Goal: Communication & Community: Participate in discussion

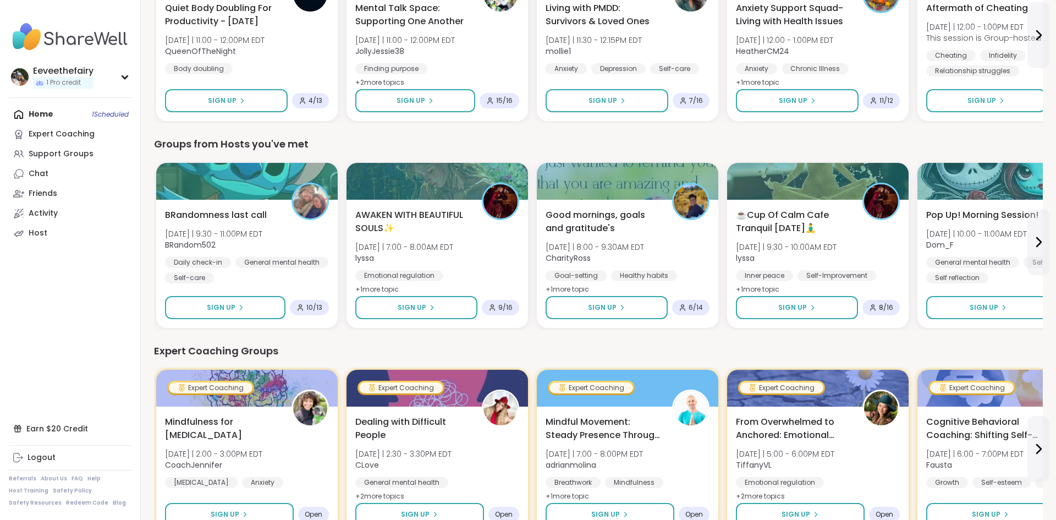
scroll to position [439, 0]
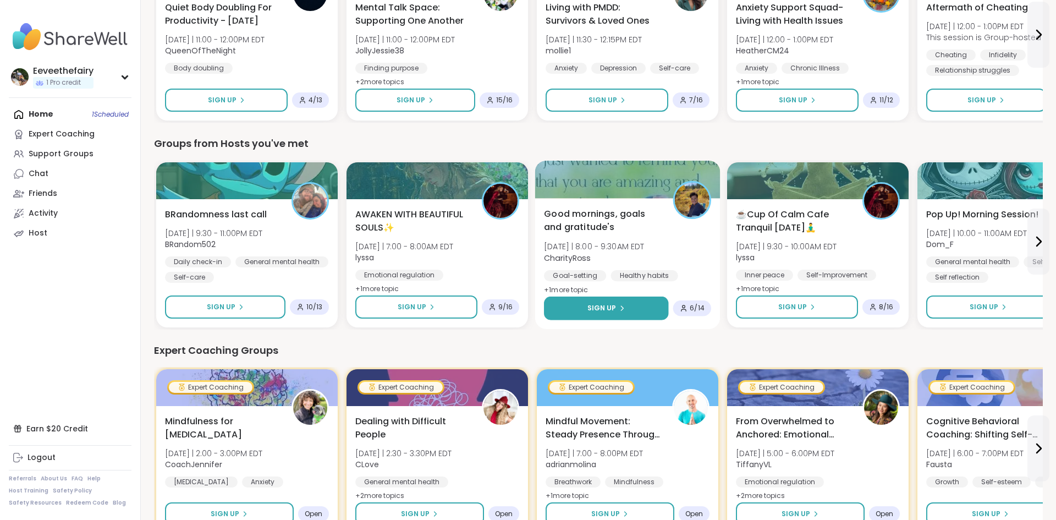
click at [611, 309] on span "Sign Up" at bounding box center [602, 308] width 29 height 10
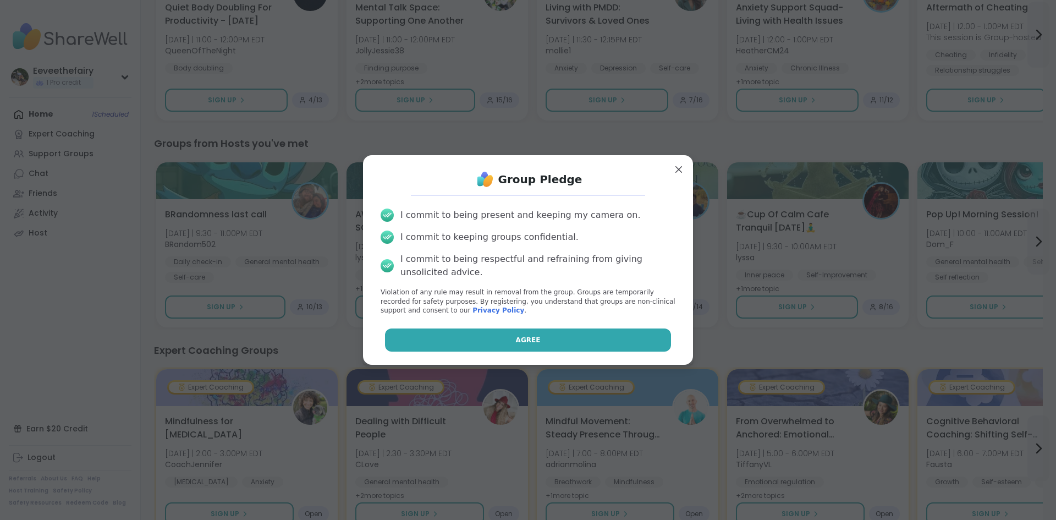
click at [567, 338] on button "Agree" at bounding box center [528, 339] width 287 height 23
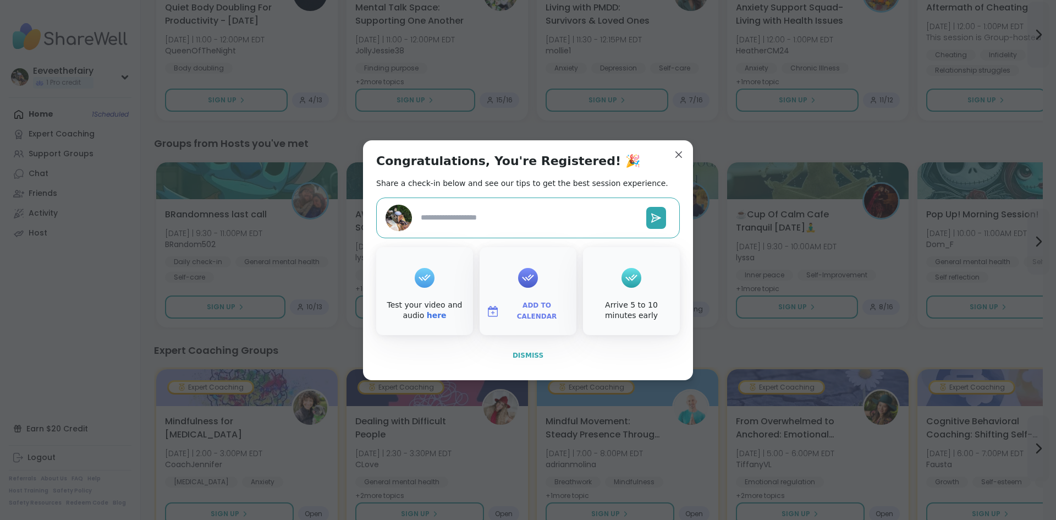
click at [534, 352] on span "Dismiss" at bounding box center [528, 356] width 31 height 8
type textarea "*"
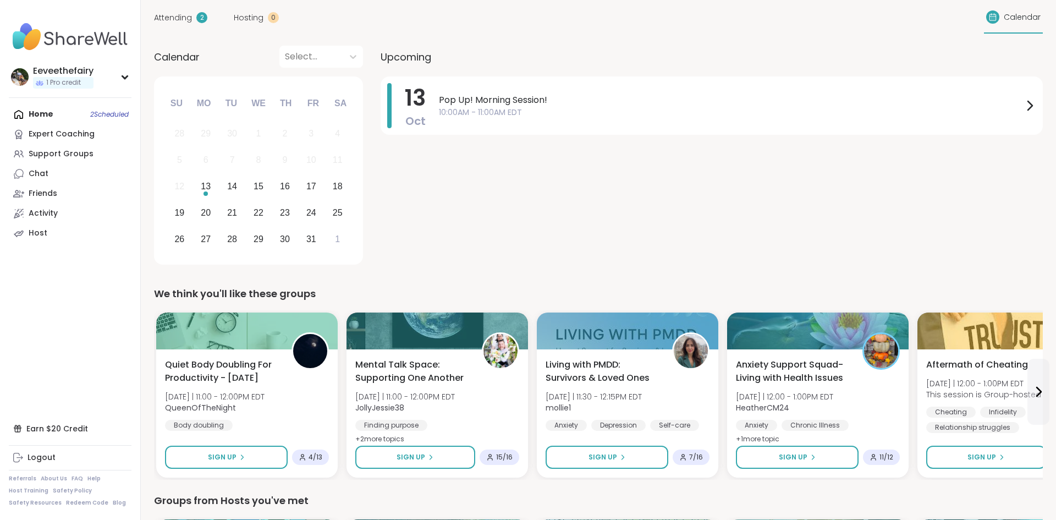
scroll to position [78, 0]
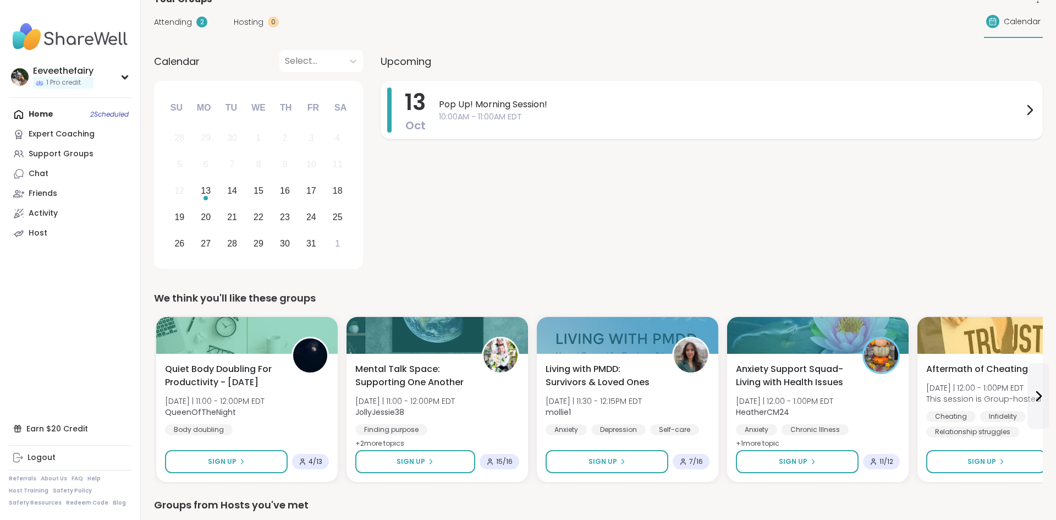
click at [548, 108] on span "Pop Up! Morning Session!" at bounding box center [731, 104] width 584 height 13
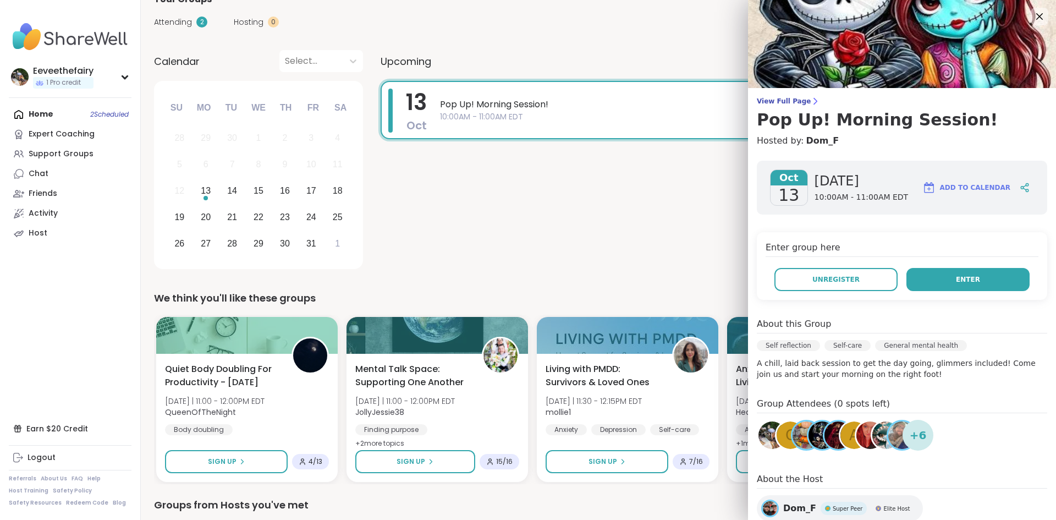
click at [950, 272] on button "Enter" at bounding box center [968, 279] width 123 height 23
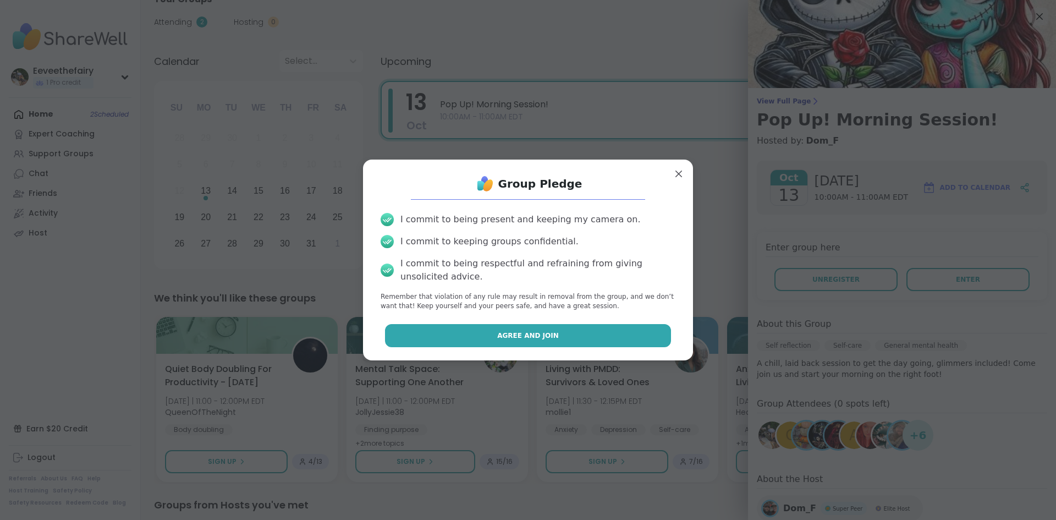
click at [567, 331] on button "Agree and Join" at bounding box center [528, 335] width 287 height 23
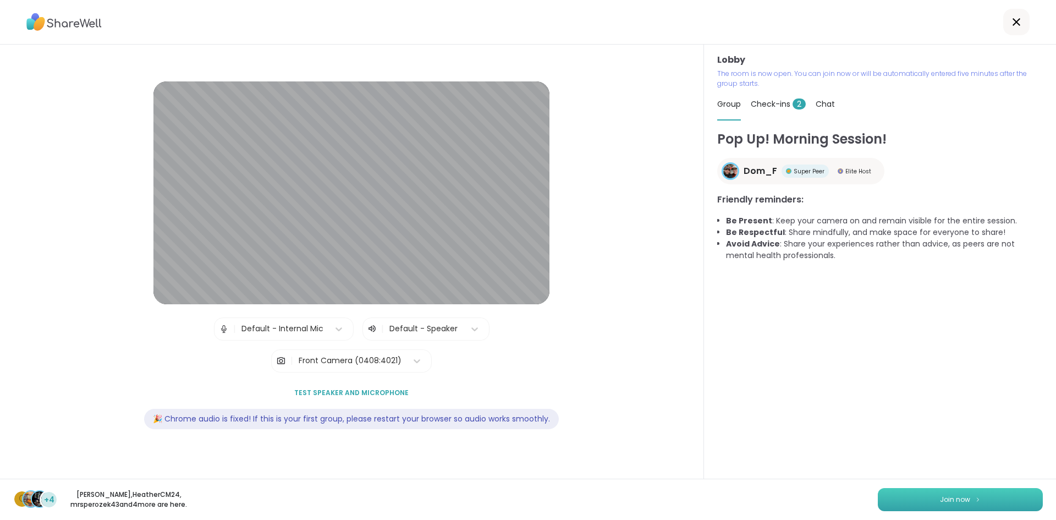
click at [916, 496] on button "Join now" at bounding box center [960, 499] width 165 height 23
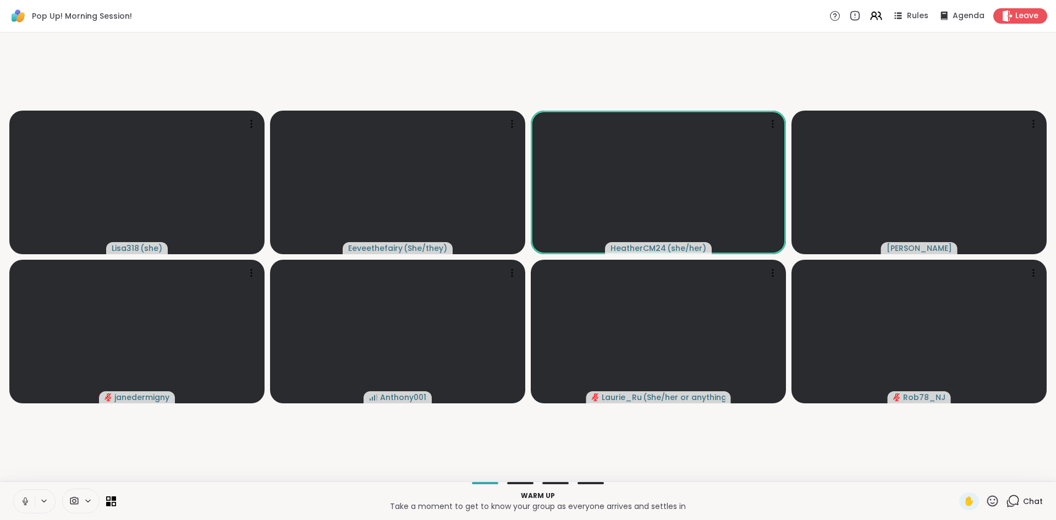
click at [21, 500] on icon at bounding box center [25, 501] width 10 height 10
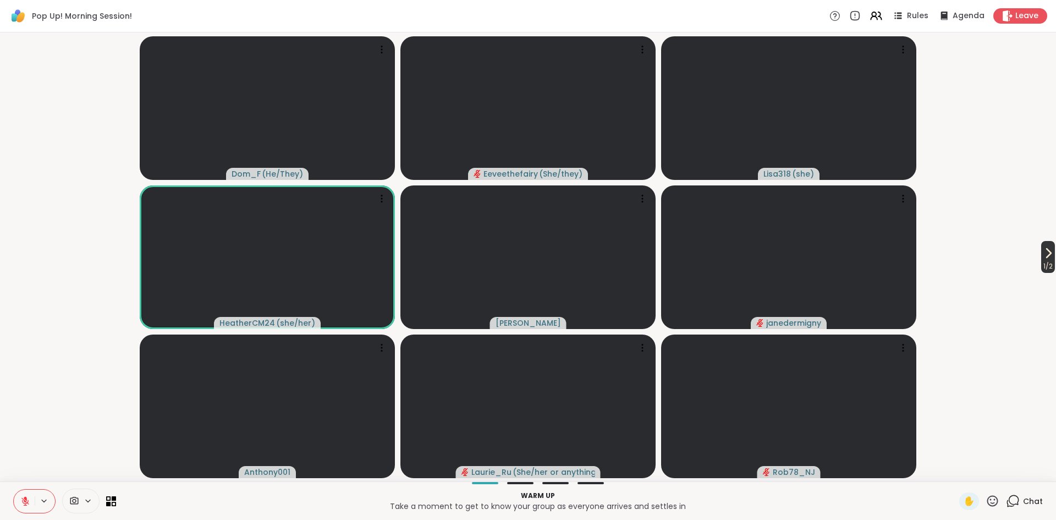
click at [1049, 264] on span "1 / 2" at bounding box center [1049, 266] width 14 height 13
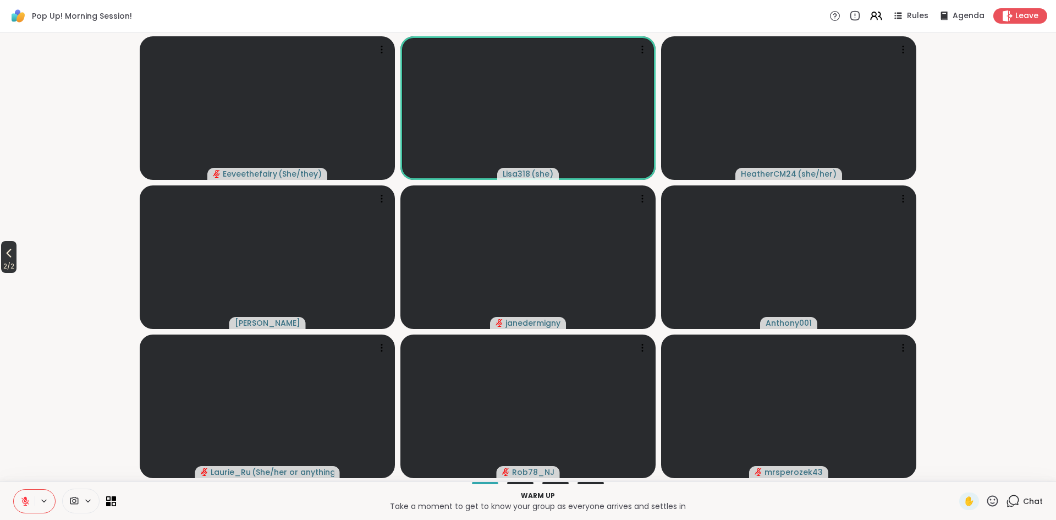
click at [14, 252] on icon at bounding box center [8, 252] width 13 height 13
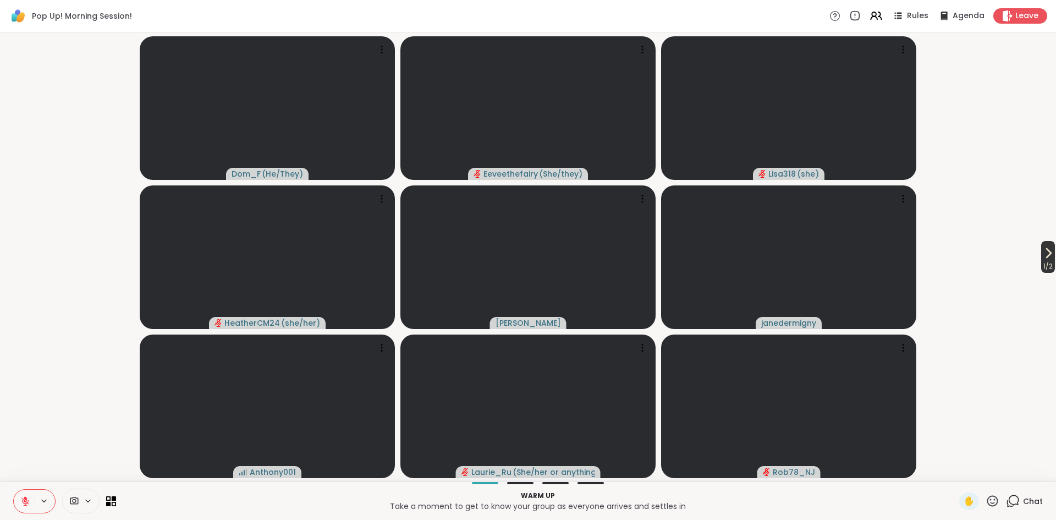
click at [1042, 263] on span "1 / 2" at bounding box center [1049, 266] width 14 height 13
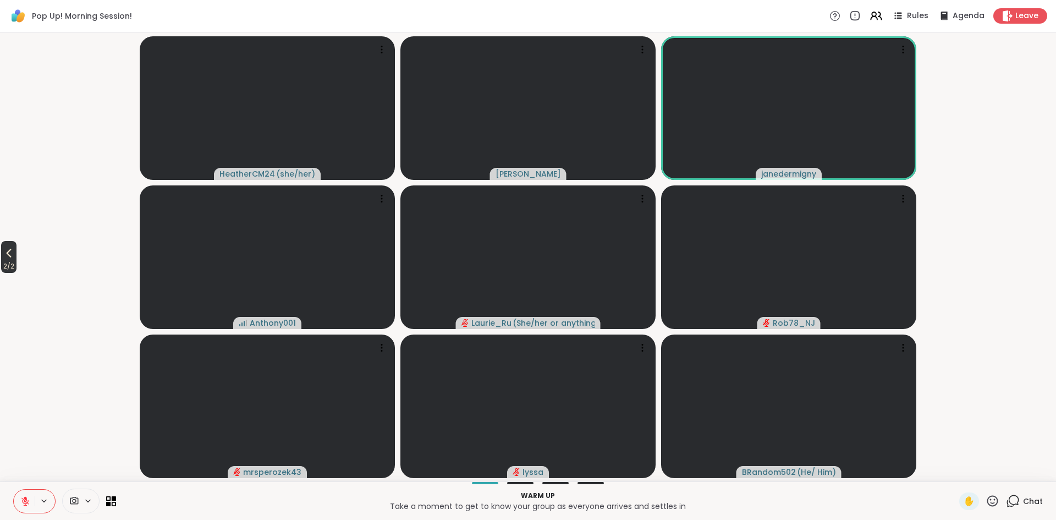
click at [11, 251] on icon at bounding box center [8, 252] width 13 height 13
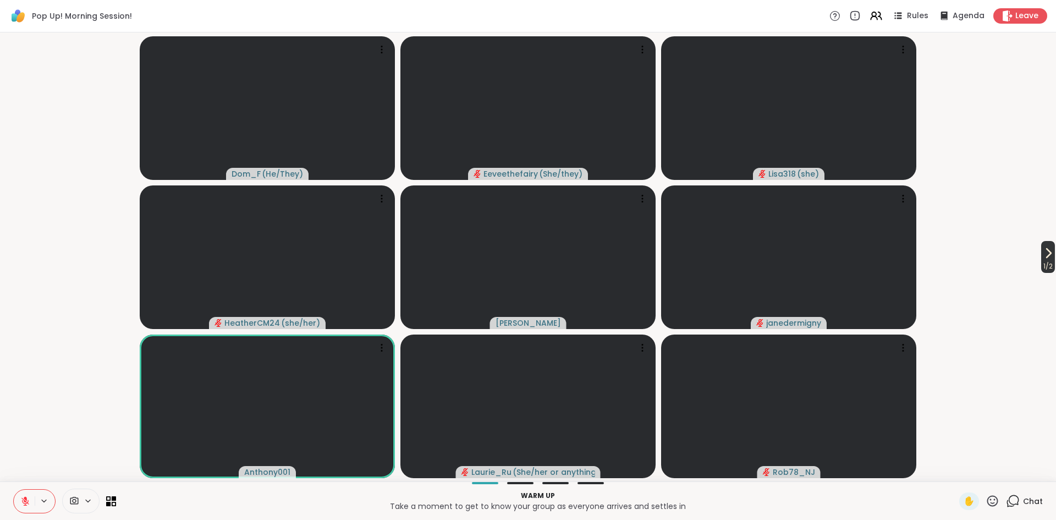
click at [1043, 262] on span "1 / 2" at bounding box center [1049, 266] width 14 height 13
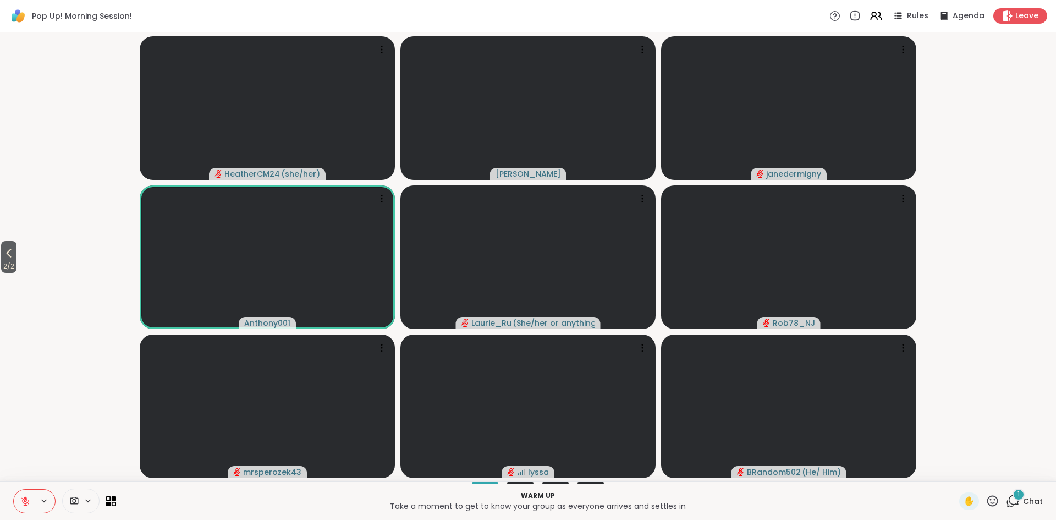
click at [1022, 503] on div "1 Chat" at bounding box center [1024, 501] width 37 height 18
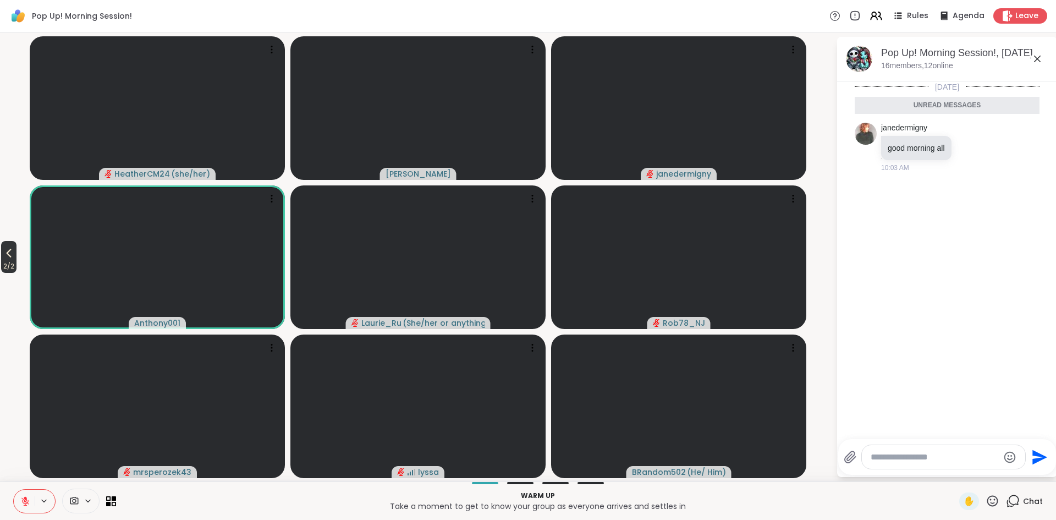
click at [17, 254] on button "2 / 2" at bounding box center [8, 257] width 15 height 32
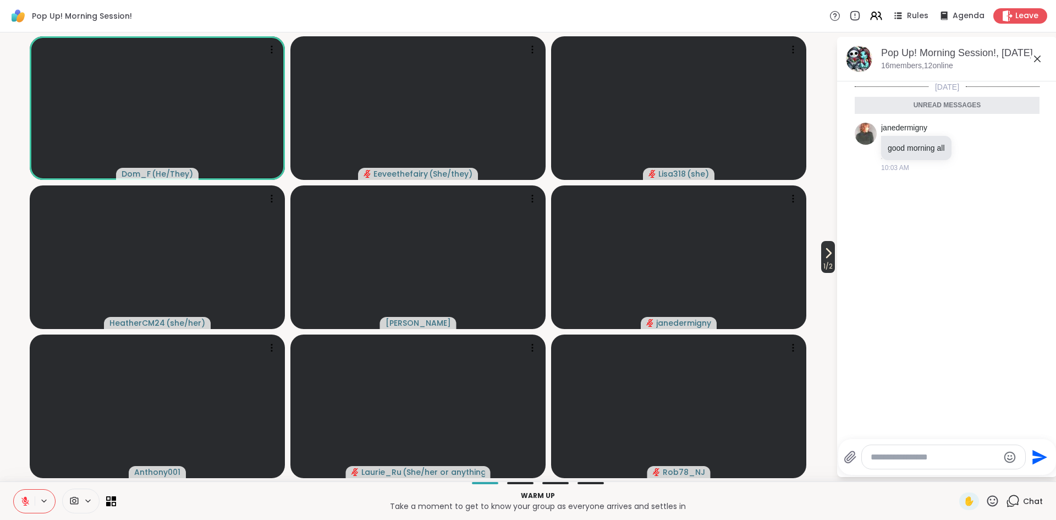
click at [824, 264] on span "1 / 2" at bounding box center [828, 266] width 14 height 13
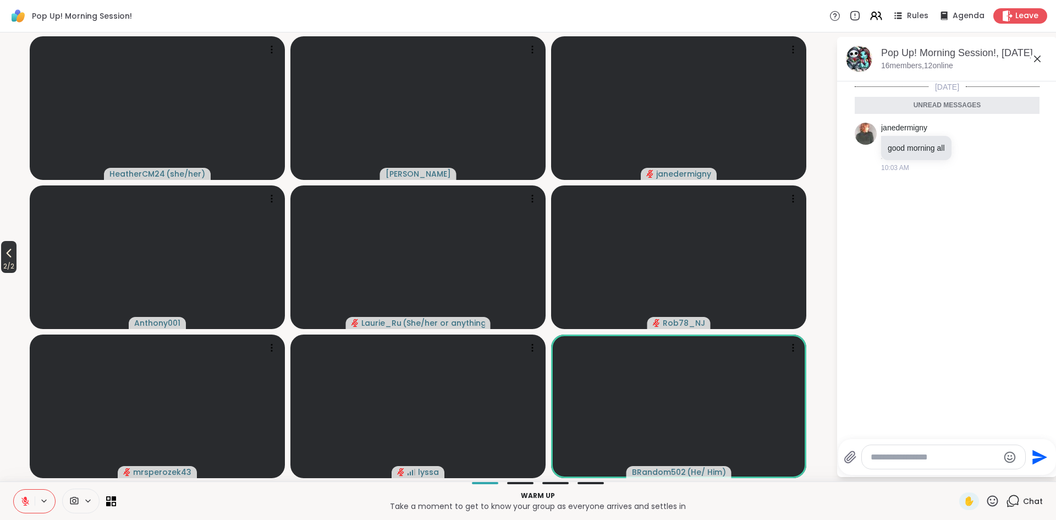
click at [11, 257] on icon at bounding box center [8, 252] width 13 height 13
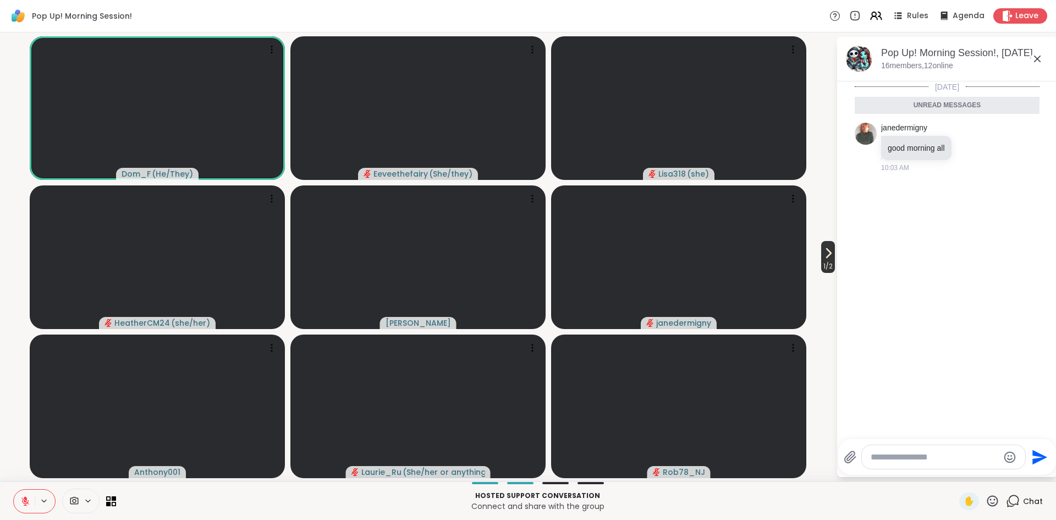
click at [828, 264] on span "1 / 2" at bounding box center [828, 266] width 14 height 13
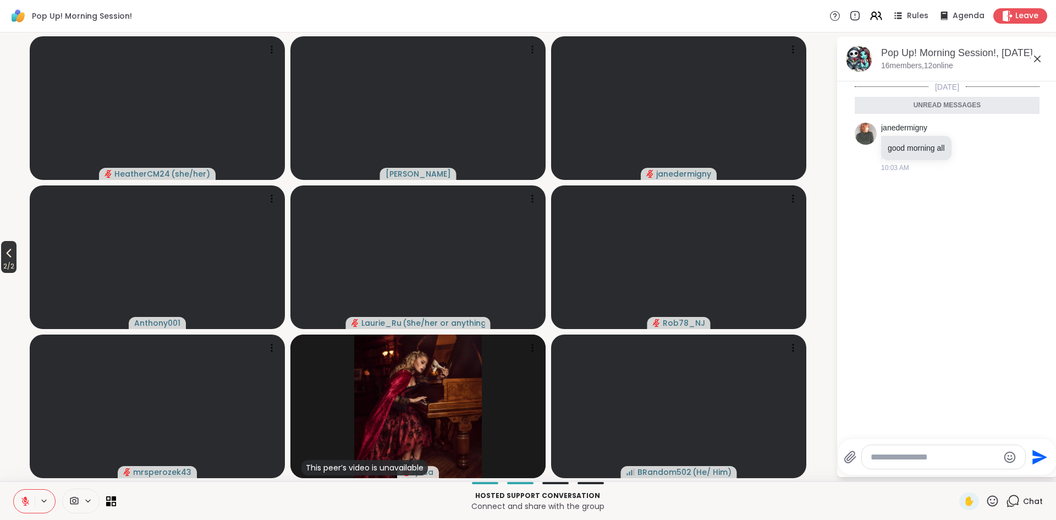
click at [15, 259] on icon at bounding box center [8, 252] width 13 height 13
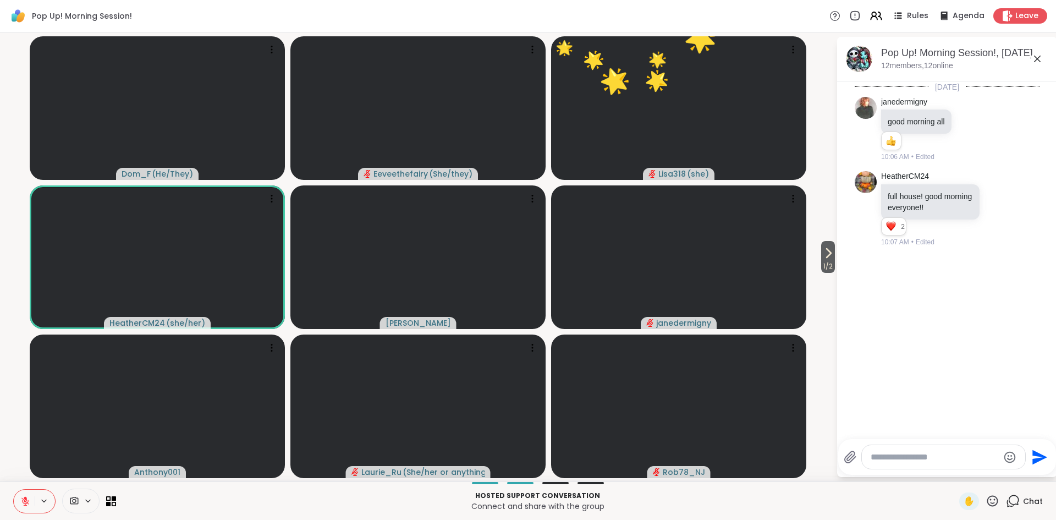
click at [996, 502] on icon at bounding box center [993, 501] width 14 height 14
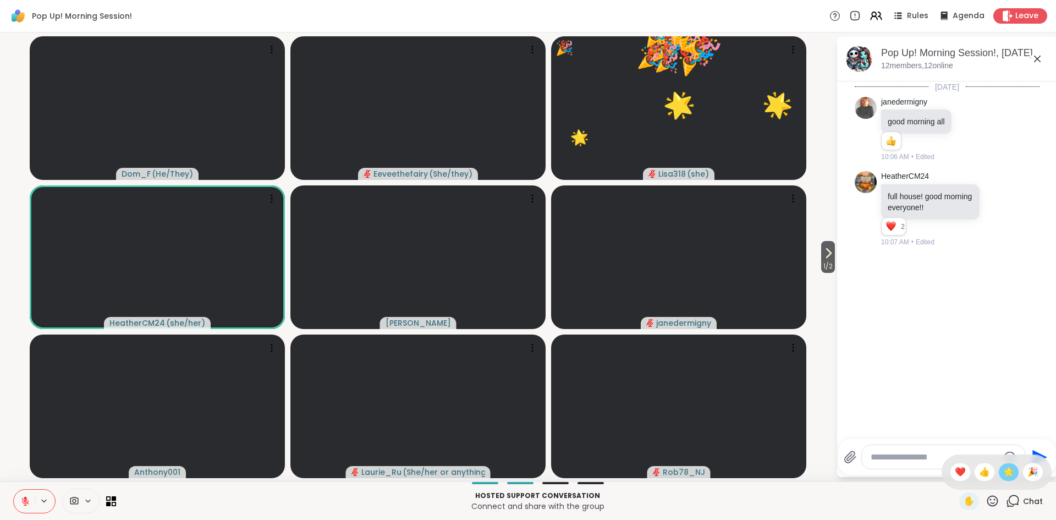
click at [1010, 467] on span "🌟" at bounding box center [1009, 471] width 11 height 13
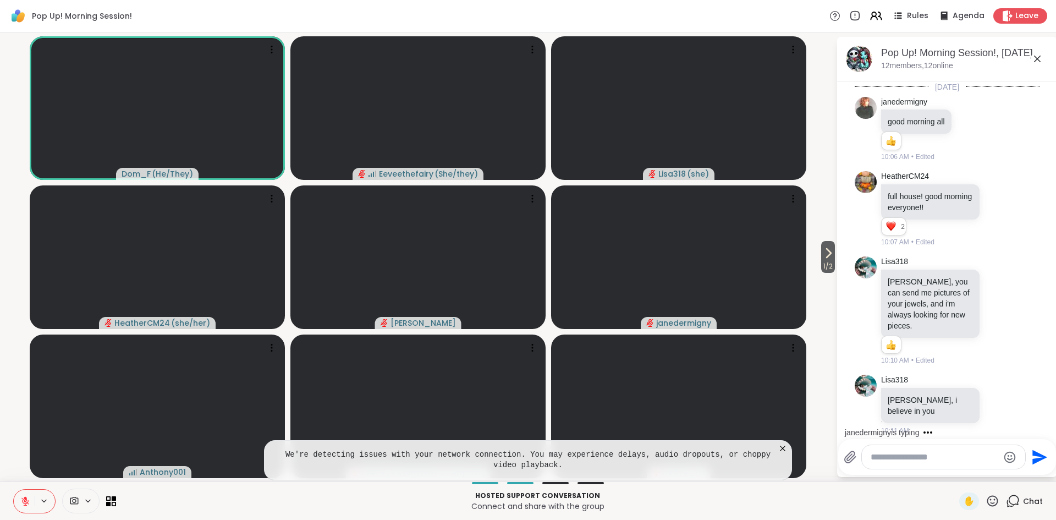
click at [25, 497] on icon at bounding box center [25, 498] width 3 height 4
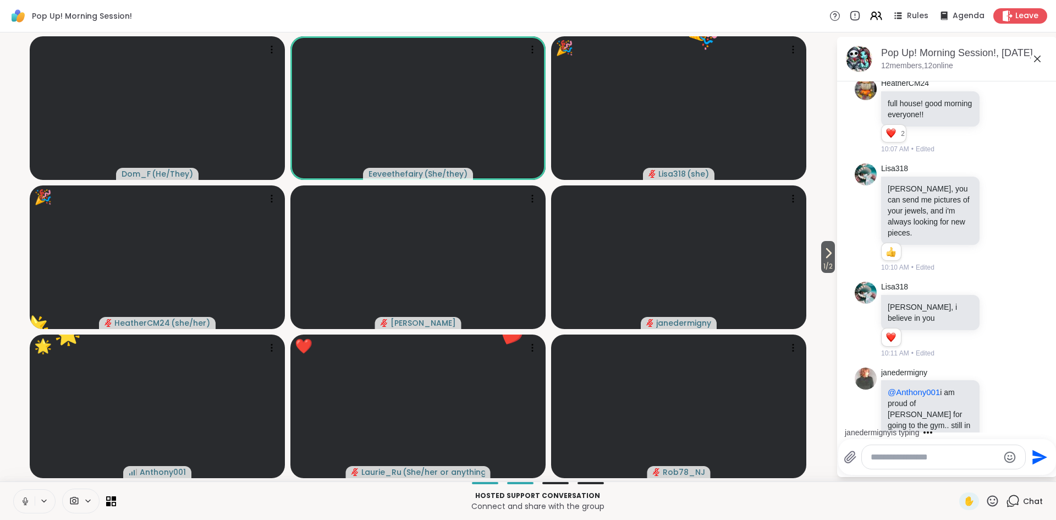
scroll to position [163, 0]
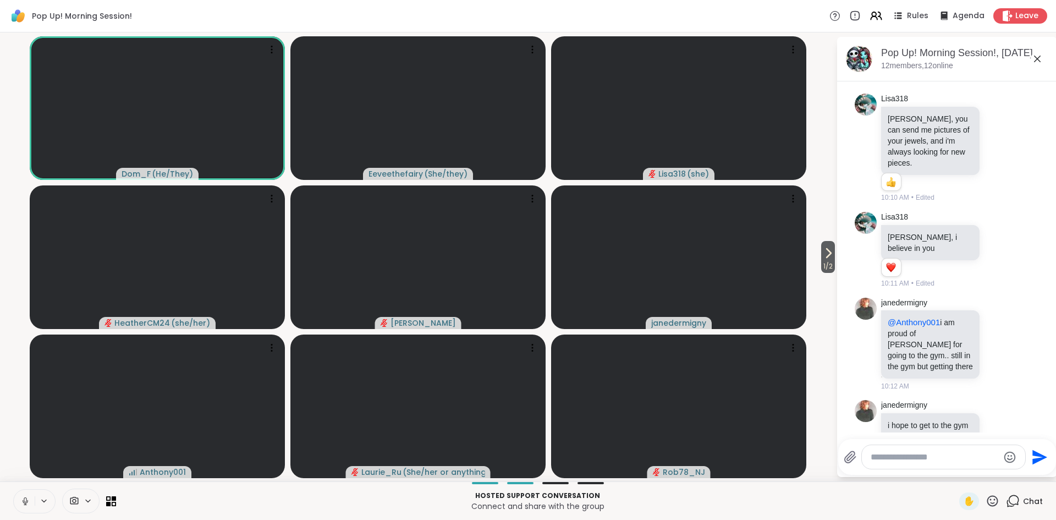
click at [23, 498] on icon at bounding box center [25, 501] width 10 height 10
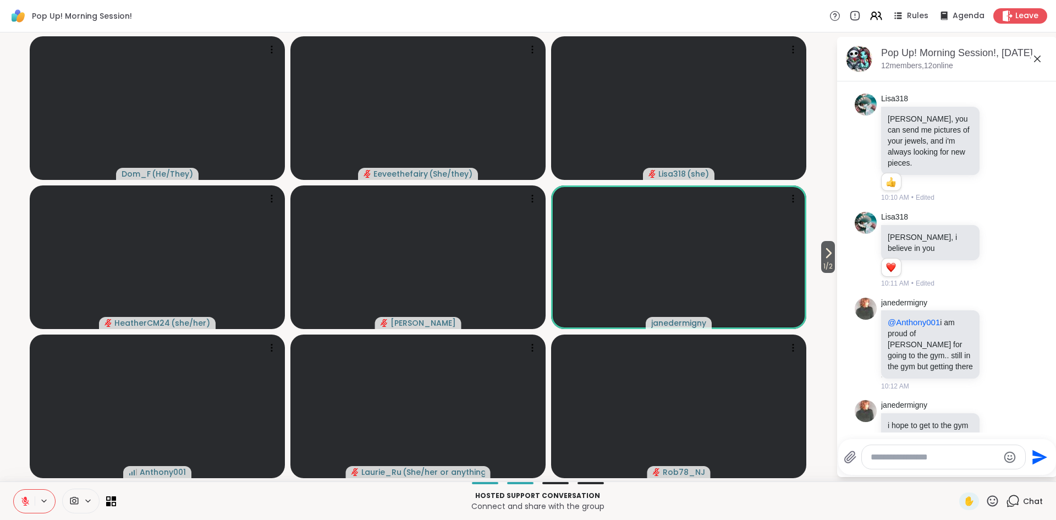
click at [24, 502] on icon at bounding box center [25, 501] width 10 height 10
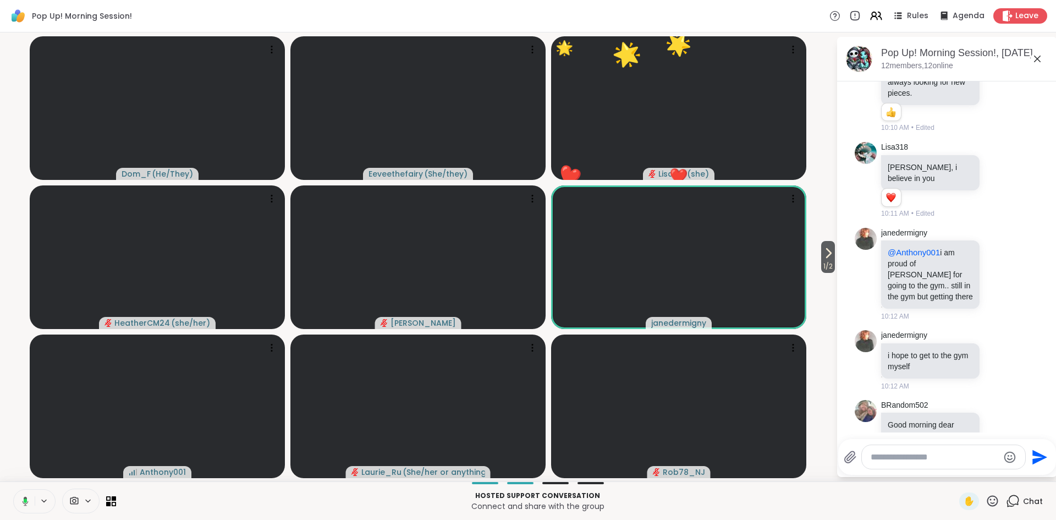
scroll to position [248, 0]
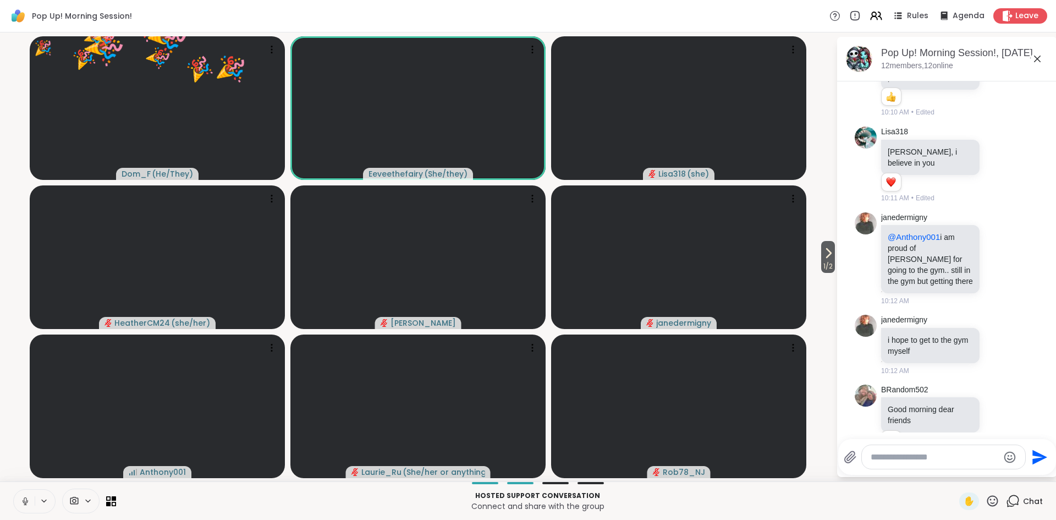
click at [25, 503] on icon at bounding box center [25, 504] width 1 height 2
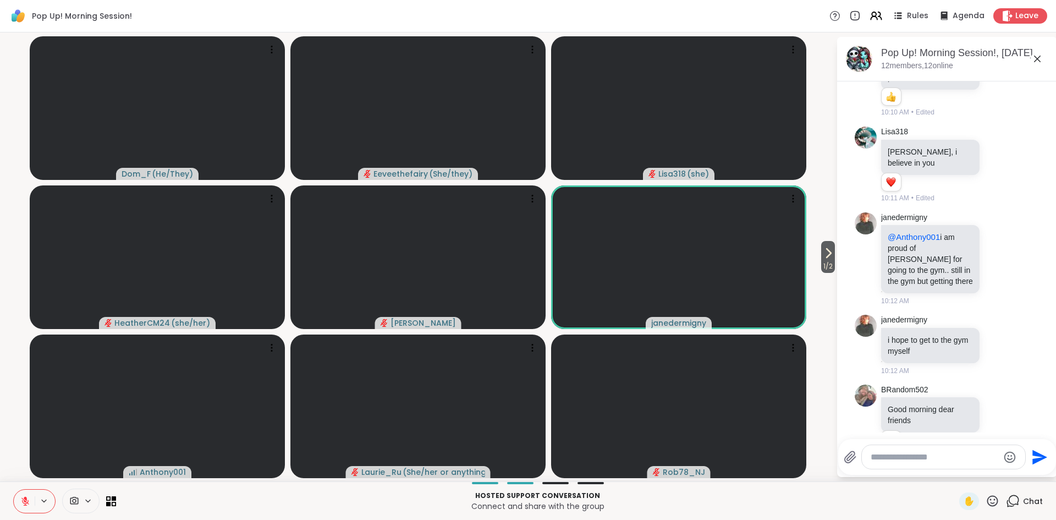
click at [991, 505] on icon at bounding box center [993, 500] width 11 height 11
click at [958, 474] on span "❤️" at bounding box center [960, 471] width 11 height 13
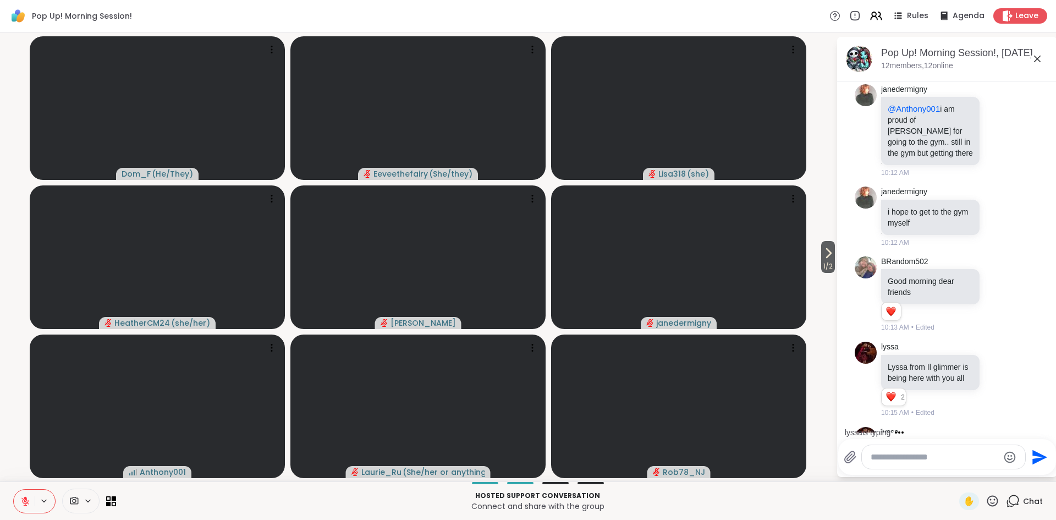
scroll to position [408, 0]
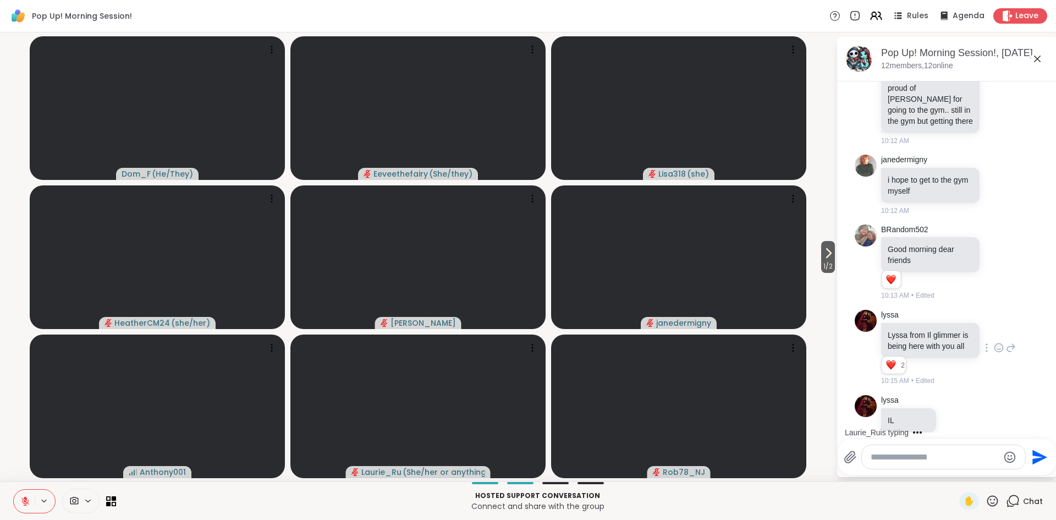
click at [1000, 348] on icon at bounding box center [999, 348] width 3 height 1
click at [913, 325] on span "Select Reaction: Heart" at bounding box center [912, 330] width 10 height 11
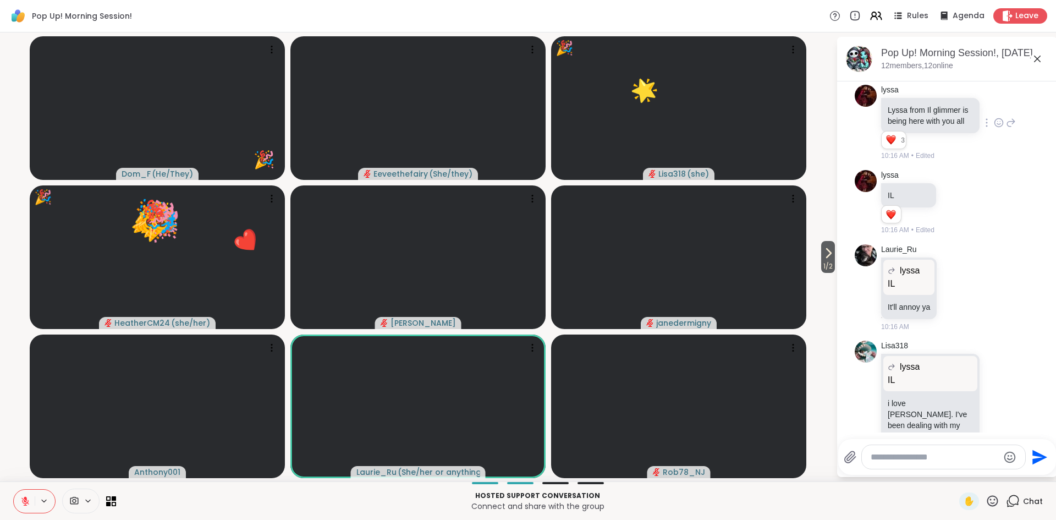
scroll to position [714, 0]
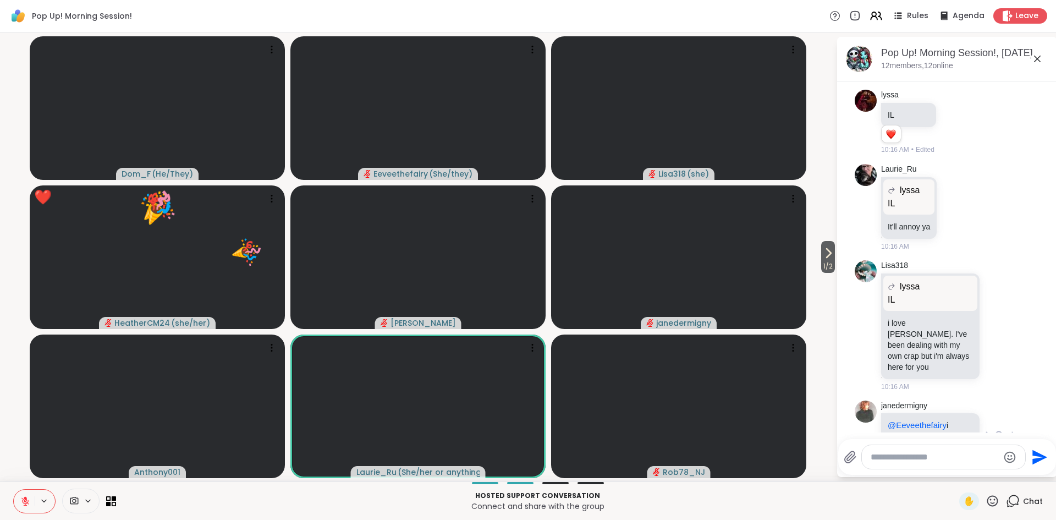
click at [998, 430] on icon at bounding box center [999, 435] width 10 height 11
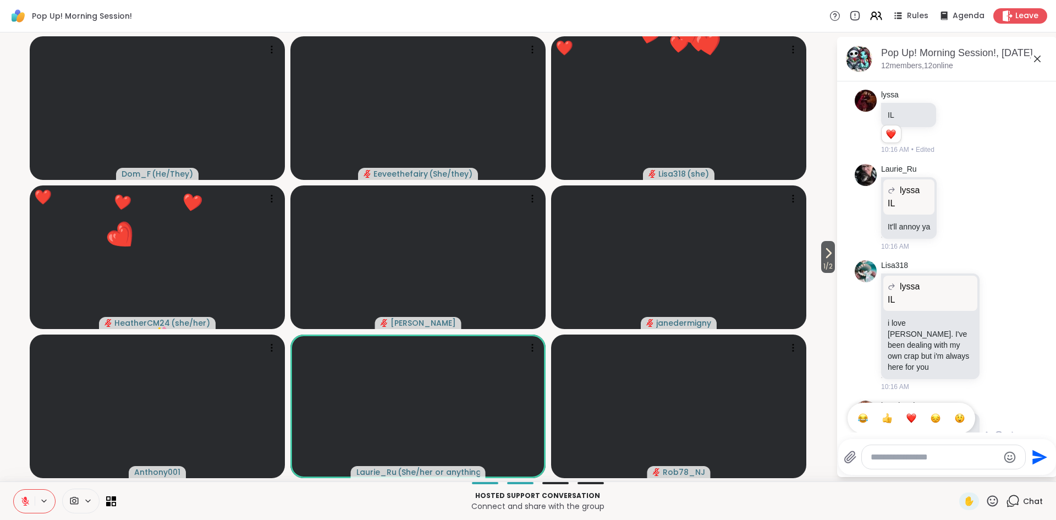
click at [913, 413] on div "Select Reaction: Heart" at bounding box center [912, 418] width 10 height 10
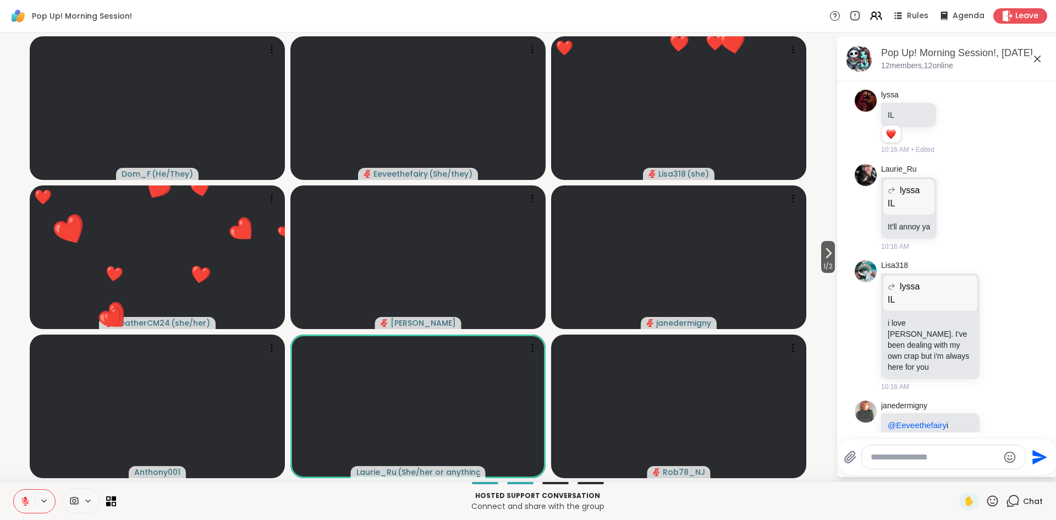
scroll to position [730, 0]
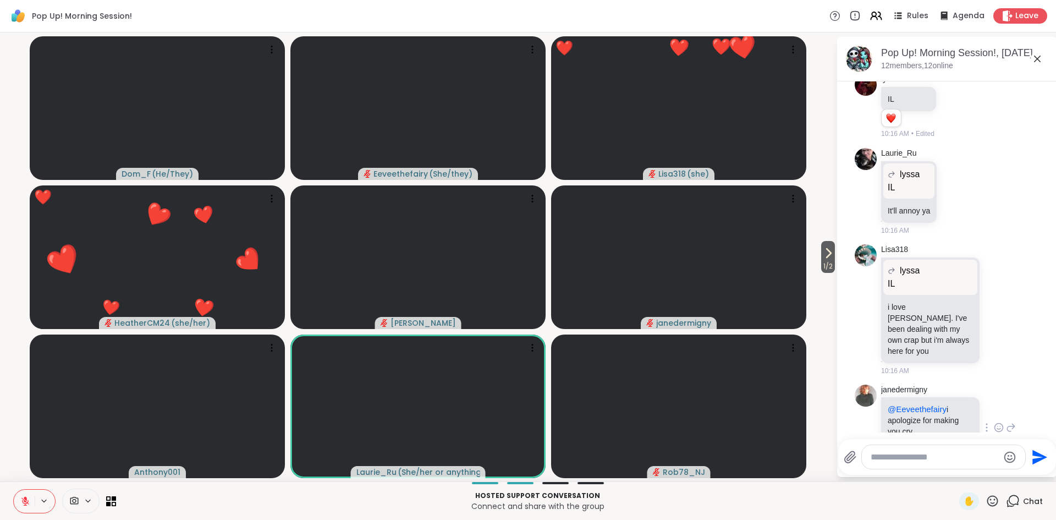
click at [926, 457] on textarea "Type your message" at bounding box center [935, 457] width 128 height 11
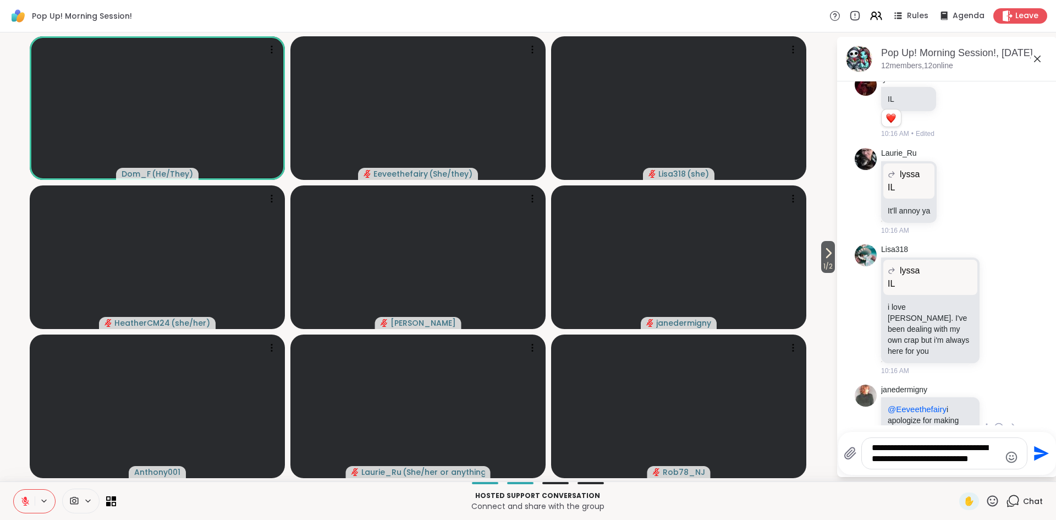
click at [929, 463] on textarea "**********" at bounding box center [936, 453] width 128 height 22
type textarea "**********"
click at [1037, 456] on icon "Send" at bounding box center [1041, 453] width 15 height 15
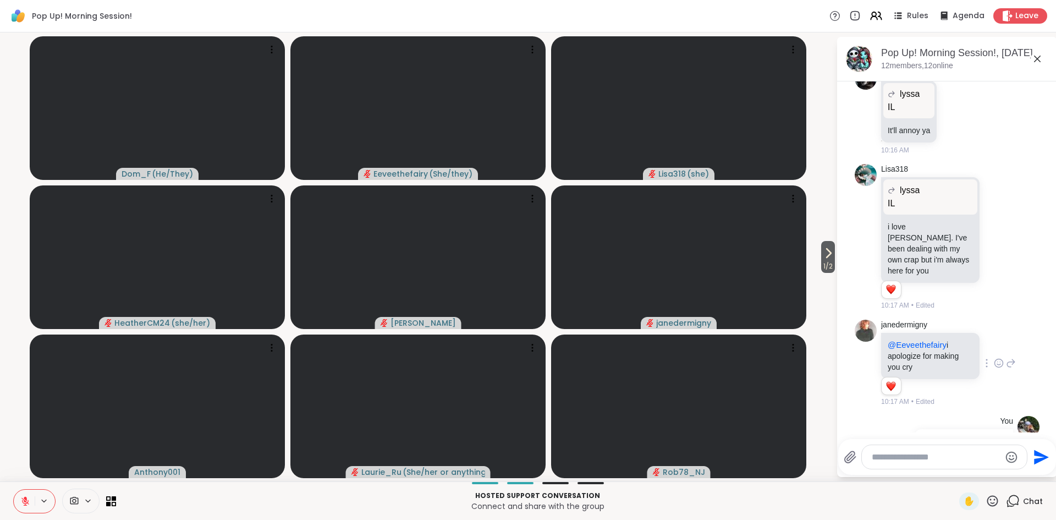
scroll to position [842, 0]
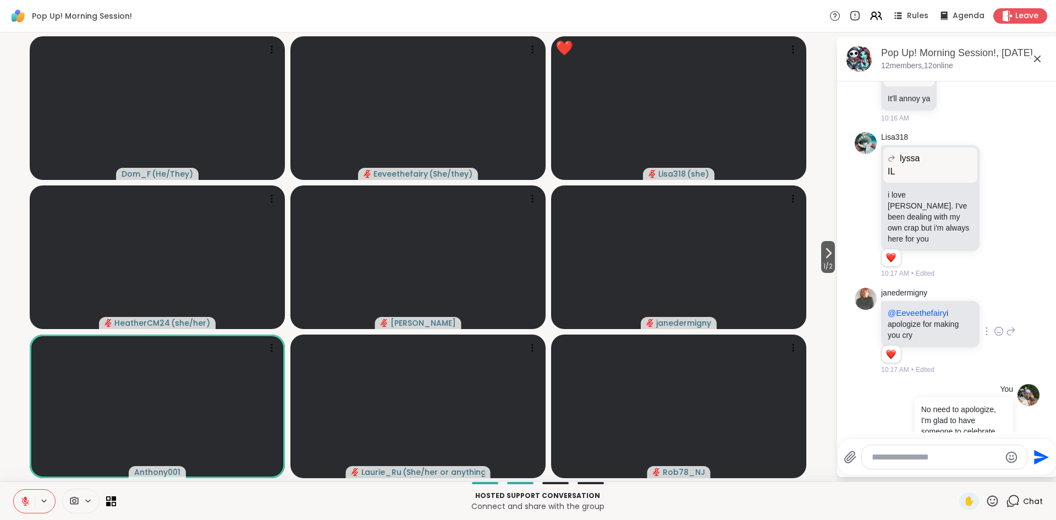
click at [991, 501] on icon at bounding box center [993, 501] width 14 height 14
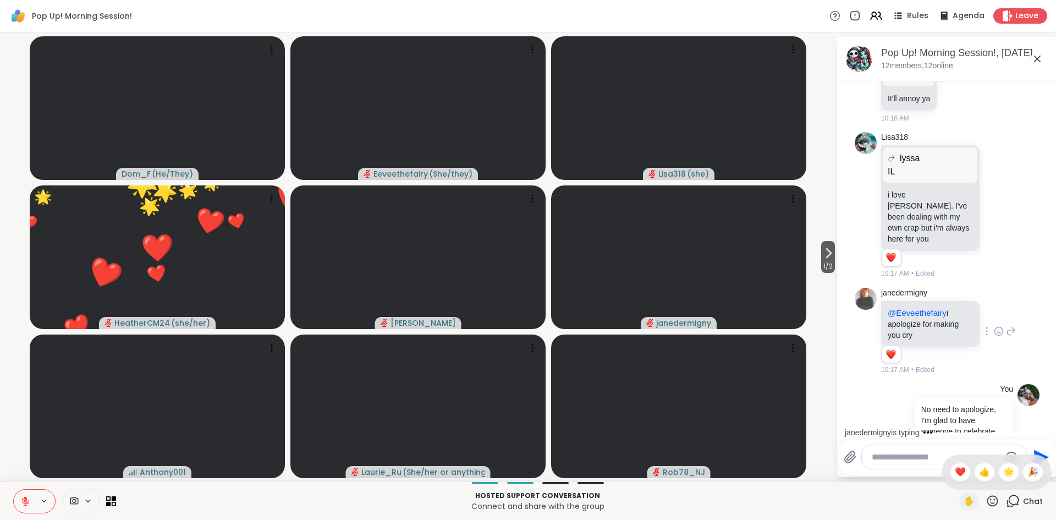
click at [909, 498] on p "Hosted support conversation" at bounding box center [538, 496] width 830 height 10
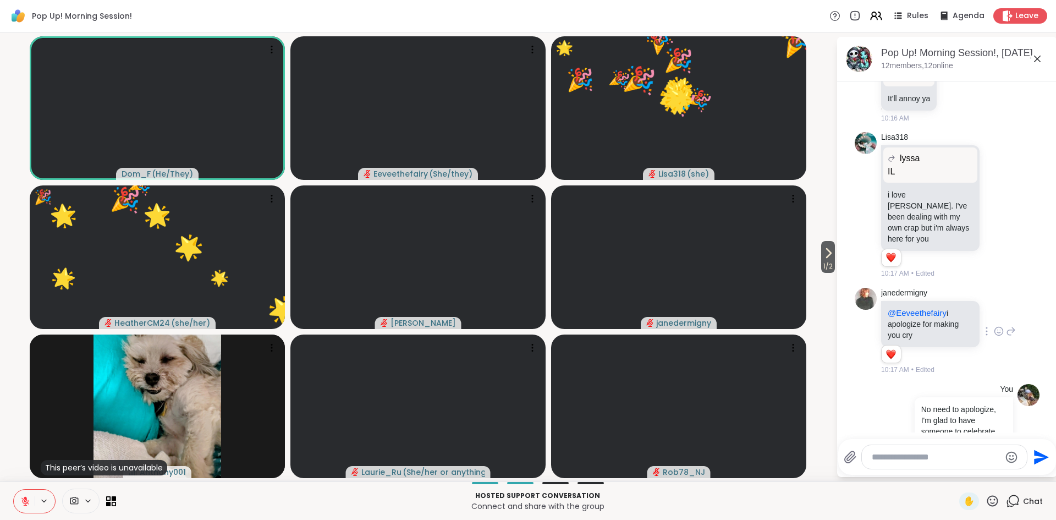
click at [990, 498] on icon at bounding box center [993, 501] width 14 height 14
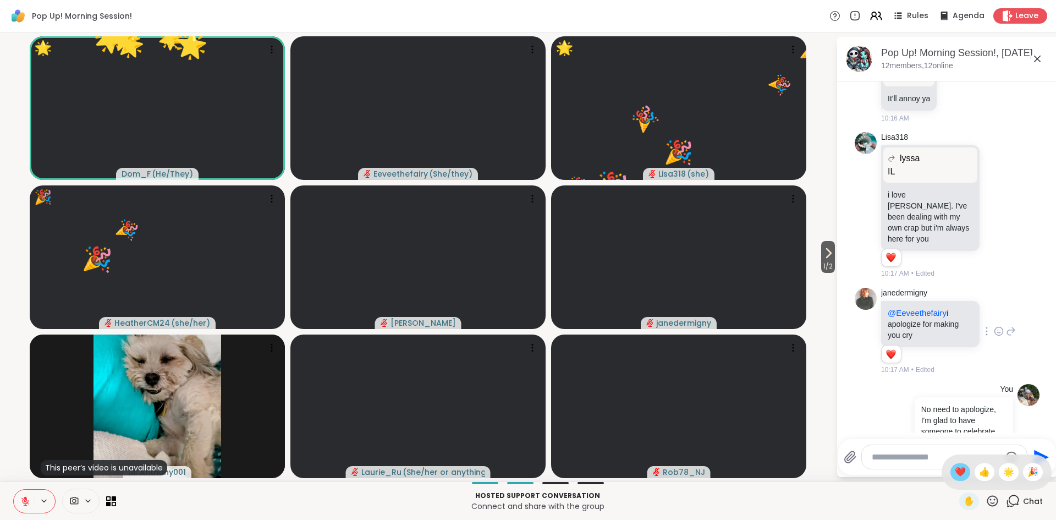
click at [960, 468] on span "❤️" at bounding box center [960, 471] width 11 height 13
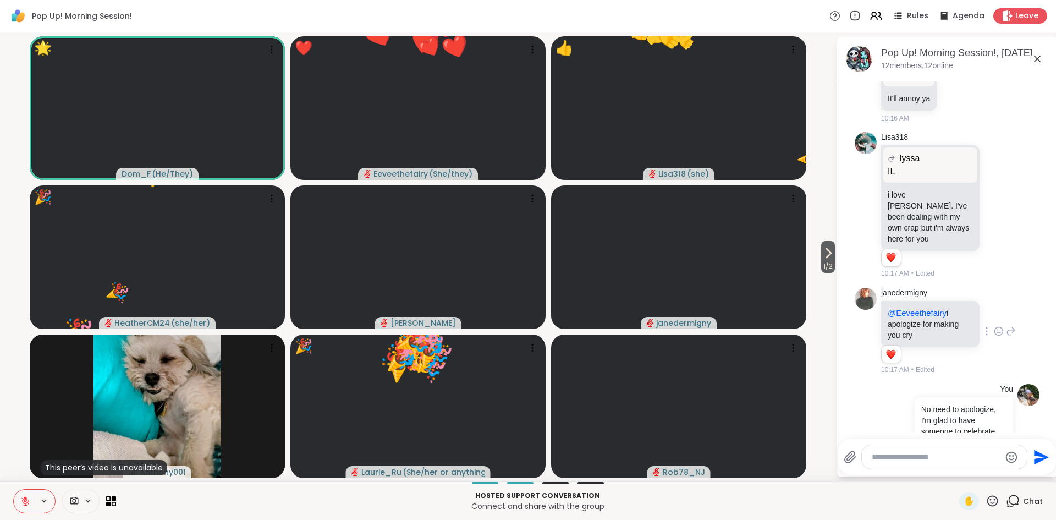
click at [992, 503] on icon at bounding box center [993, 500] width 11 height 11
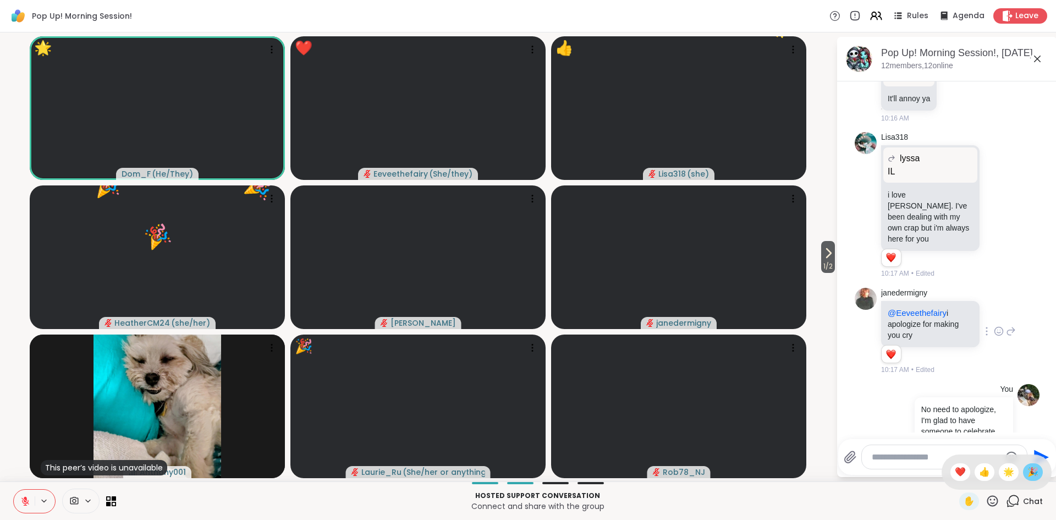
click at [1034, 472] on span "🎉" at bounding box center [1033, 471] width 11 height 13
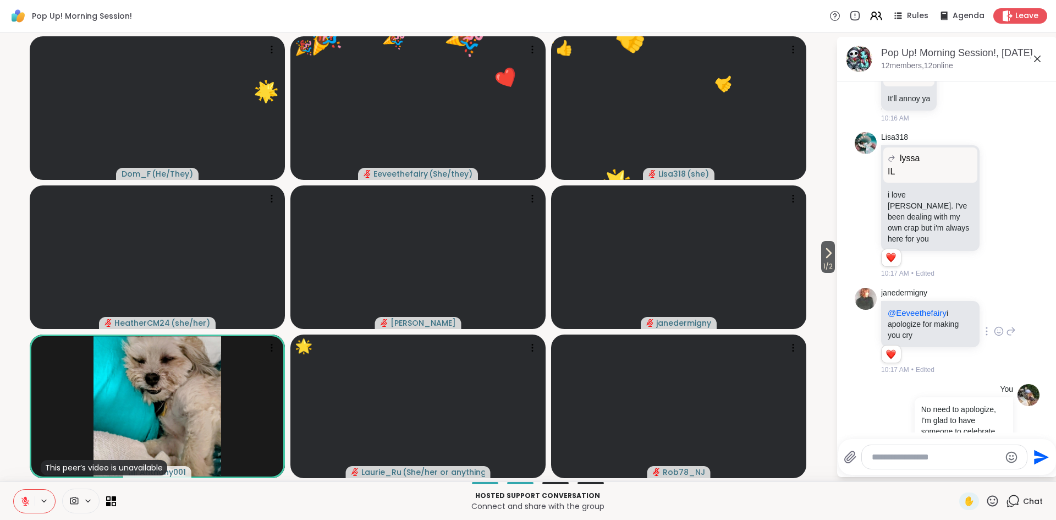
click at [821, 503] on p "Connect and share with the group" at bounding box center [538, 506] width 830 height 11
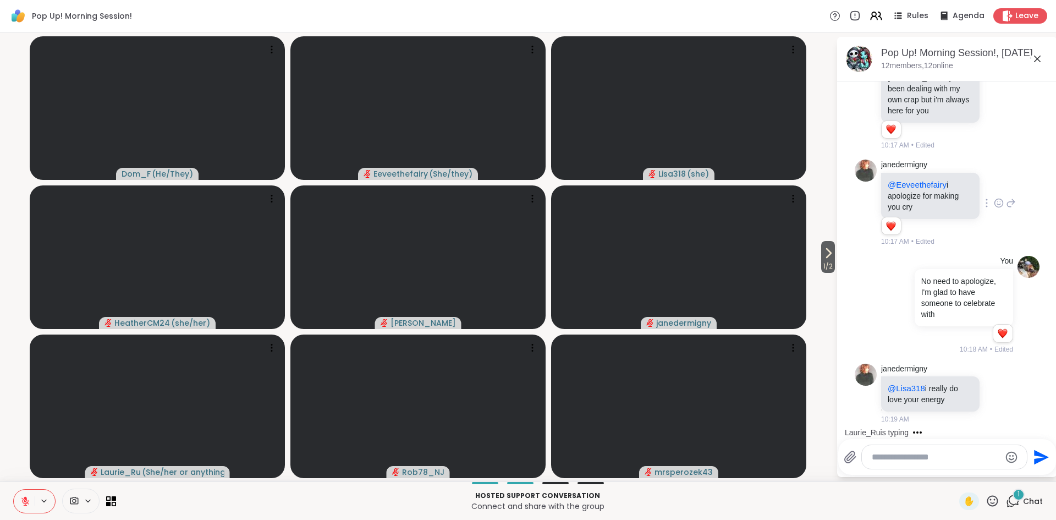
scroll to position [1112, 0]
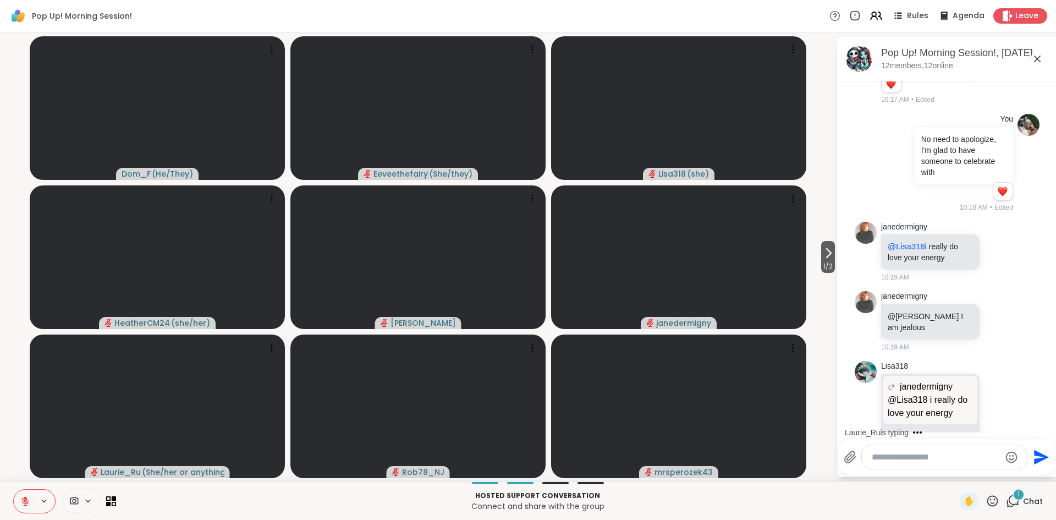
click at [994, 505] on icon at bounding box center [993, 501] width 14 height 14
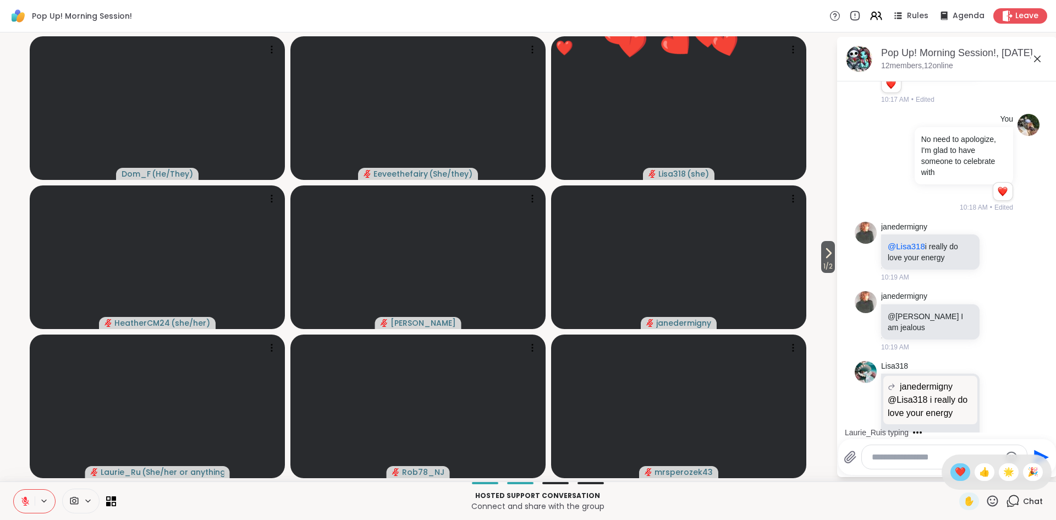
click at [958, 473] on span "❤️" at bounding box center [960, 471] width 11 height 13
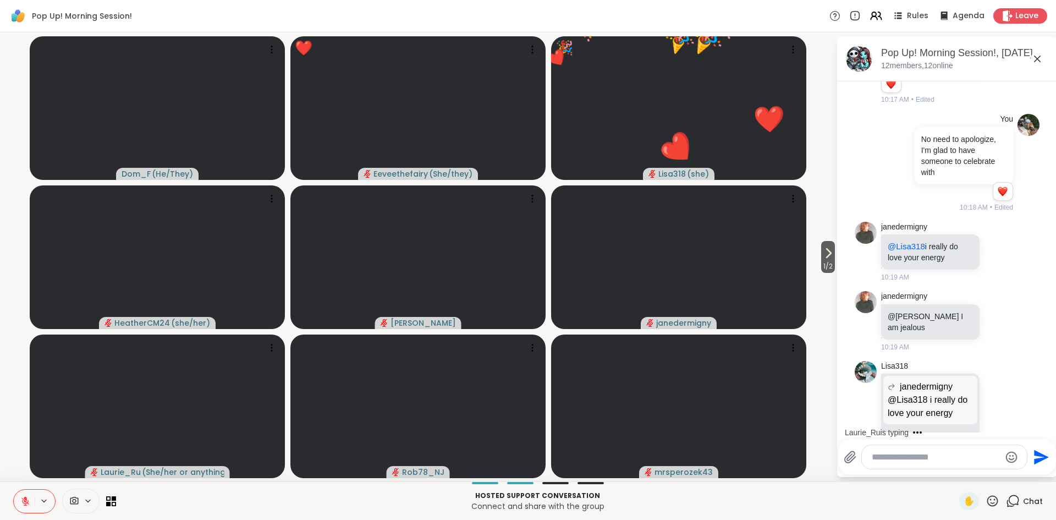
click at [995, 505] on icon at bounding box center [993, 500] width 11 height 11
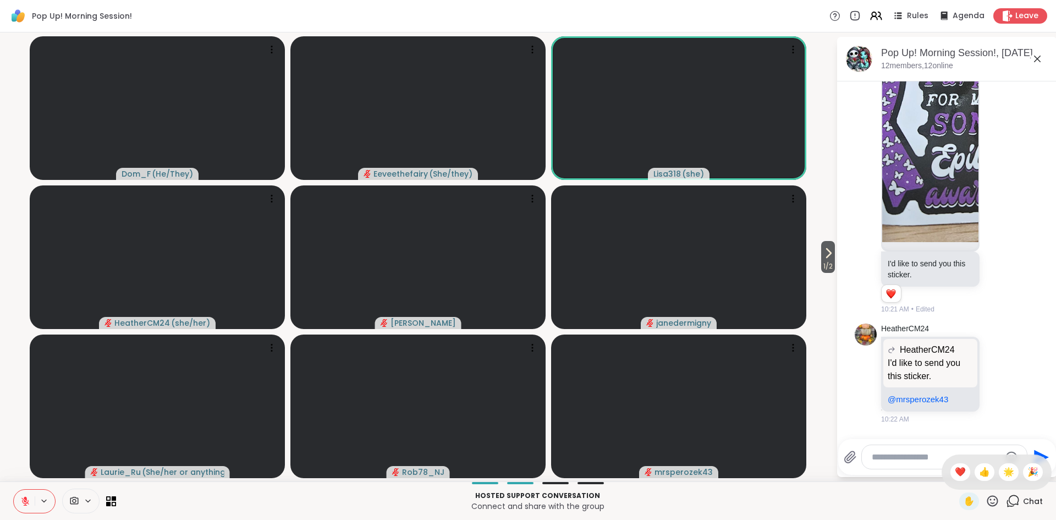
scroll to position [1759, 0]
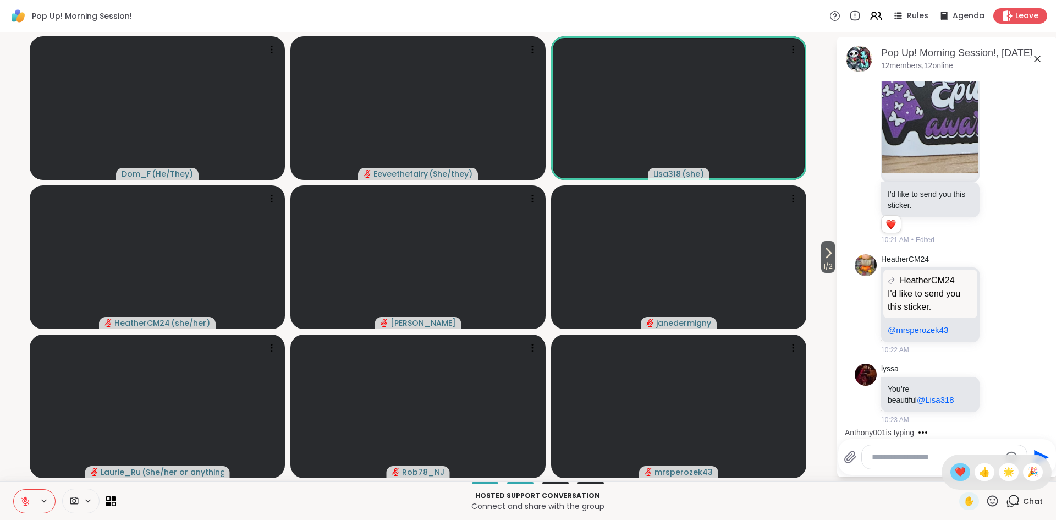
click at [963, 476] on span "❤️" at bounding box center [960, 471] width 11 height 13
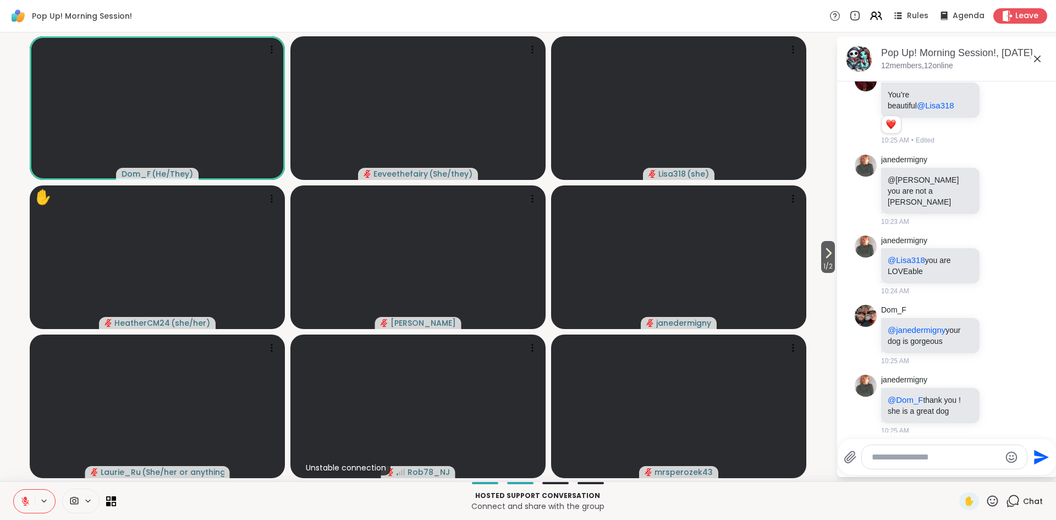
scroll to position [2069, 0]
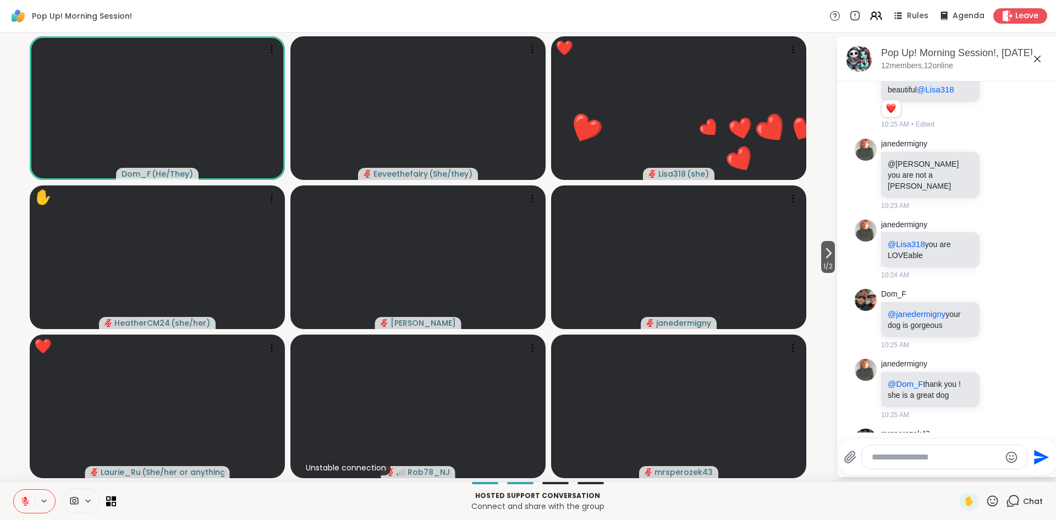
click at [991, 504] on icon at bounding box center [993, 501] width 14 height 14
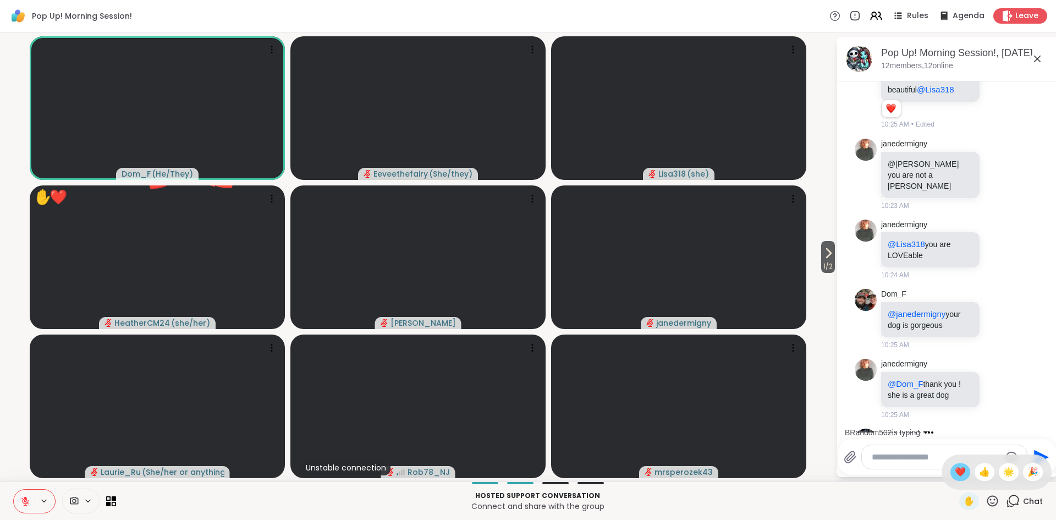
click at [960, 465] on span "❤️" at bounding box center [960, 471] width 11 height 13
click at [994, 502] on icon at bounding box center [993, 500] width 11 height 11
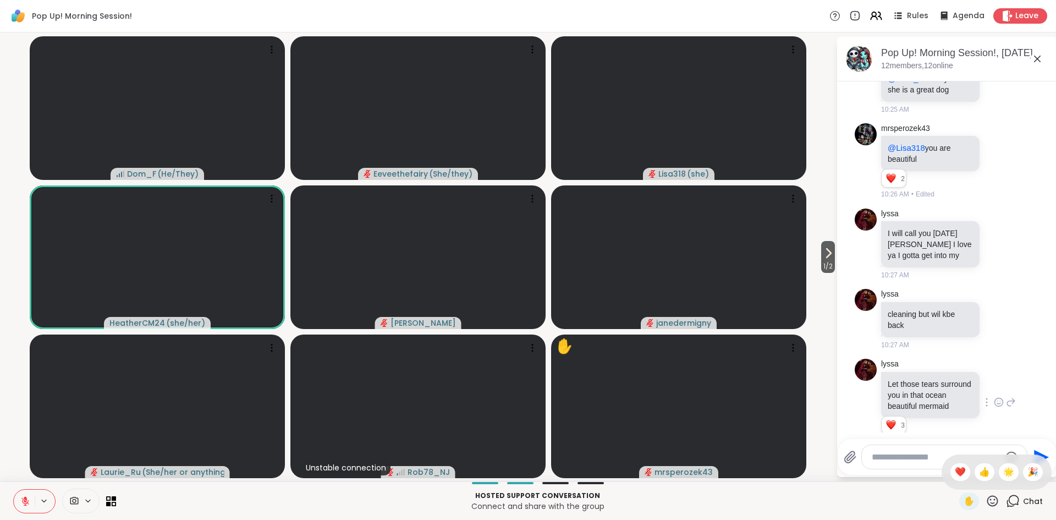
scroll to position [2390, 0]
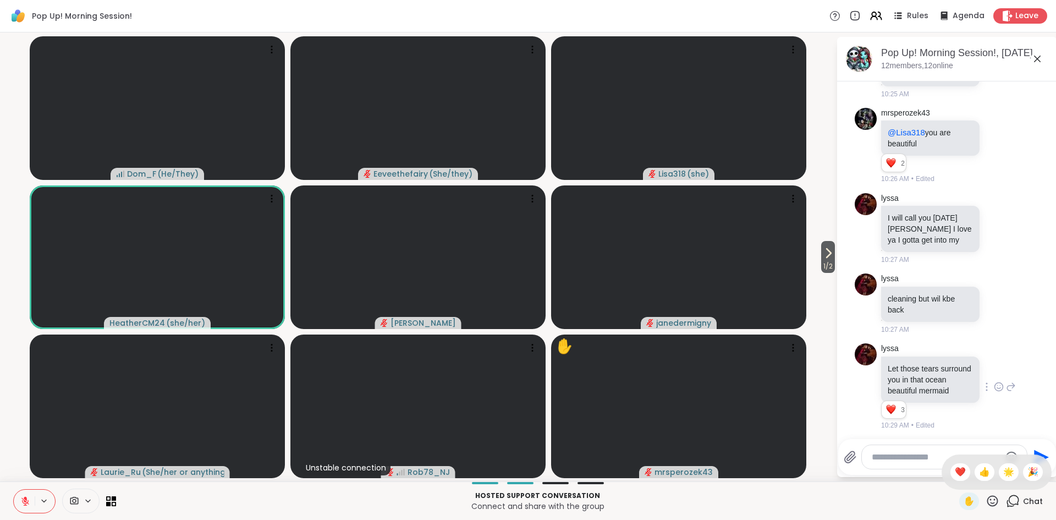
click at [1000, 381] on icon at bounding box center [999, 386] width 10 height 11
click at [911, 358] on button "Select Reaction: Heart" at bounding box center [912, 369] width 22 height 22
click at [992, 505] on icon at bounding box center [993, 500] width 11 height 11
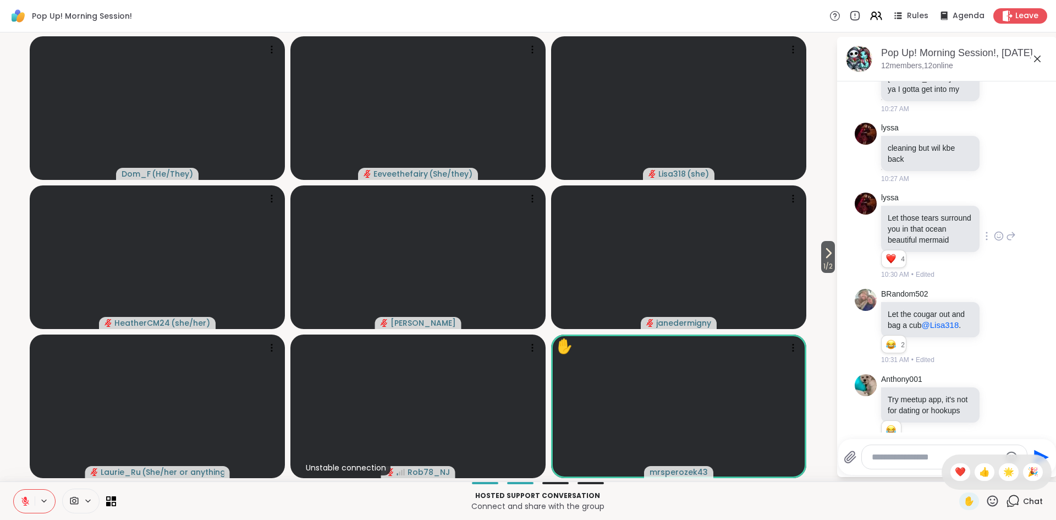
scroll to position [2556, 0]
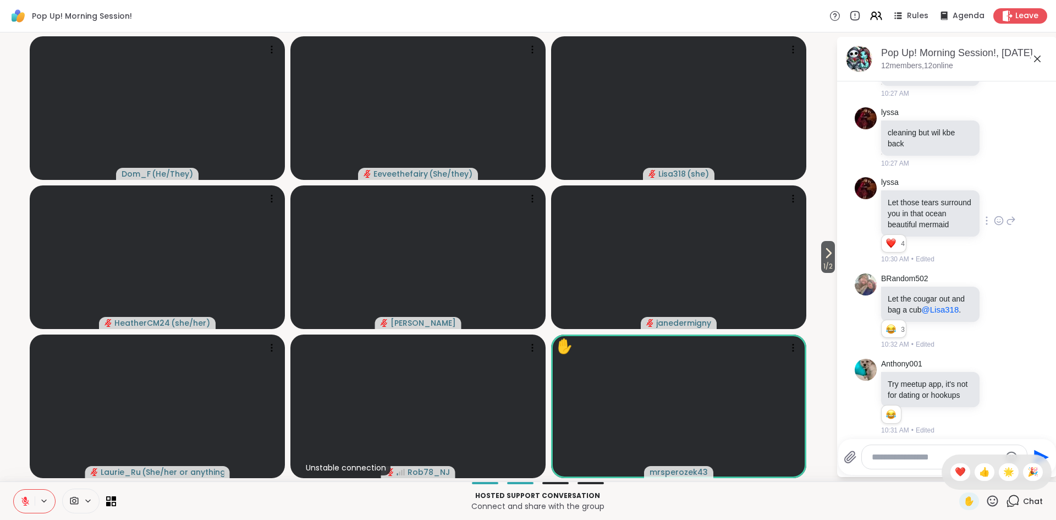
click at [899, 454] on textarea "Type your message" at bounding box center [936, 457] width 128 height 11
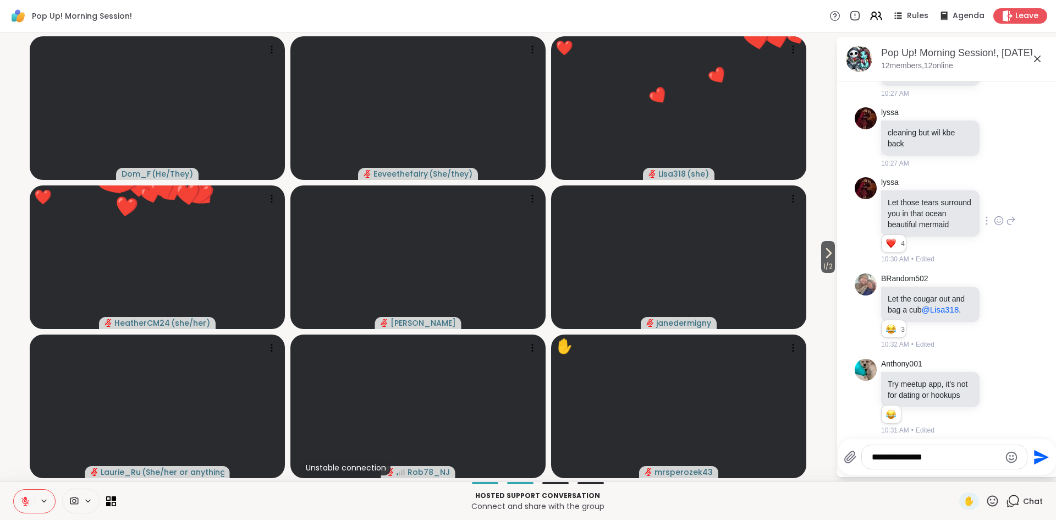
scroll to position [2572, 0]
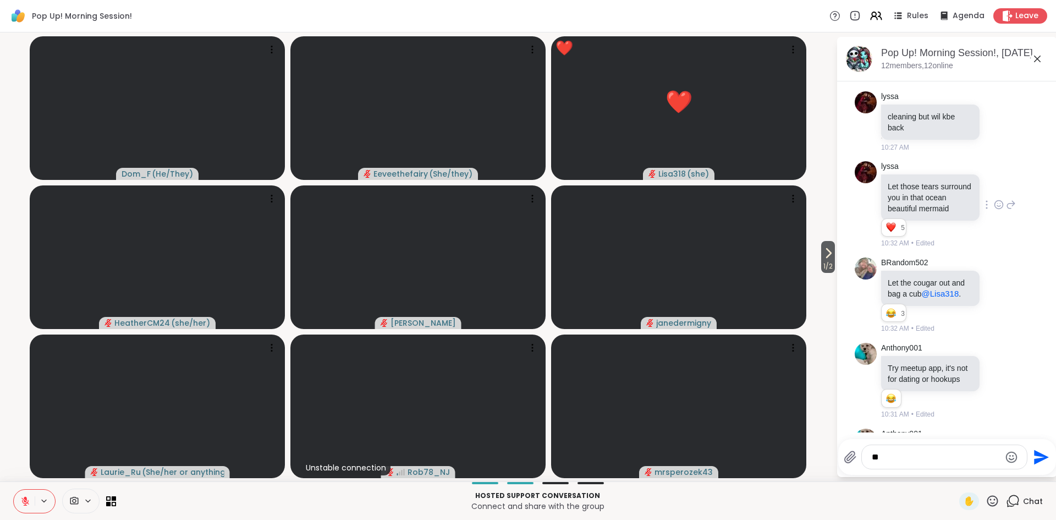
type textarea "*"
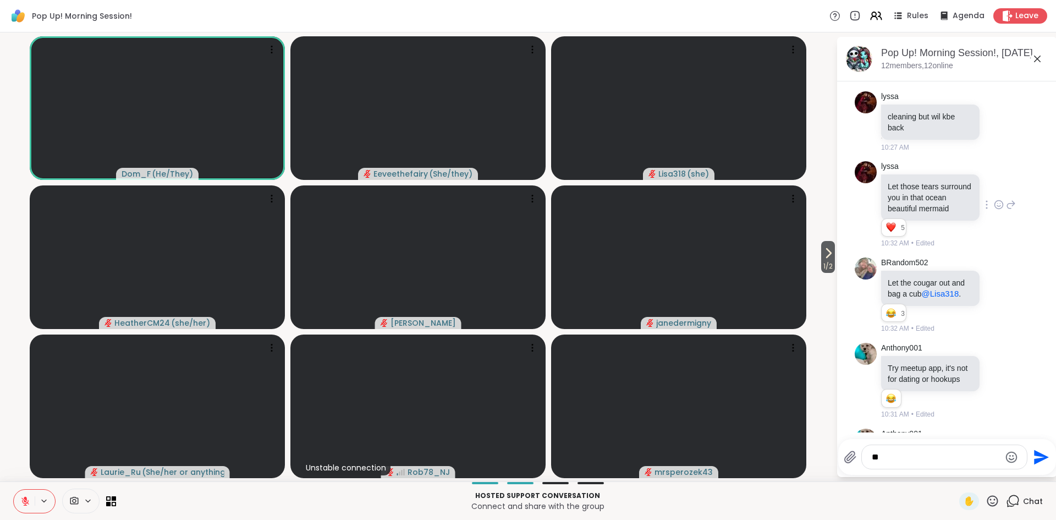
type textarea "*"
type textarea "****"
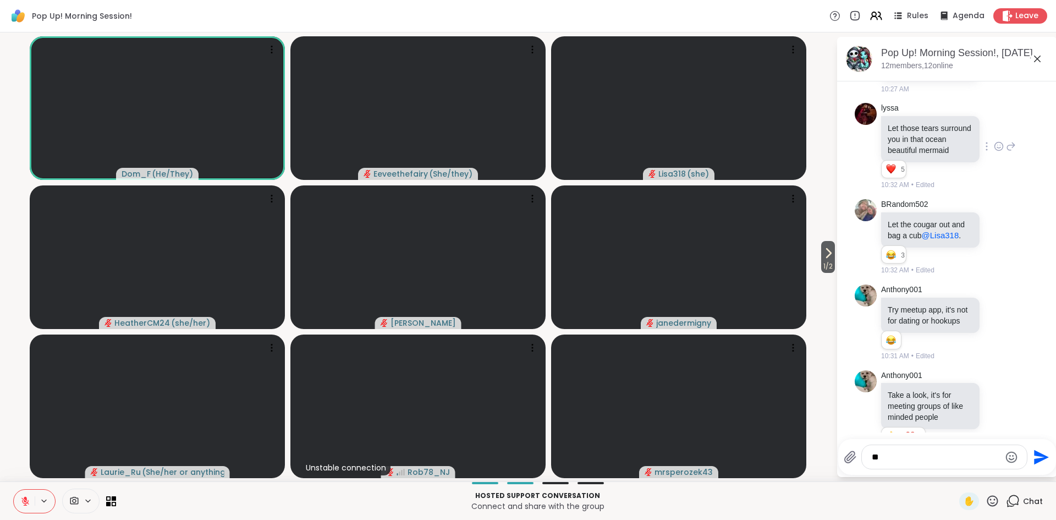
type textarea "*"
type textarea "**********"
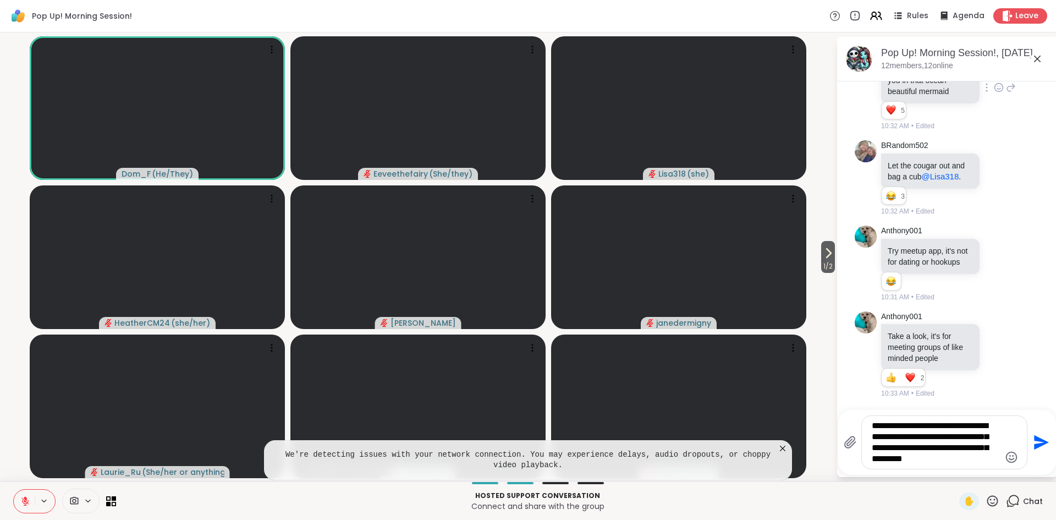
click at [902, 427] on textarea "**********" at bounding box center [936, 442] width 128 height 44
click at [978, 441] on textarea "**********" at bounding box center [936, 442] width 128 height 44
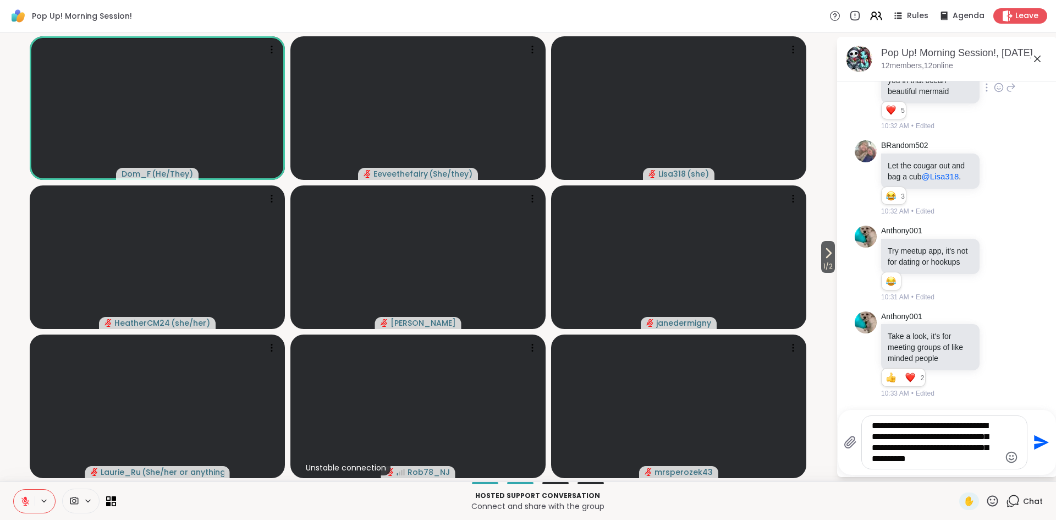
scroll to position [2719, 0]
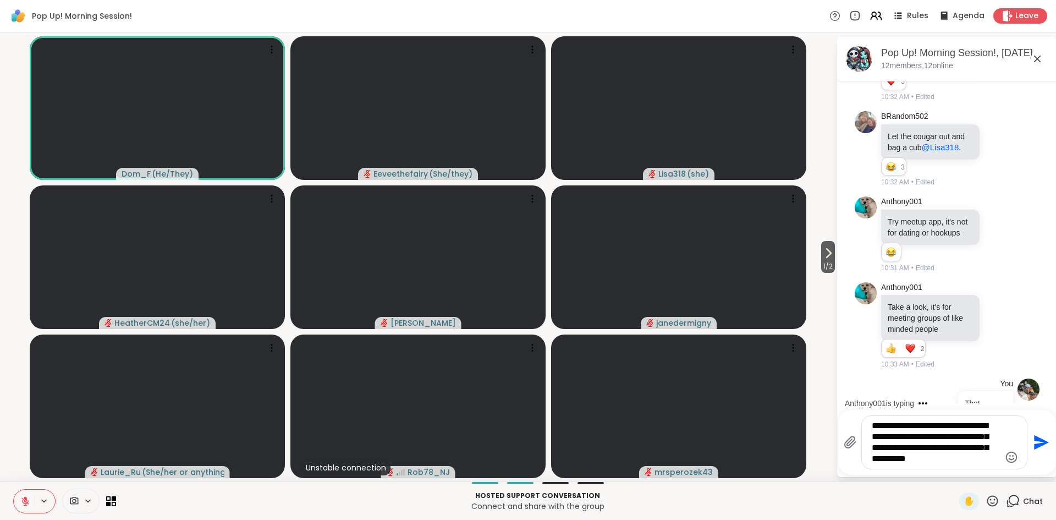
click at [892, 447] on textarea "**********" at bounding box center [936, 442] width 128 height 44
type textarea "**********"
click at [1040, 443] on icon "Send" at bounding box center [1041, 442] width 15 height 15
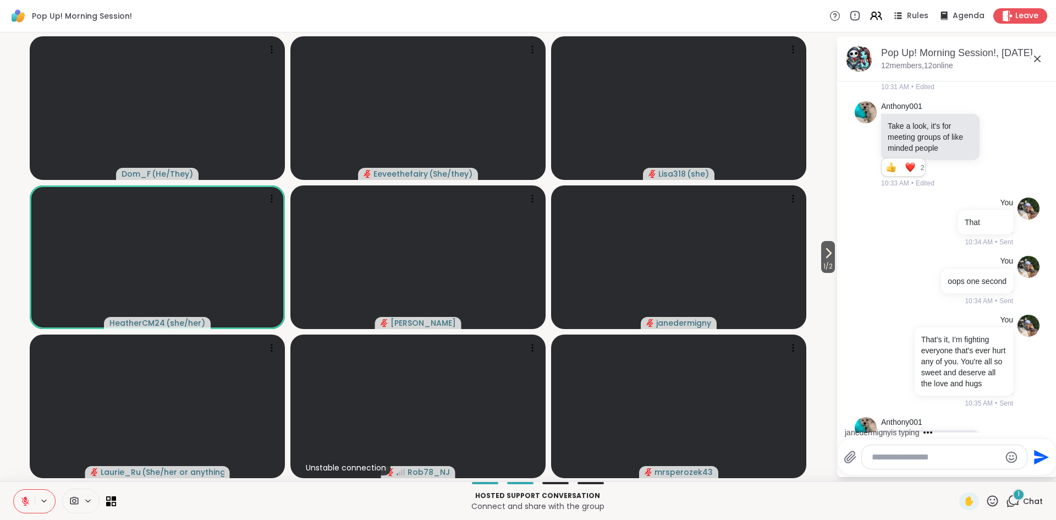
scroll to position [2991, 0]
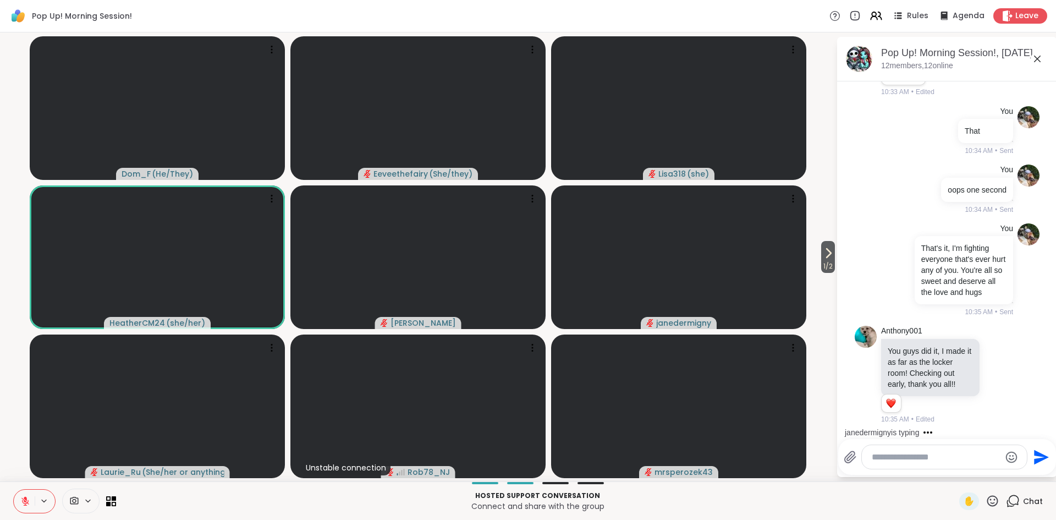
click at [998, 469] on icon at bounding box center [999, 474] width 10 height 11
click at [771, 501] on p "Connect and share with the group" at bounding box center [538, 506] width 830 height 11
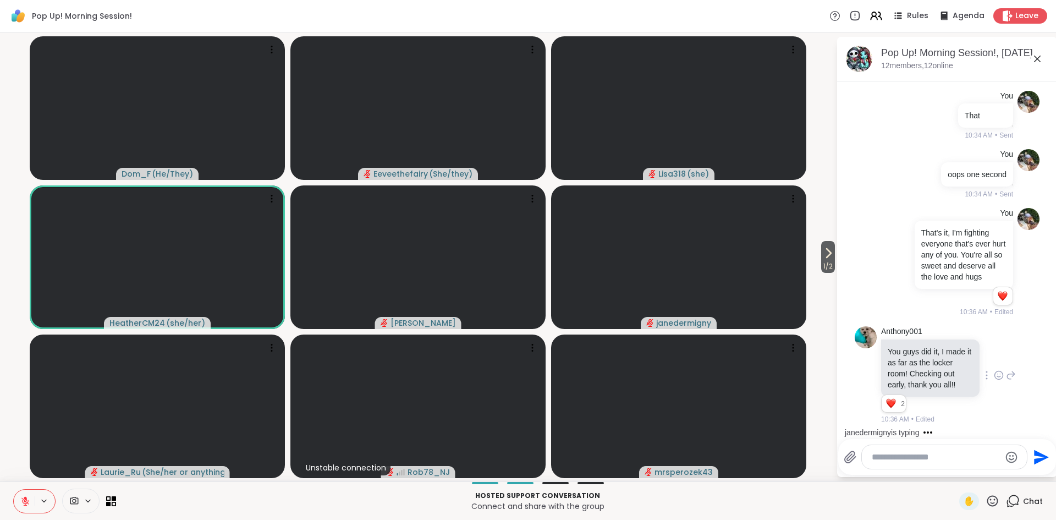
scroll to position [3022, 0]
click at [829, 257] on icon at bounding box center [828, 252] width 13 height 13
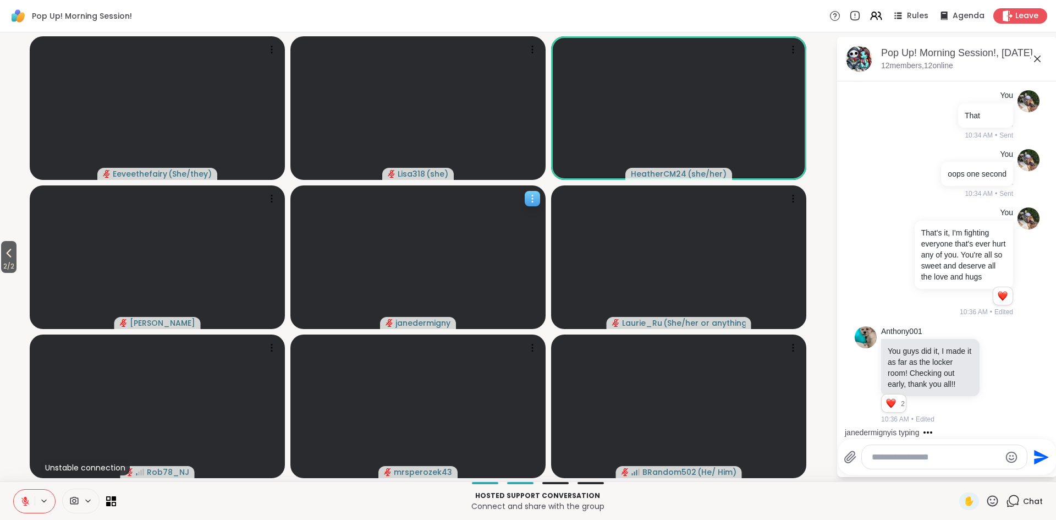
scroll to position [3038, 0]
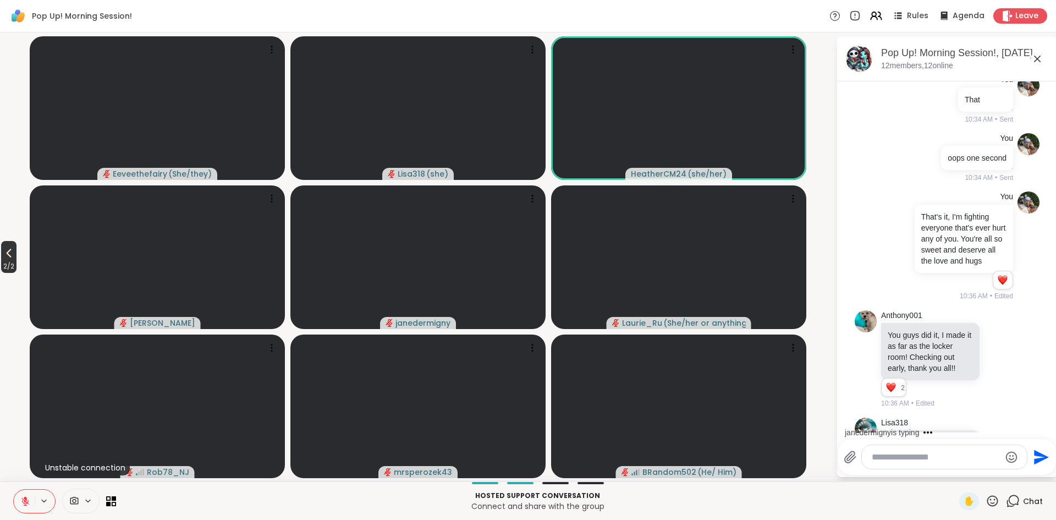
click at [9, 262] on span "2 / 2" at bounding box center [8, 266] width 15 height 13
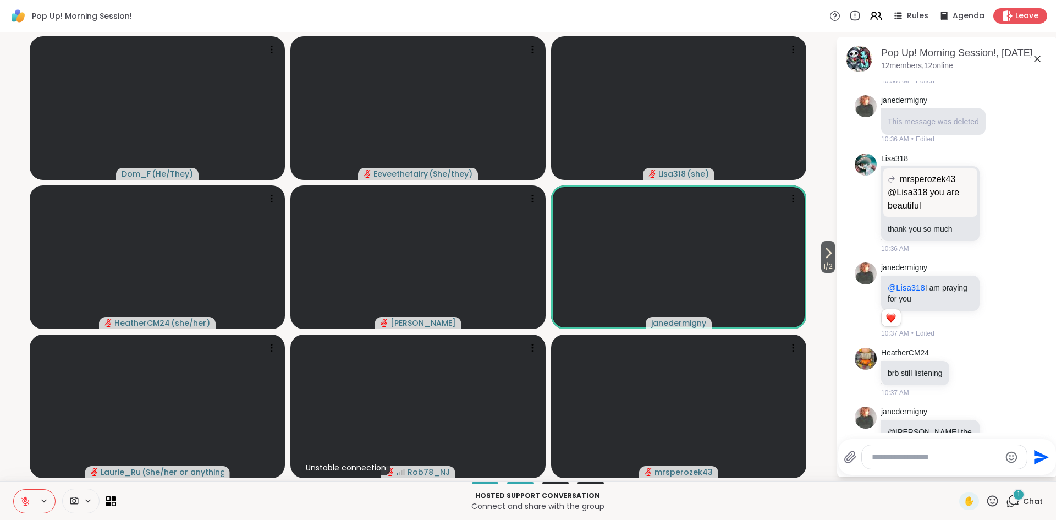
scroll to position [3571, 0]
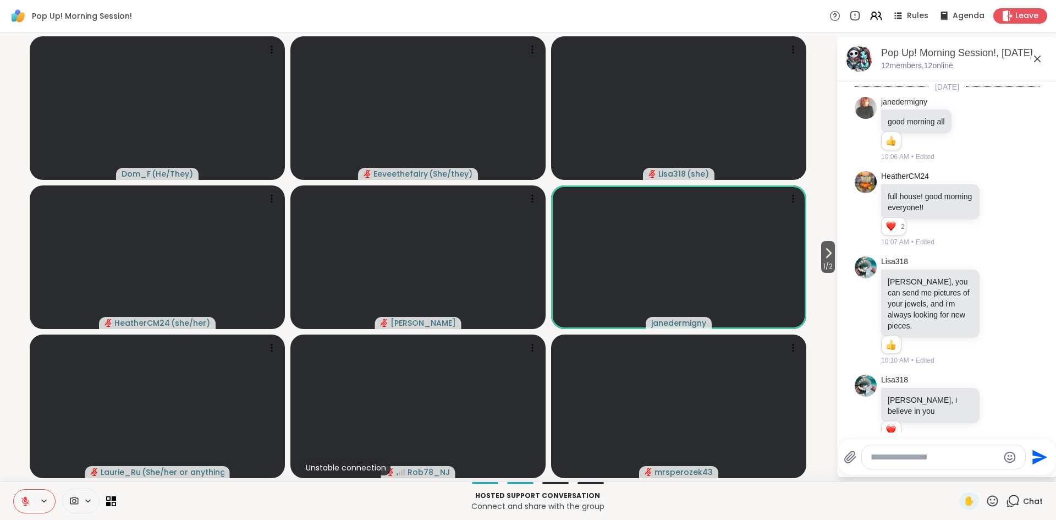
scroll to position [3571, 0]
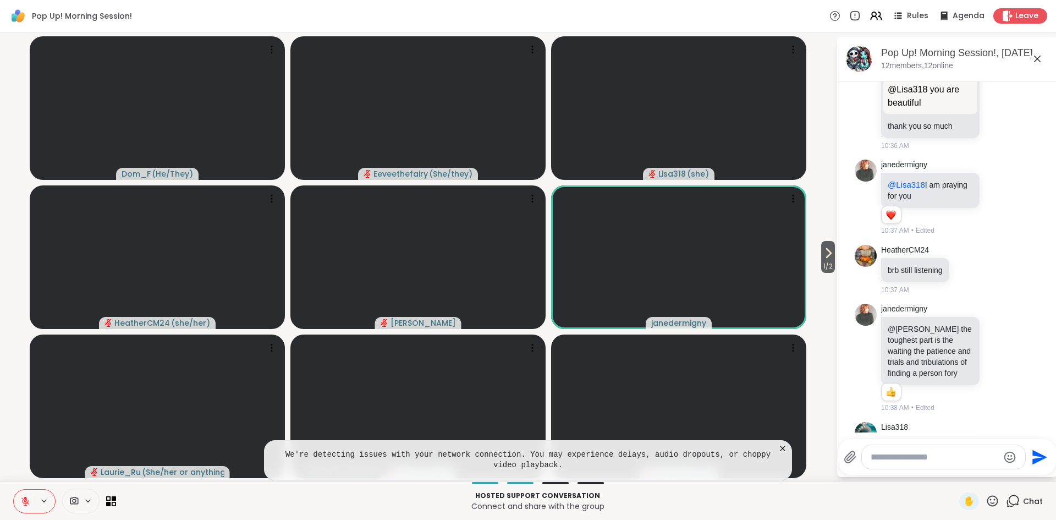
click at [783, 450] on icon at bounding box center [782, 448] width 11 height 11
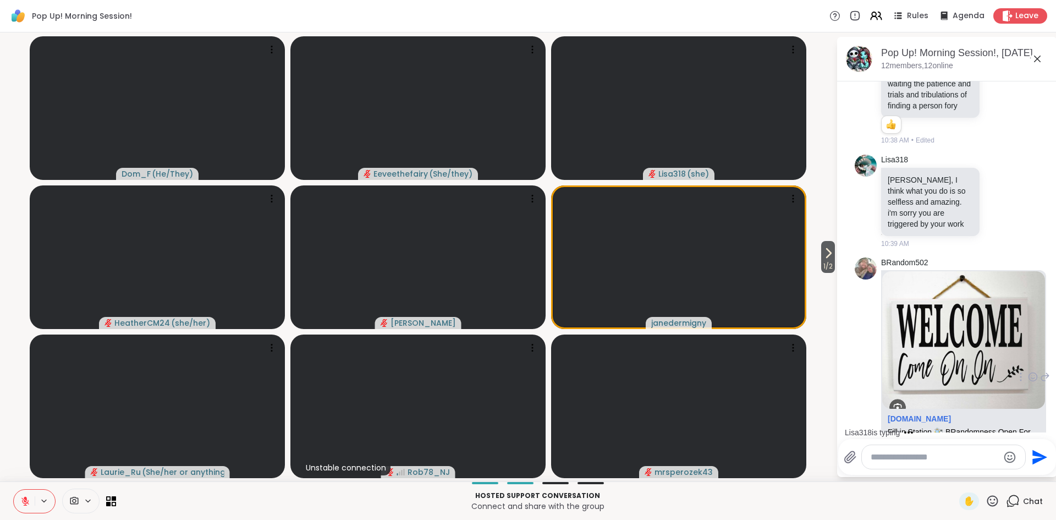
scroll to position [3842, 0]
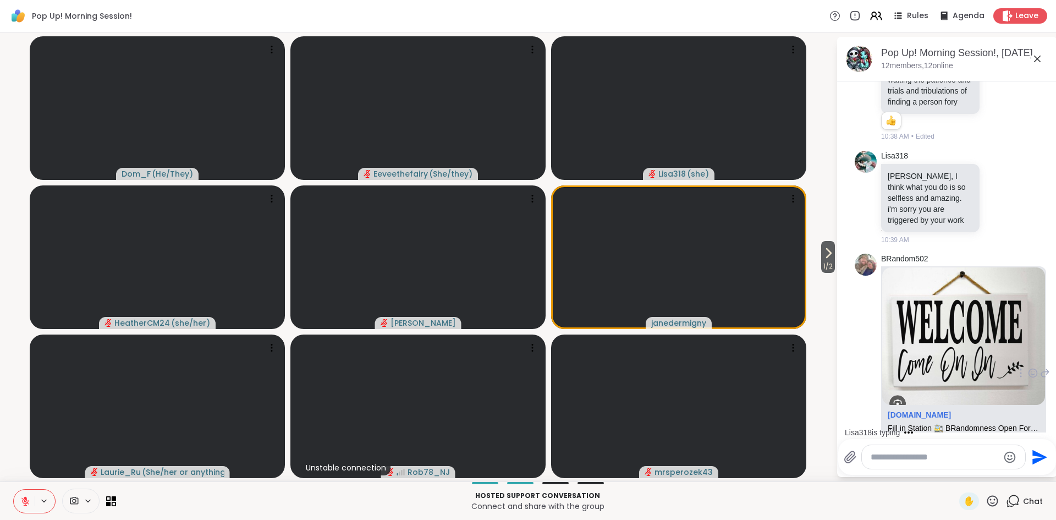
click at [909, 465] on link "sharewellnow.com/session/ef3fd13c-4972-4d49-8820-172cc8954cbe" at bounding box center [930, 469] width 84 height 9
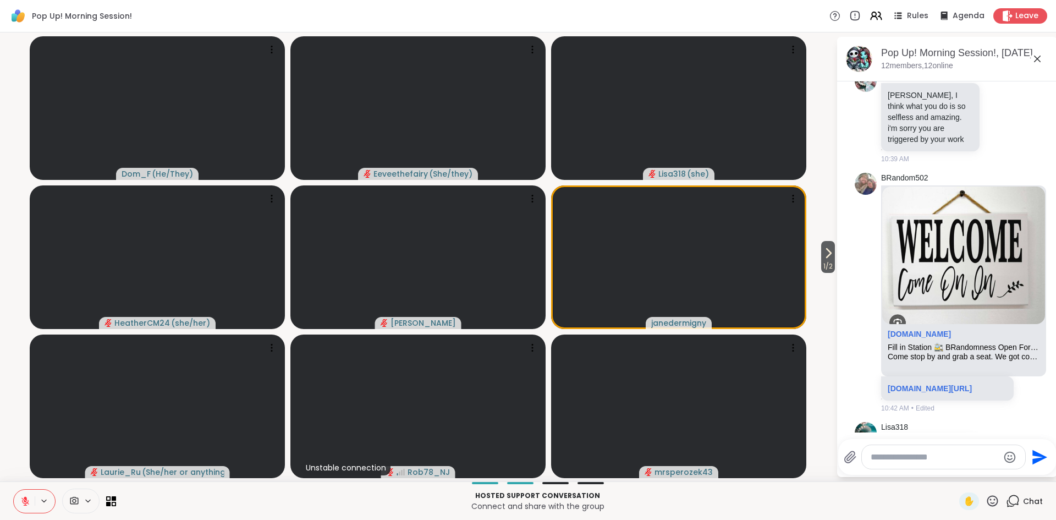
scroll to position [3938, 0]
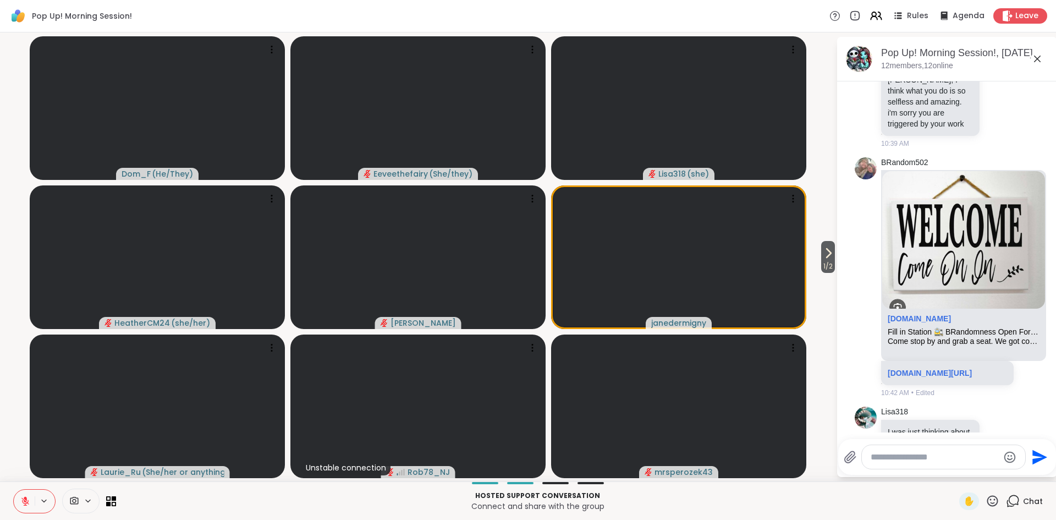
click at [992, 502] on icon at bounding box center [993, 501] width 14 height 14
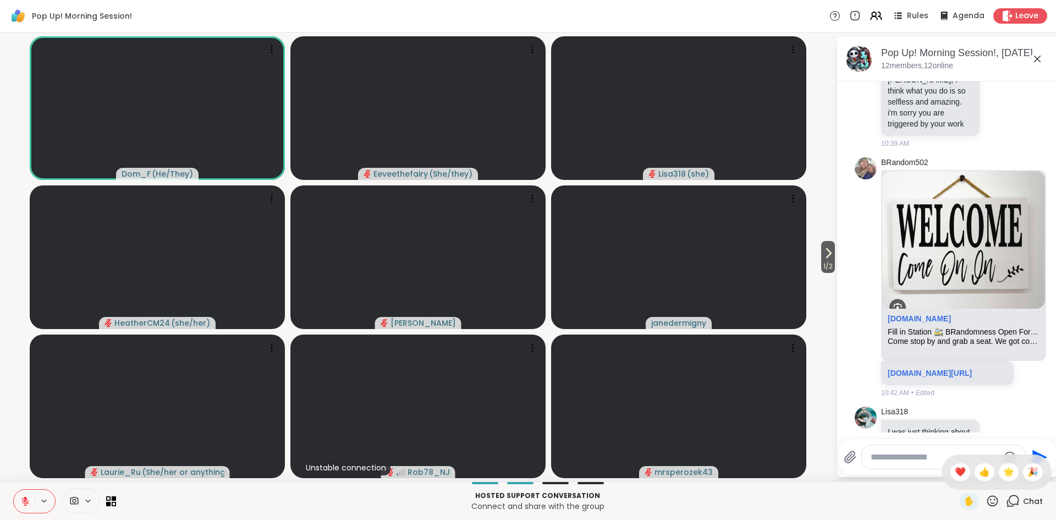
click at [26, 498] on icon at bounding box center [25, 498] width 3 height 4
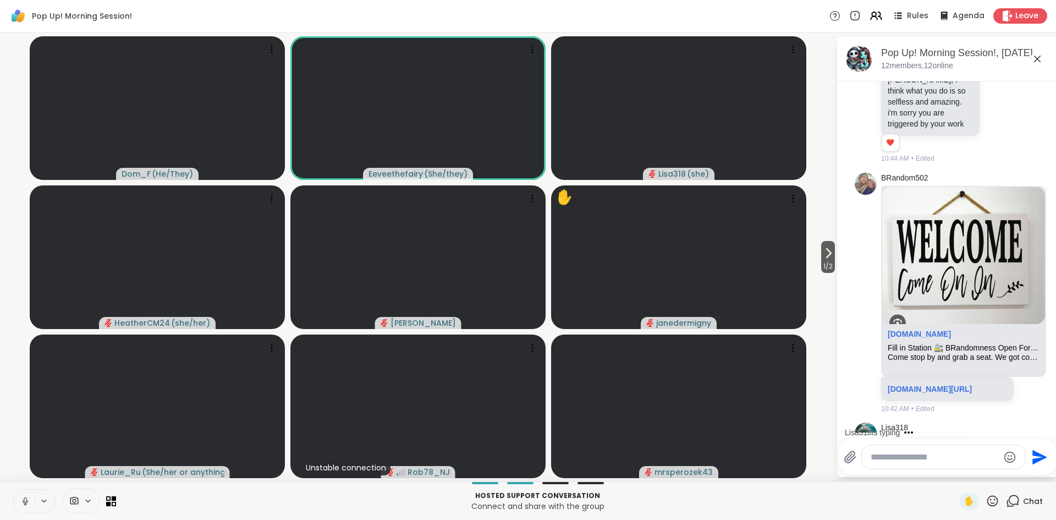
scroll to position [3954, 0]
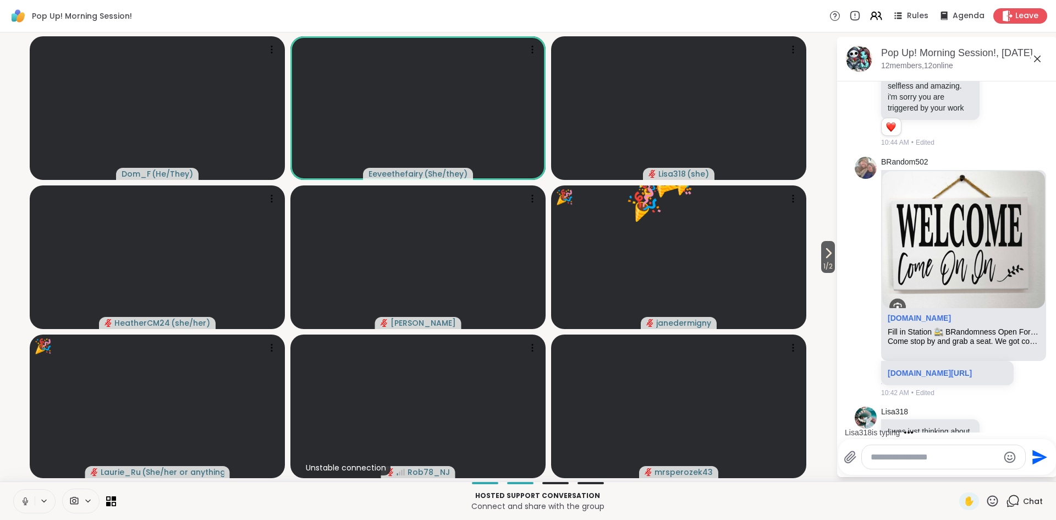
click at [24, 503] on icon at bounding box center [25, 501] width 10 height 10
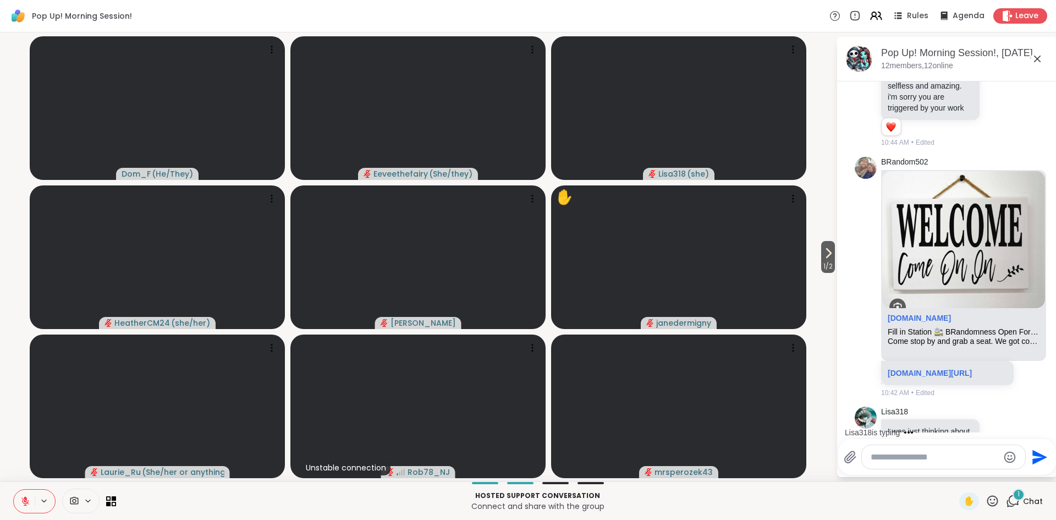
scroll to position [4145, 0]
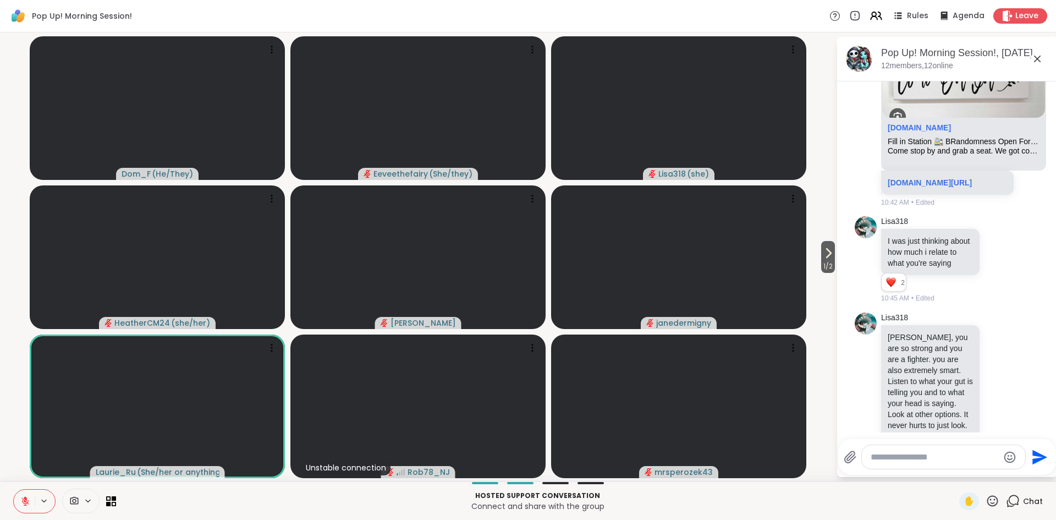
click at [994, 501] on icon at bounding box center [993, 501] width 14 height 14
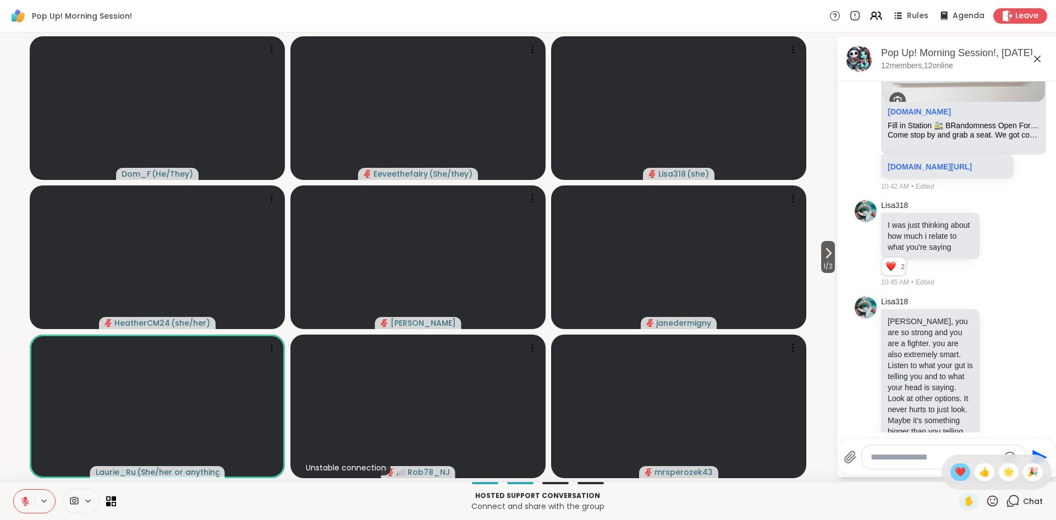
click at [963, 479] on div "❤️" at bounding box center [961, 472] width 20 height 18
click at [1000, 394] on icon at bounding box center [999, 399] width 10 height 11
click at [914, 377] on div "Select Reaction: Heart" at bounding box center [912, 382] width 10 height 10
click at [772, 502] on p "Connect and share with the group" at bounding box center [538, 506] width 830 height 11
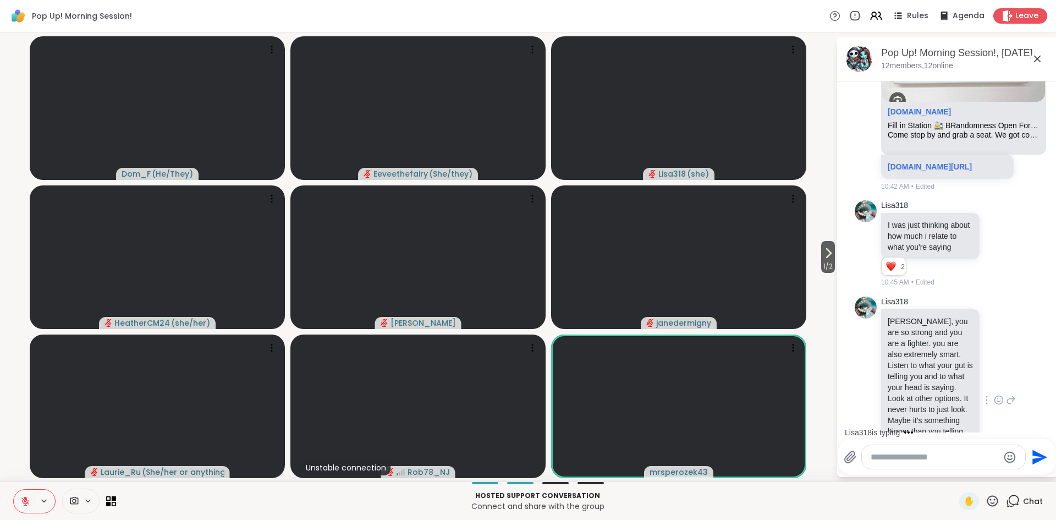
click at [903, 459] on textarea "Type your message" at bounding box center [935, 457] width 128 height 11
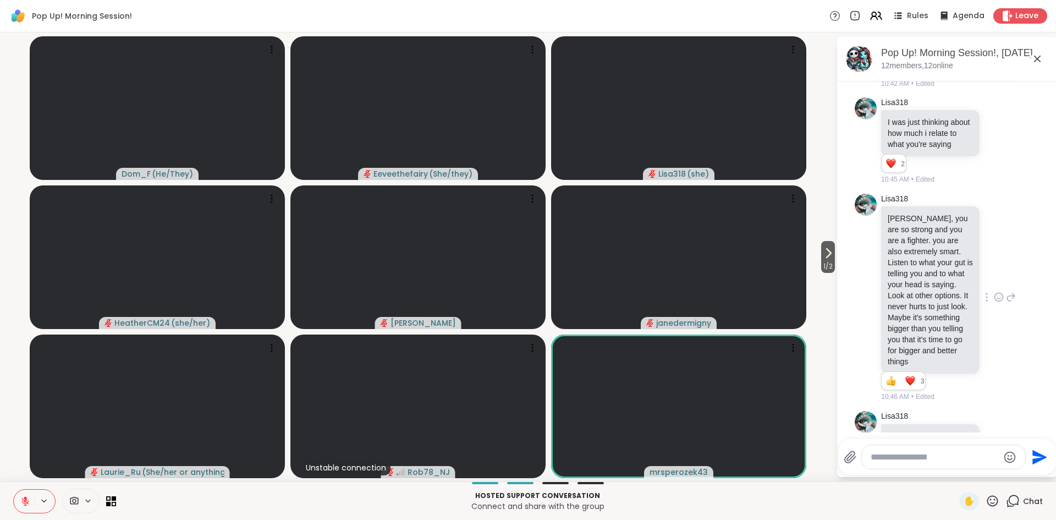
scroll to position [4279, 0]
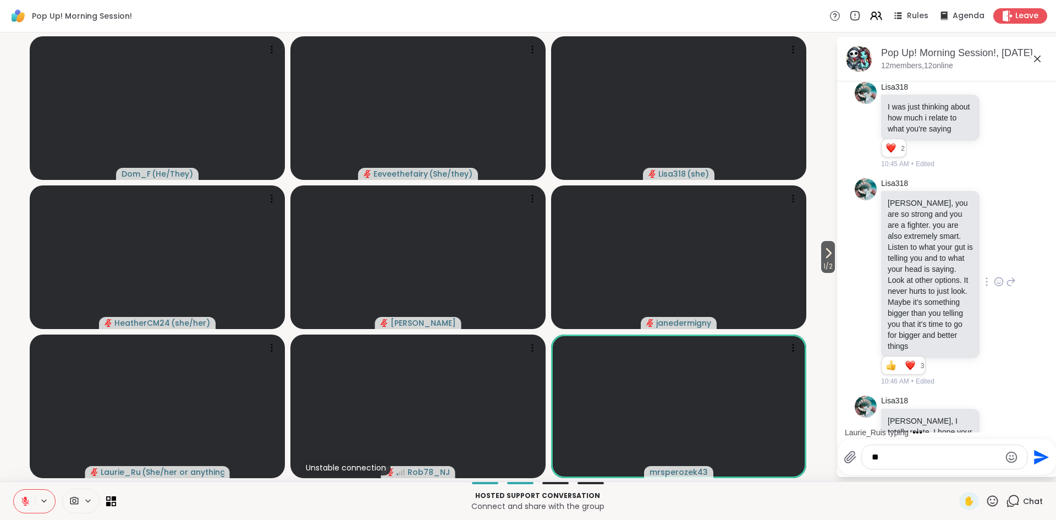
type textarea "*"
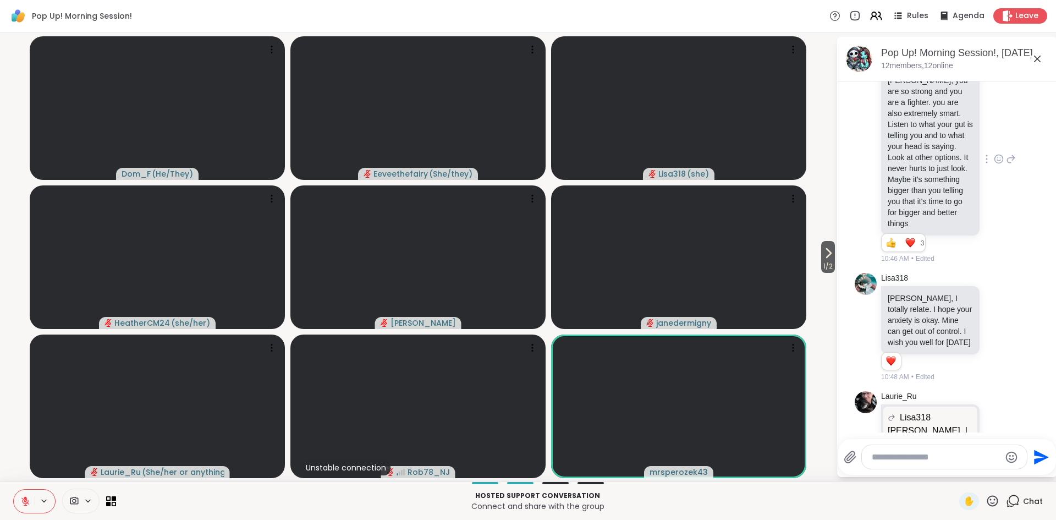
click at [768, 505] on p "Connect and share with the group" at bounding box center [538, 506] width 830 height 11
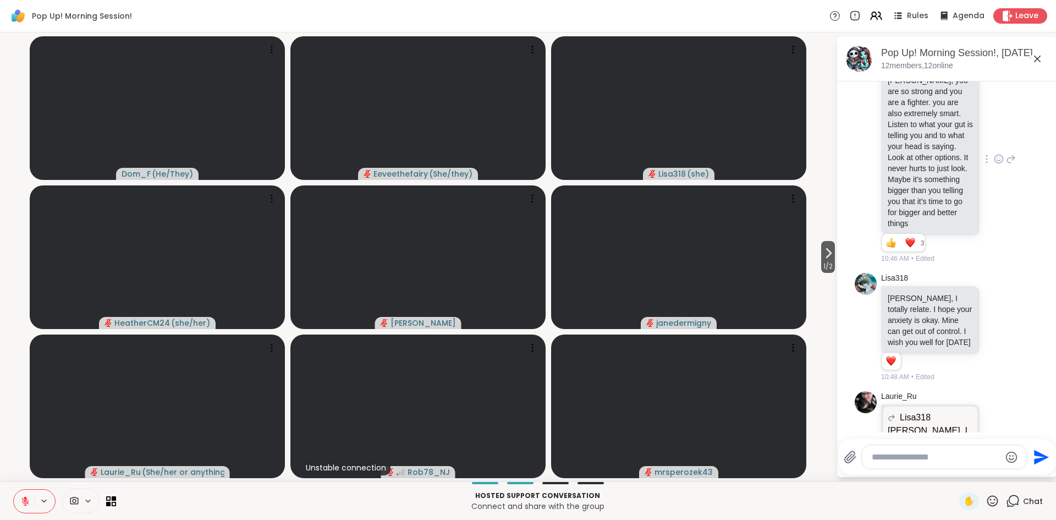
click at [830, 274] on div "1 / 2 Dom_F ( He/They ) Eeveethefairy ( She/they ) Lisa318 ( she ) HeatherCM24 …" at bounding box center [528, 256] width 1056 height 449
click at [828, 261] on span "1 / 2" at bounding box center [828, 266] width 14 height 13
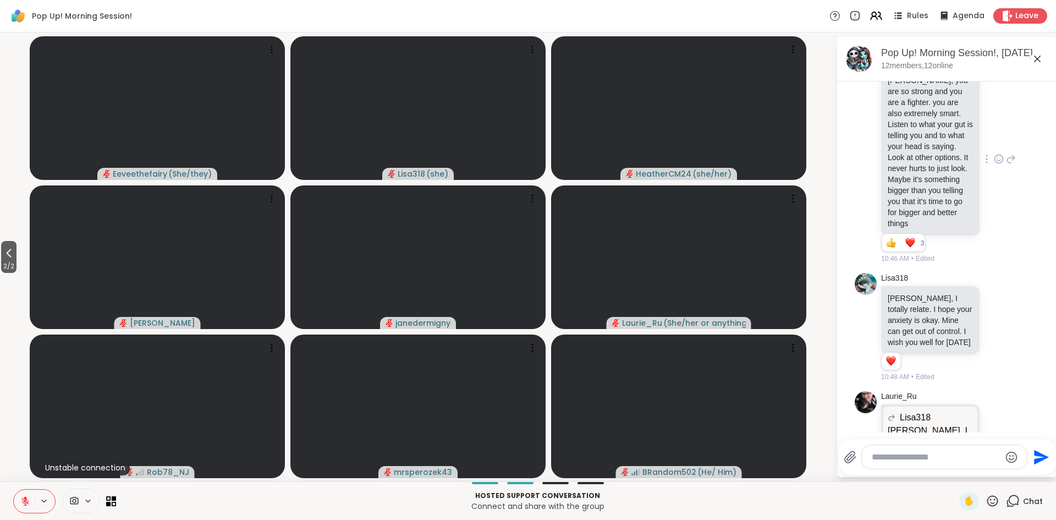
scroll to position [4417, 0]
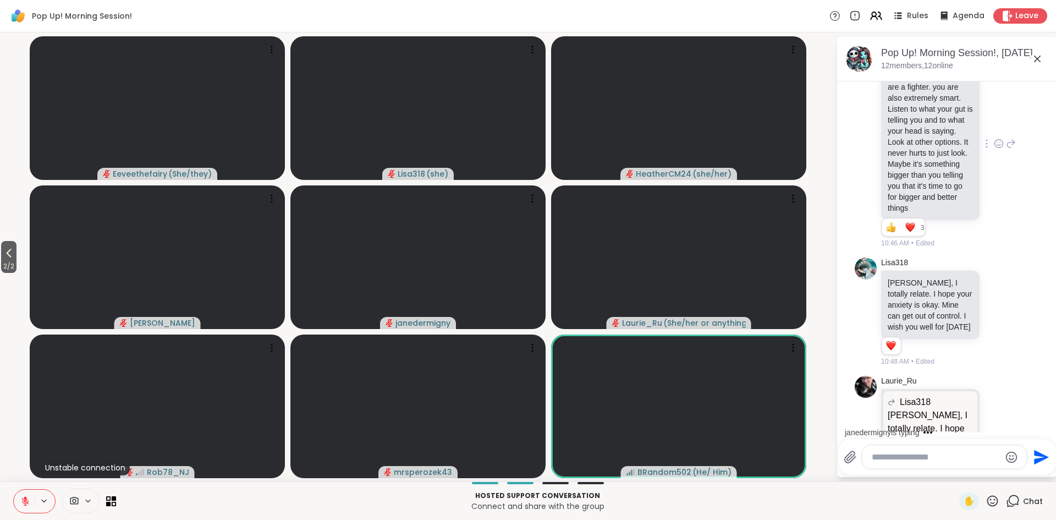
click at [991, 501] on icon at bounding box center [993, 501] width 14 height 14
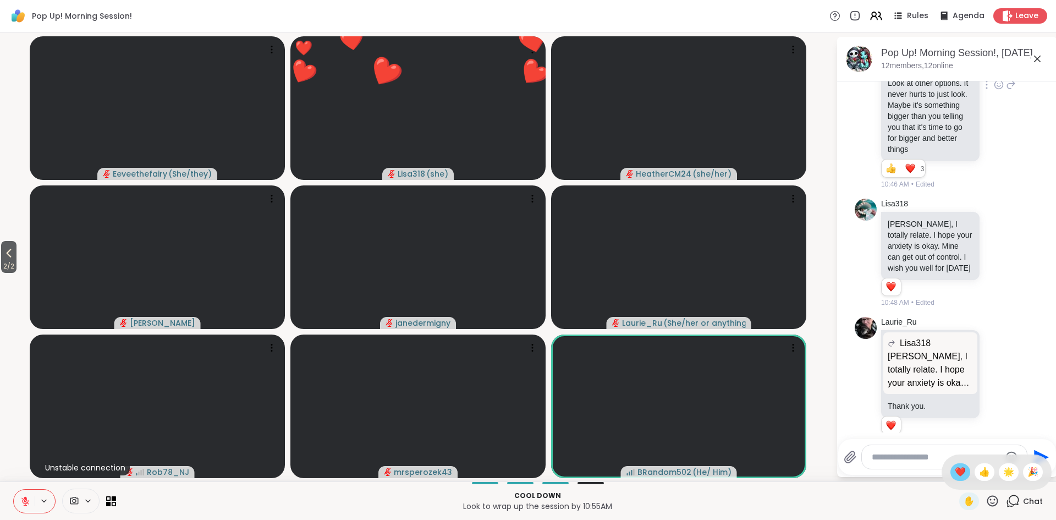
click at [960, 473] on span "❤️" at bounding box center [960, 471] width 11 height 13
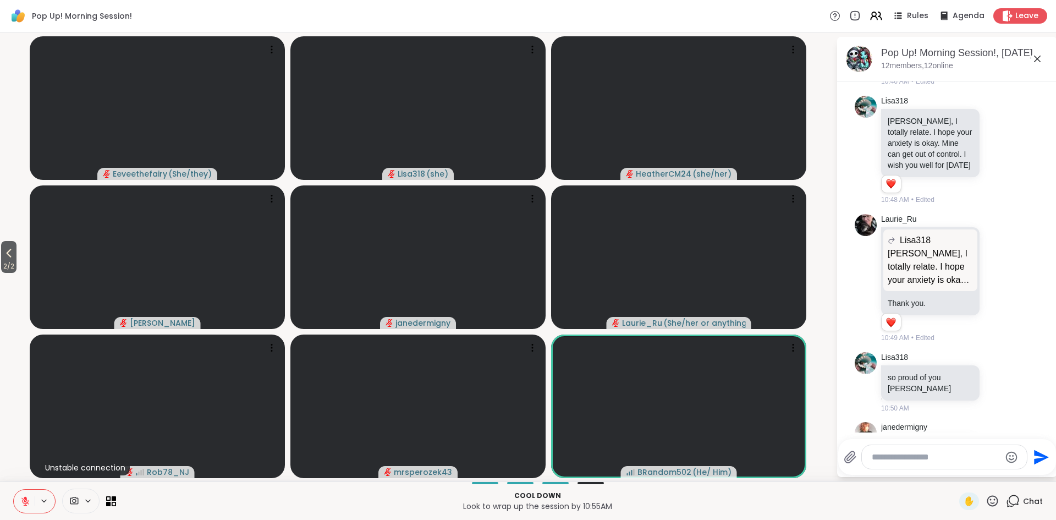
scroll to position [4594, 0]
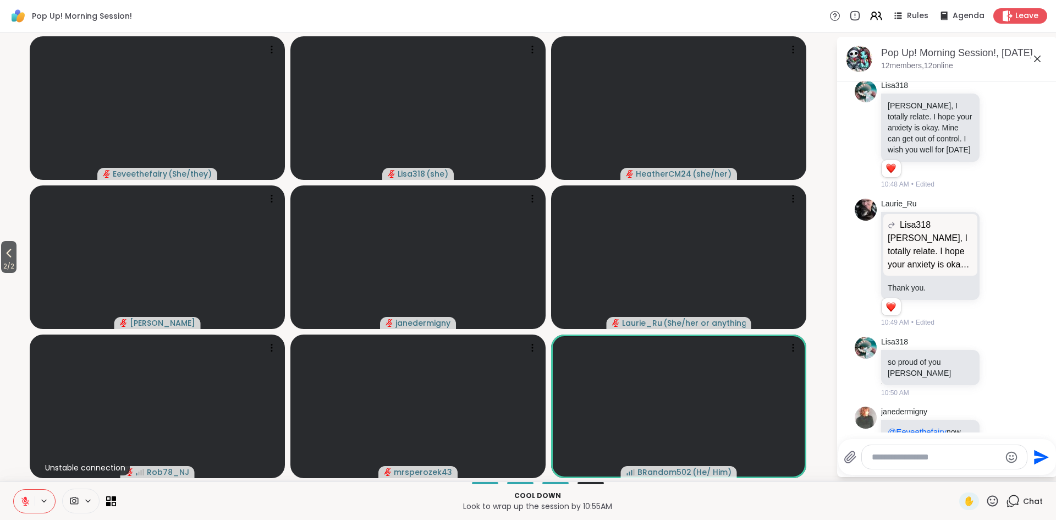
click at [998, 461] on icon at bounding box center [999, 466] width 10 height 11
click at [1000, 461] on icon at bounding box center [999, 466] width 10 height 11
click at [914, 444] on div "Select Reaction: Heart" at bounding box center [912, 449] width 10 height 10
click at [930, 456] on textarea "Type your message" at bounding box center [936, 457] width 128 height 11
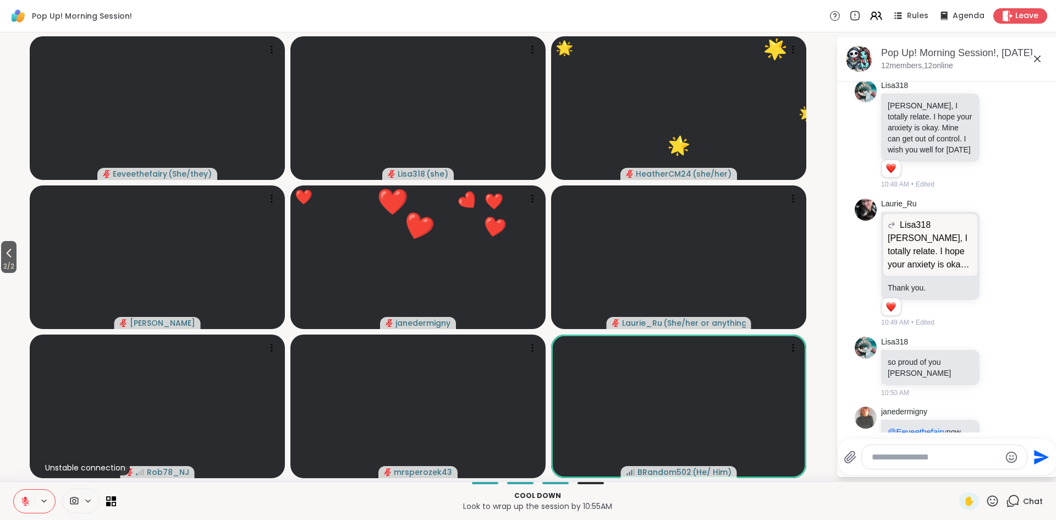
click at [921, 461] on textarea "Type your message" at bounding box center [936, 457] width 128 height 11
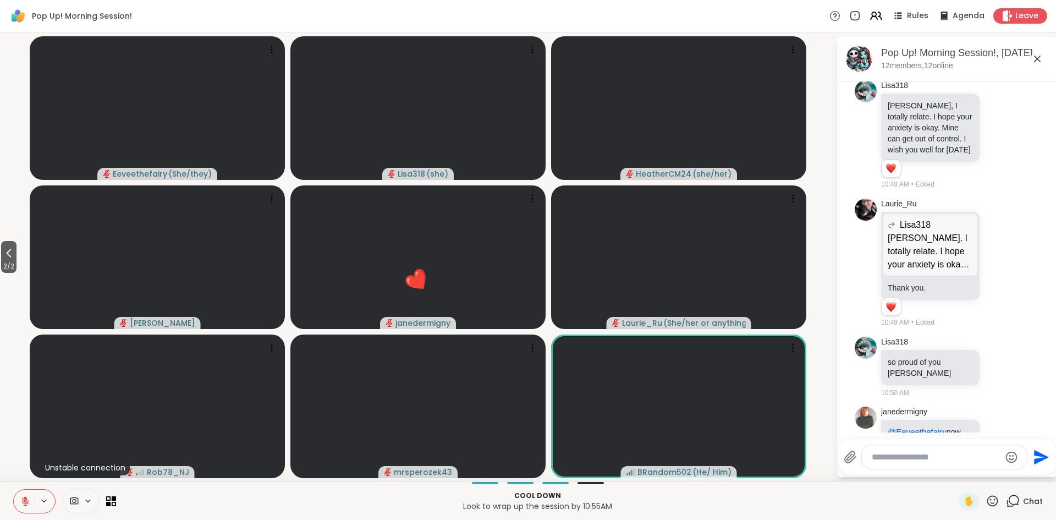
click at [994, 506] on icon at bounding box center [993, 500] width 11 height 11
click at [963, 472] on span "❤️" at bounding box center [960, 471] width 11 height 13
click at [934, 456] on textarea "Type your message" at bounding box center [936, 457] width 128 height 11
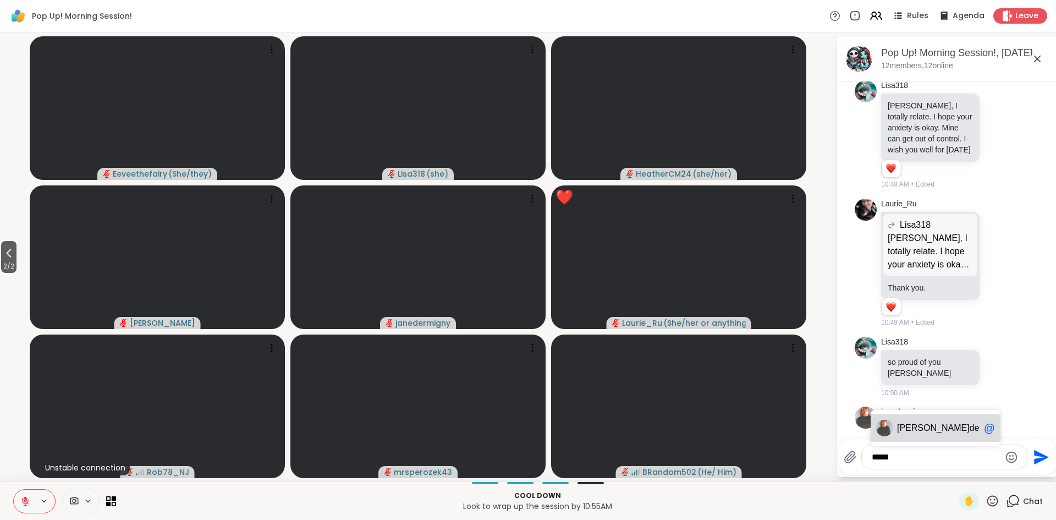
click at [970, 432] on span "dermigny" at bounding box center [988, 428] width 36 height 11
click at [966, 452] on textarea "**********" at bounding box center [936, 453] width 128 height 22
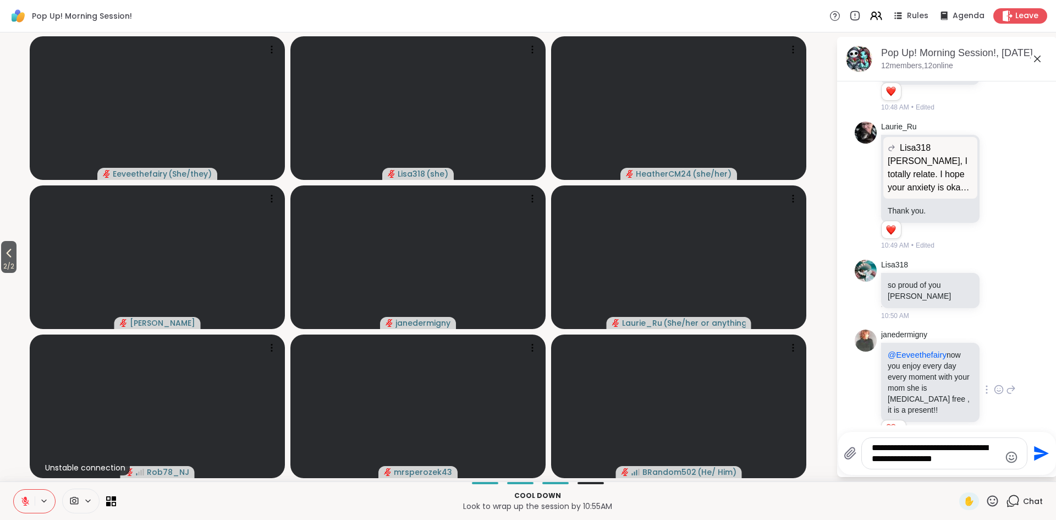
type textarea "**********"
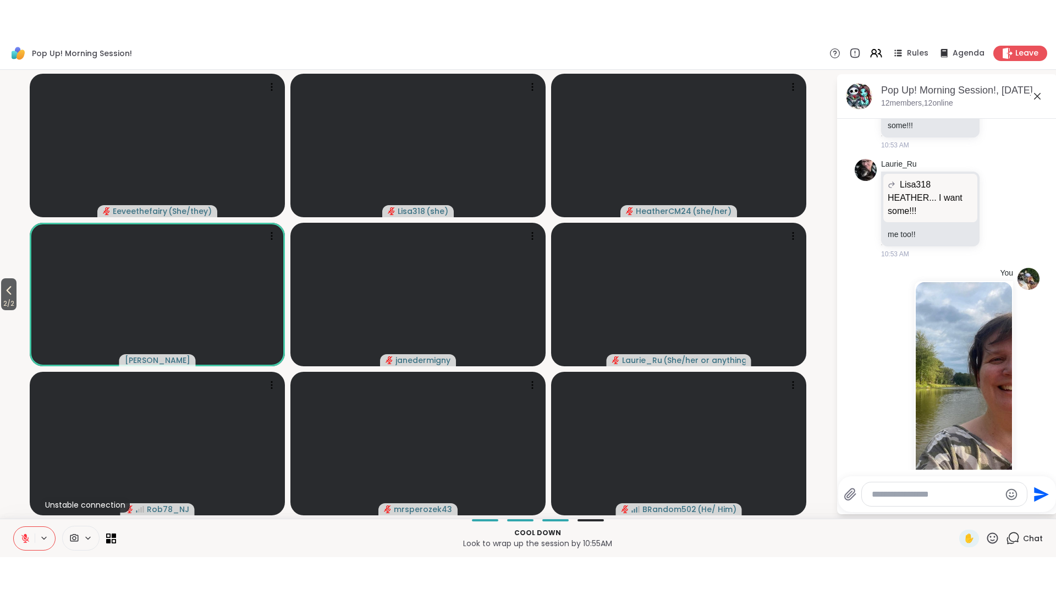
scroll to position [5294, 0]
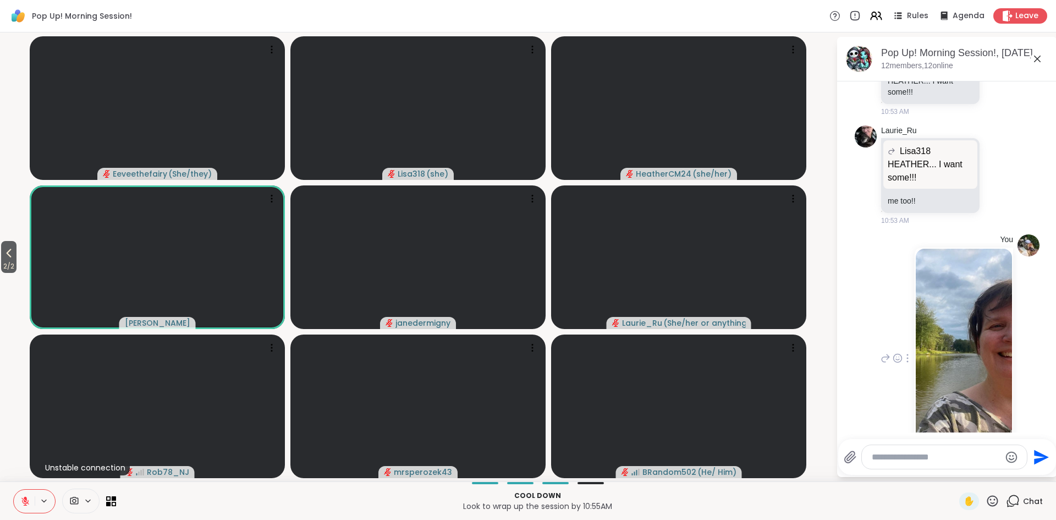
click at [977, 251] on img at bounding box center [964, 347] width 96 height 196
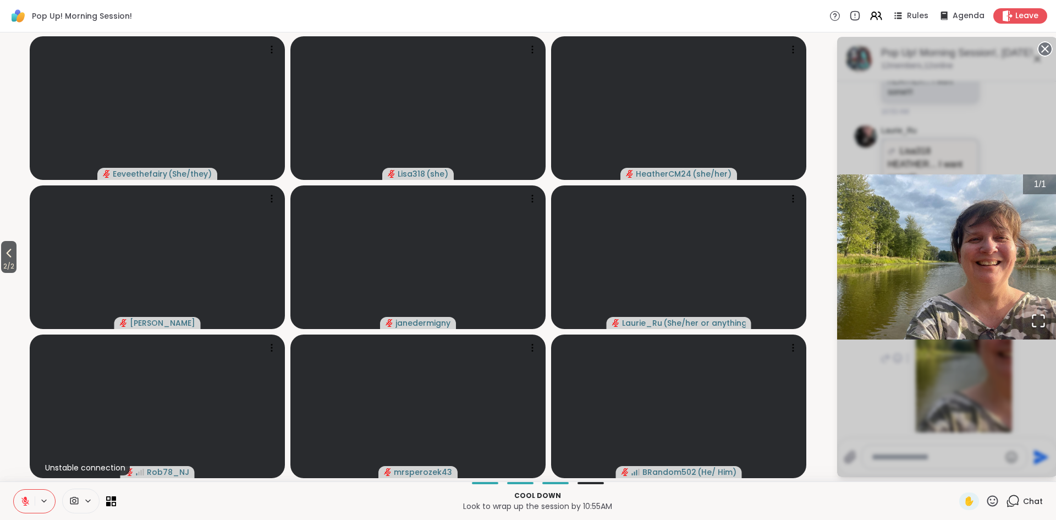
click at [1040, 320] on icon "Open Fullscreen" at bounding box center [1038, 320] width 15 height 15
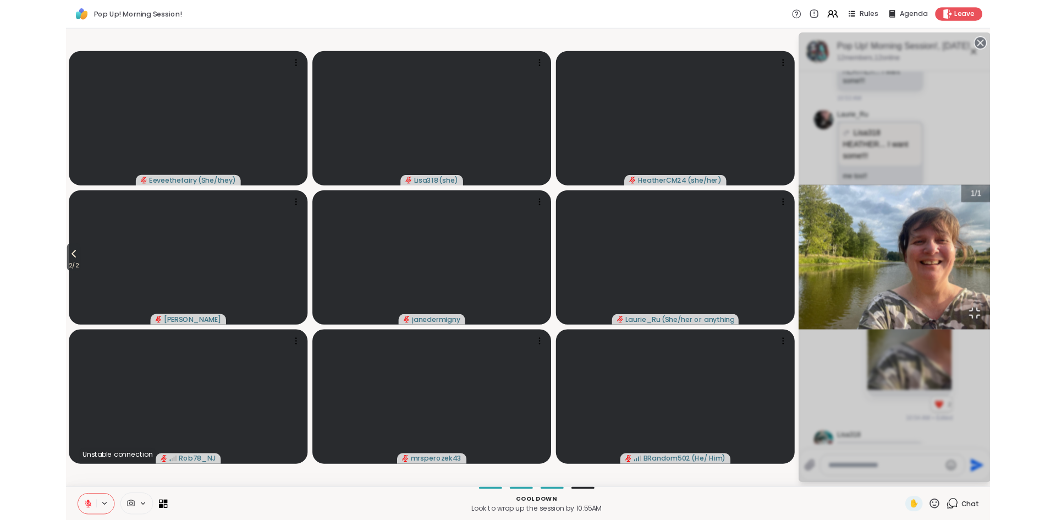
scroll to position [5386, 0]
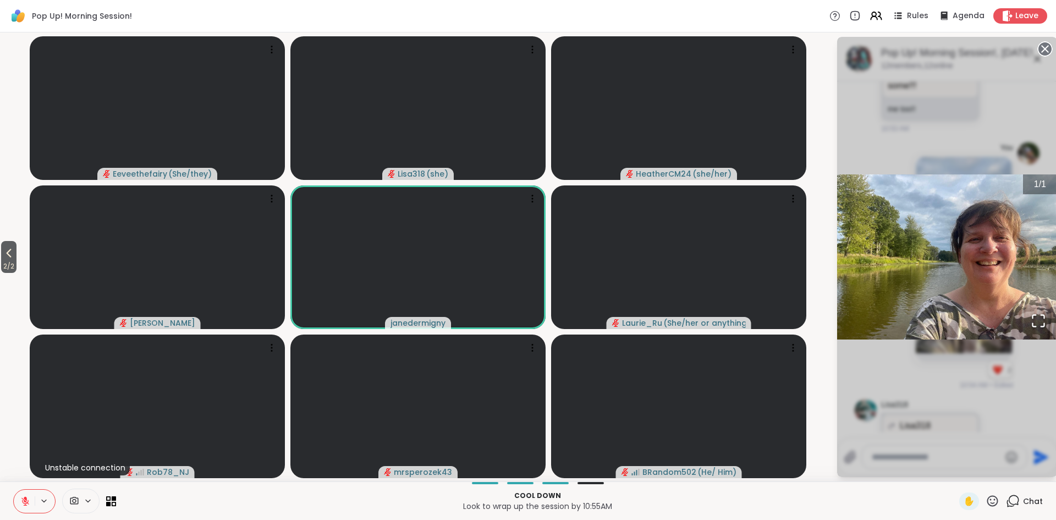
click at [829, 489] on div "Cool down Look to wrap up the session by 10:55AM" at bounding box center [538, 501] width 830 height 25
click at [1041, 53] on circle at bounding box center [1045, 48] width 13 height 13
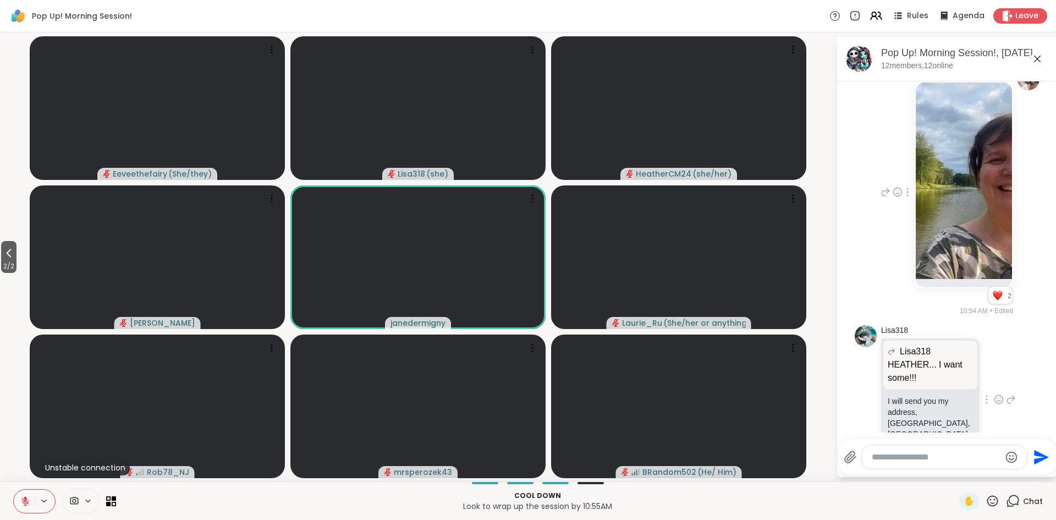
scroll to position [5458, 0]
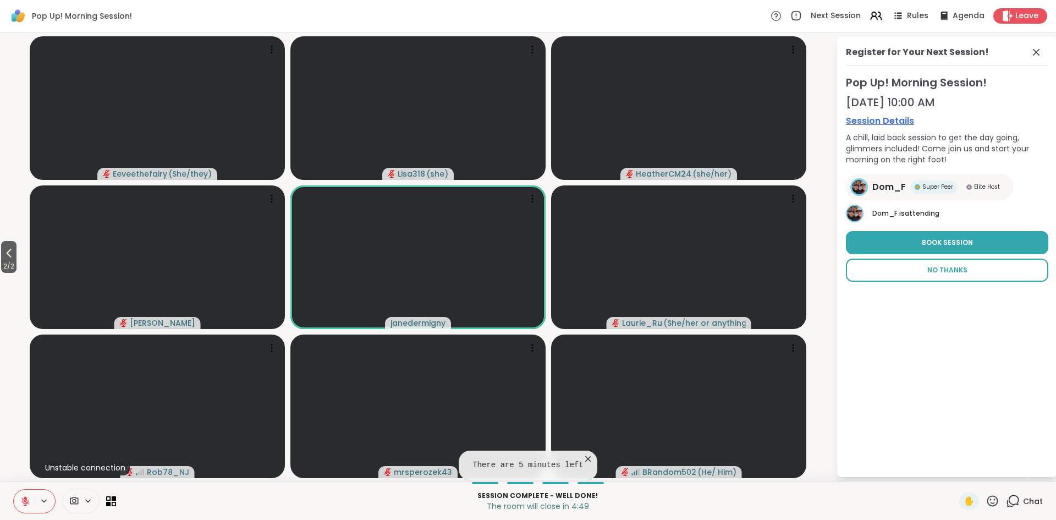
click at [952, 269] on span "No Thanks" at bounding box center [948, 270] width 40 height 10
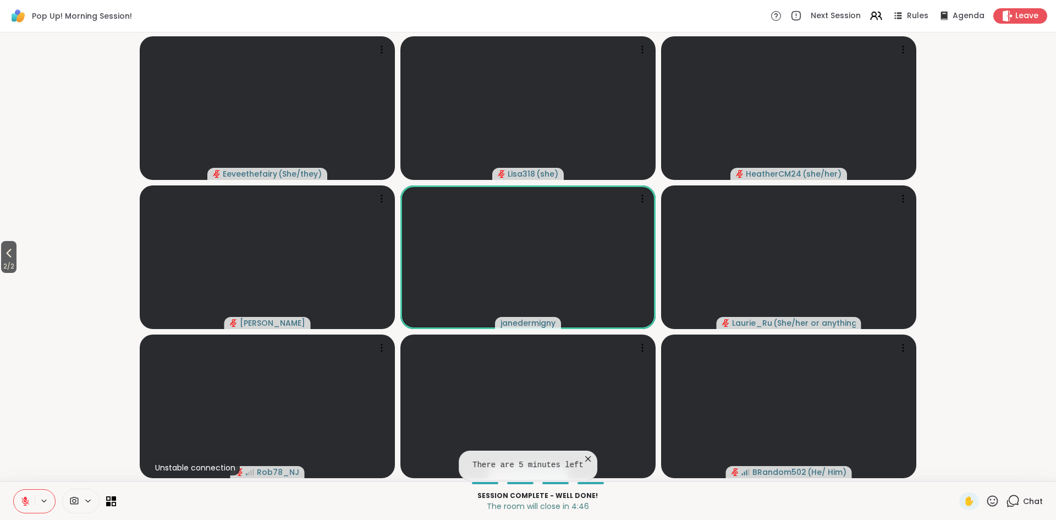
click at [1014, 505] on icon at bounding box center [1014, 500] width 10 height 10
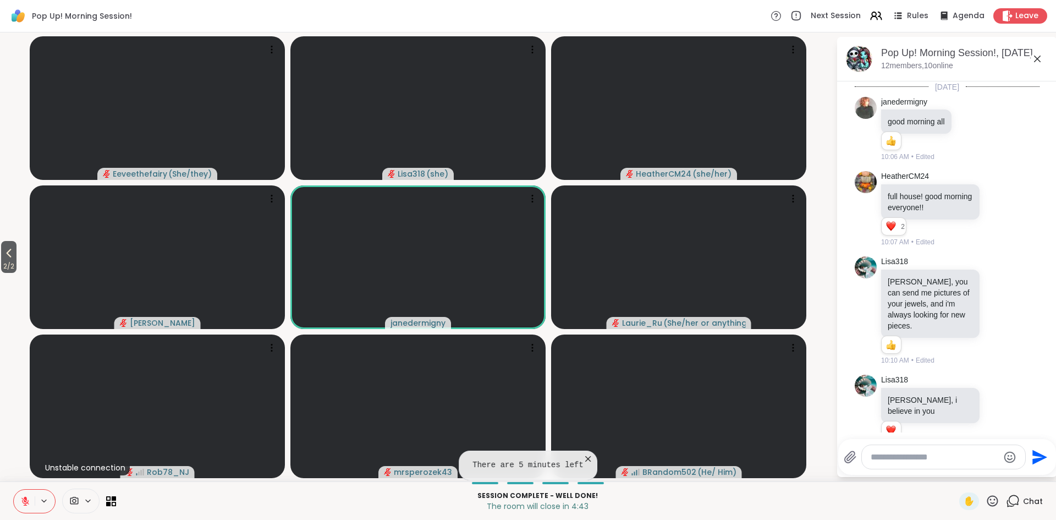
scroll to position [5460, 0]
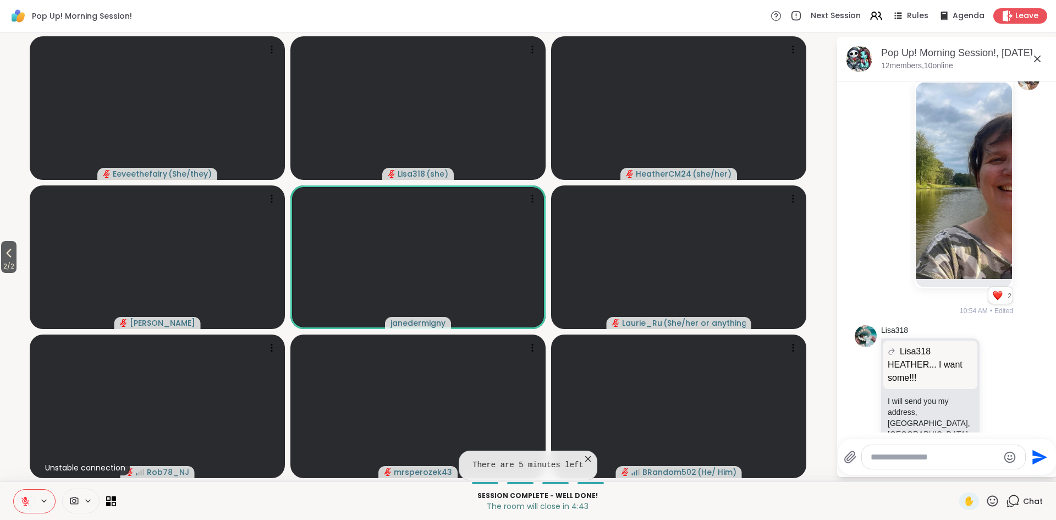
click at [994, 498] on icon at bounding box center [993, 501] width 14 height 14
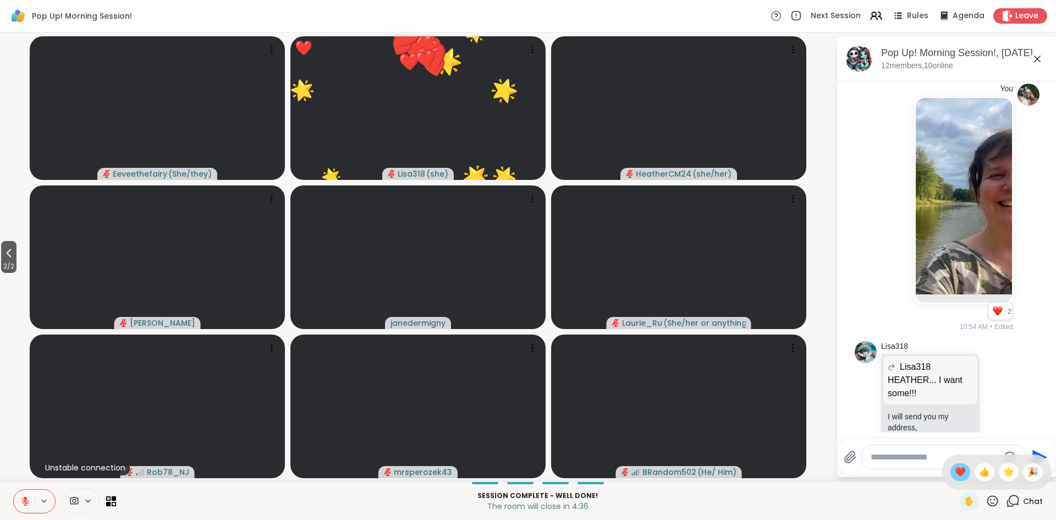
scroll to position [5492, 0]
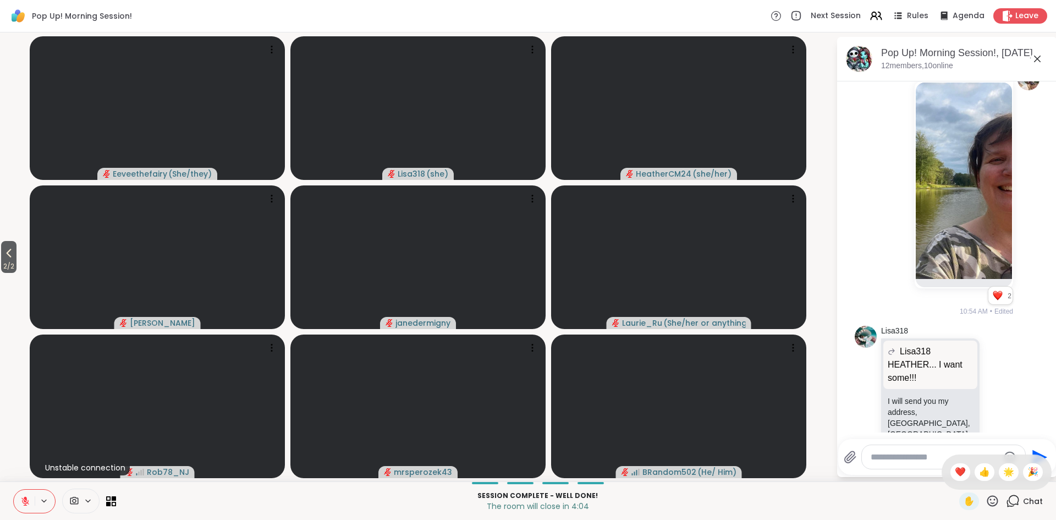
click at [29, 501] on icon at bounding box center [25, 501] width 10 height 10
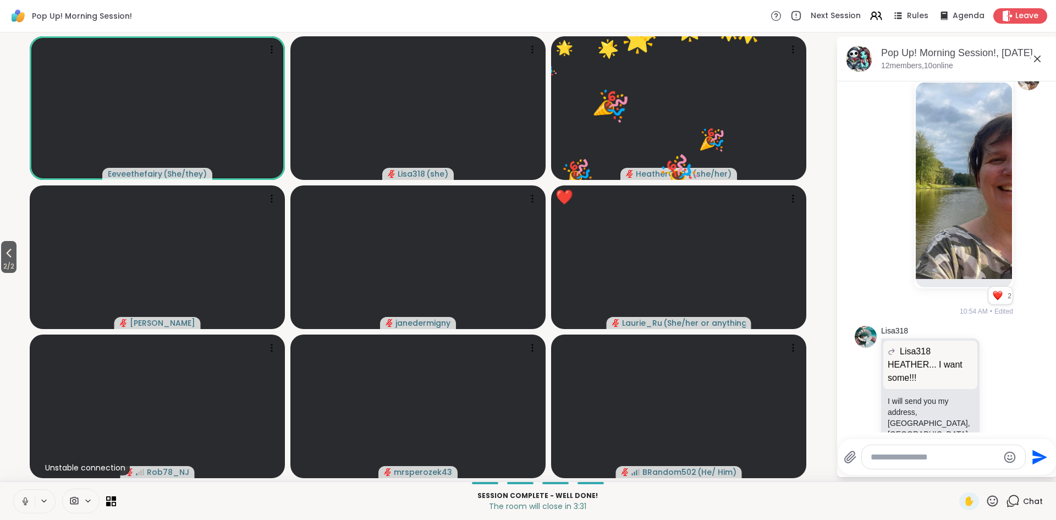
click at [23, 502] on icon at bounding box center [26, 501] width 6 height 3
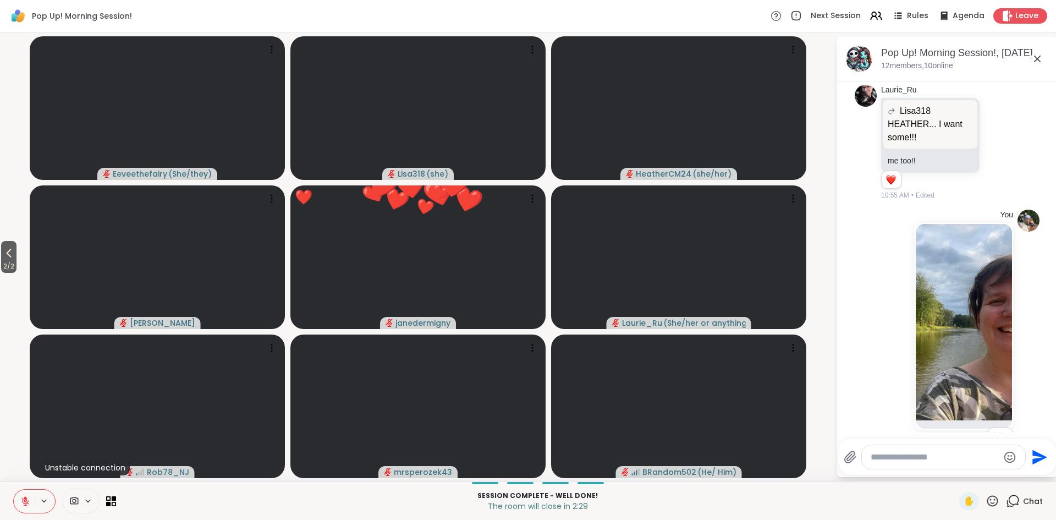
scroll to position [5347, 0]
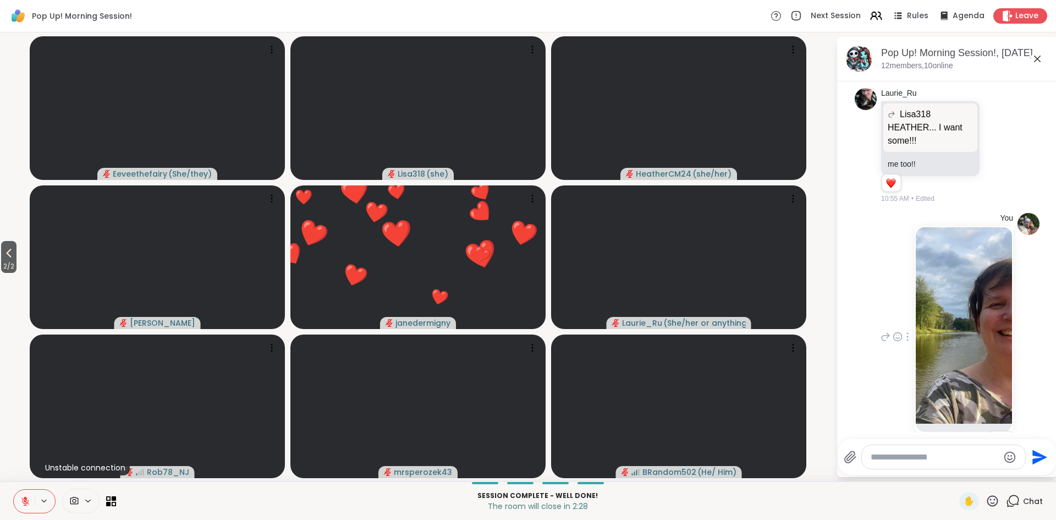
click at [967, 234] on img at bounding box center [964, 325] width 96 height 196
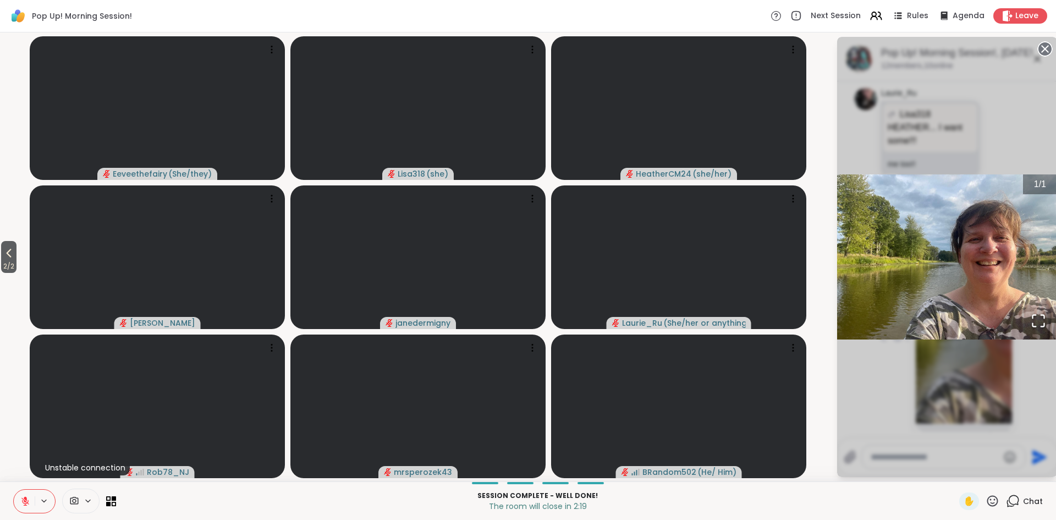
click at [1045, 46] on circle at bounding box center [1045, 48] width 13 height 13
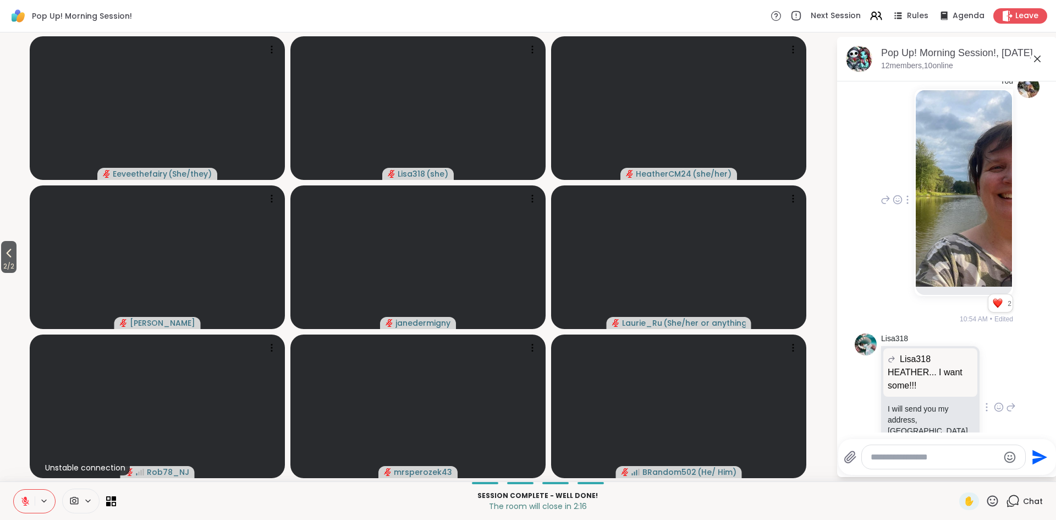
scroll to position [5492, 0]
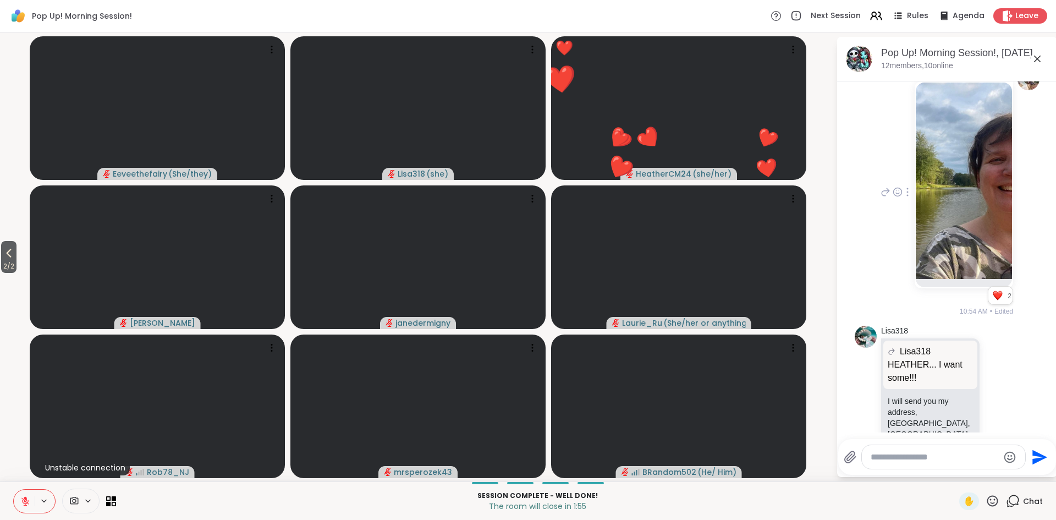
click at [990, 505] on icon at bounding box center [993, 500] width 11 height 11
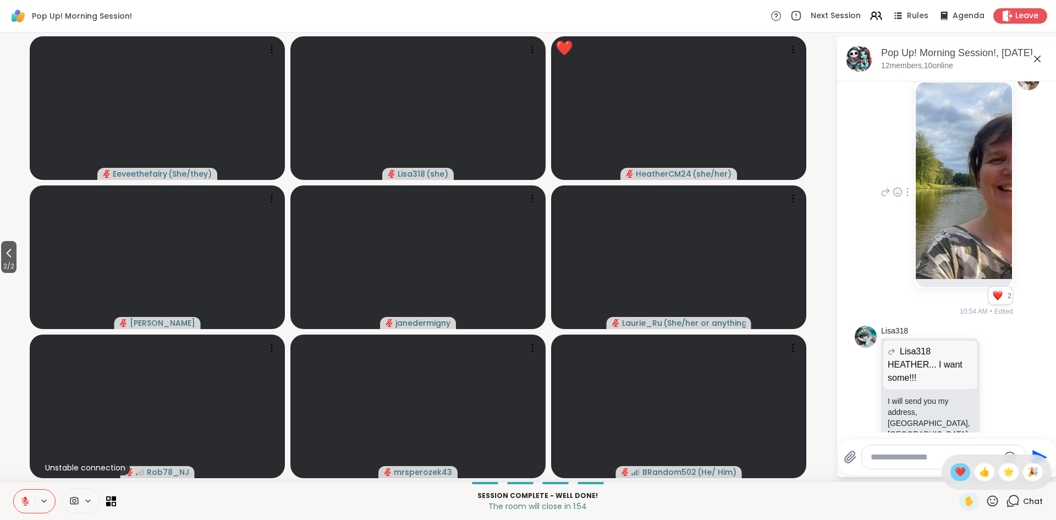
click at [961, 470] on span "❤️" at bounding box center [960, 471] width 11 height 13
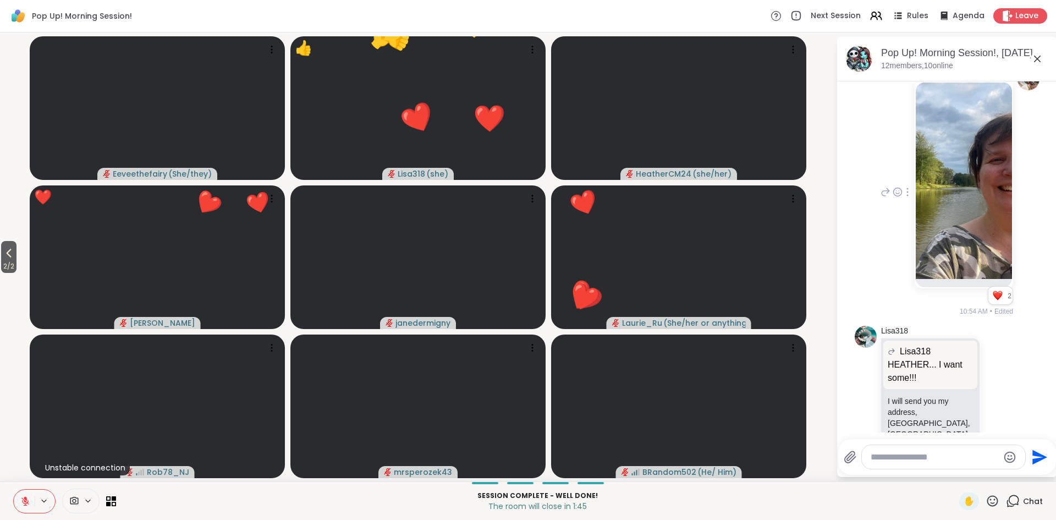
click at [996, 500] on icon at bounding box center [993, 501] width 14 height 14
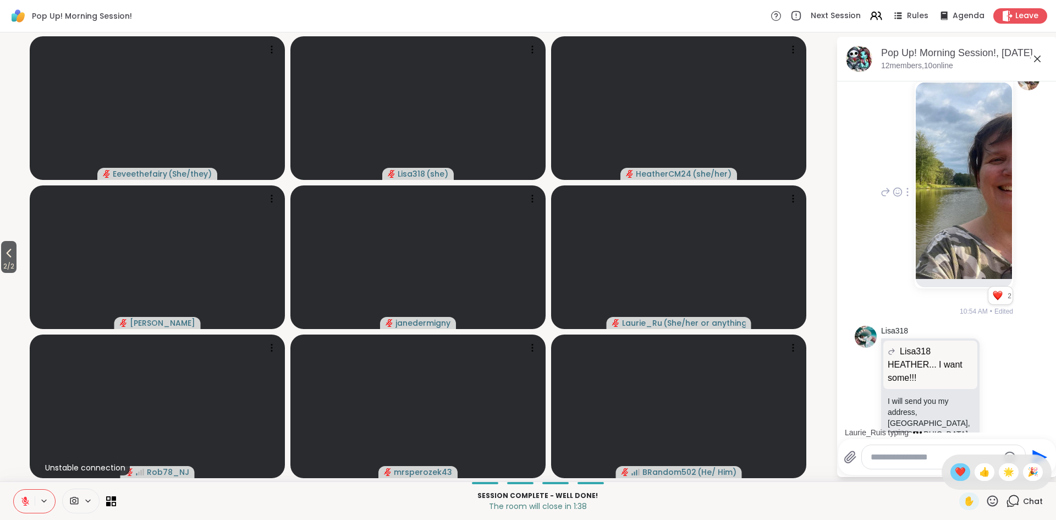
click at [961, 472] on span "❤️" at bounding box center [960, 471] width 11 height 13
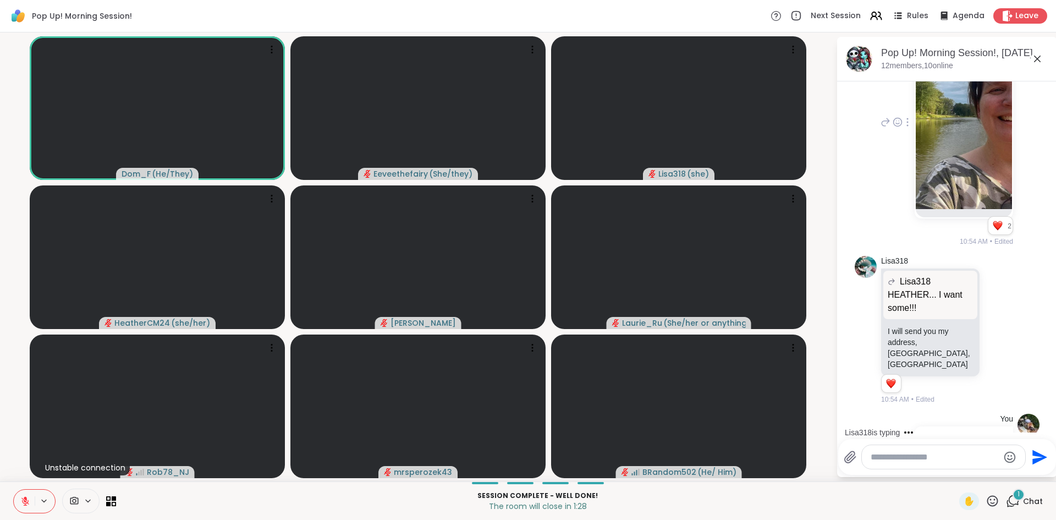
scroll to position [5620, 0]
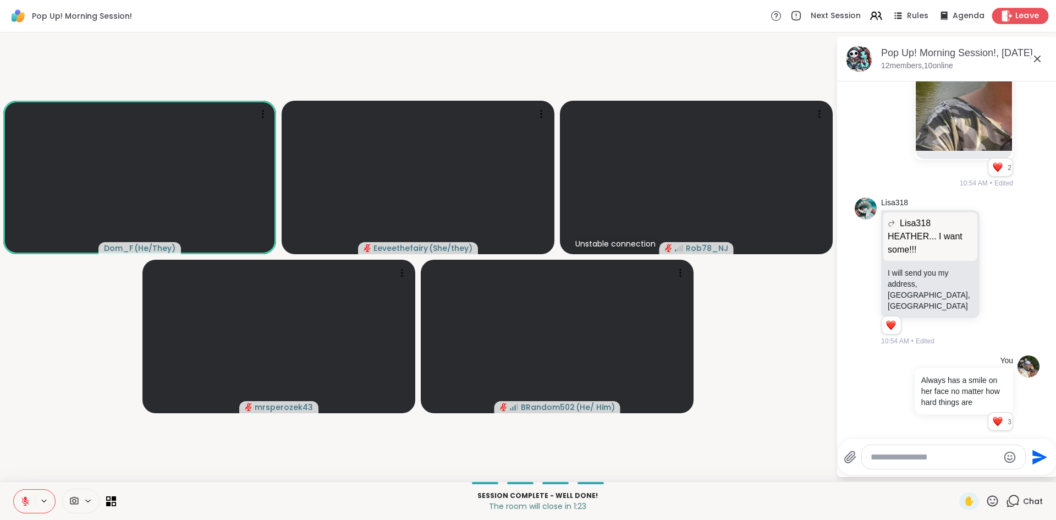
click at [1027, 15] on span "Leave" at bounding box center [1028, 16] width 24 height 12
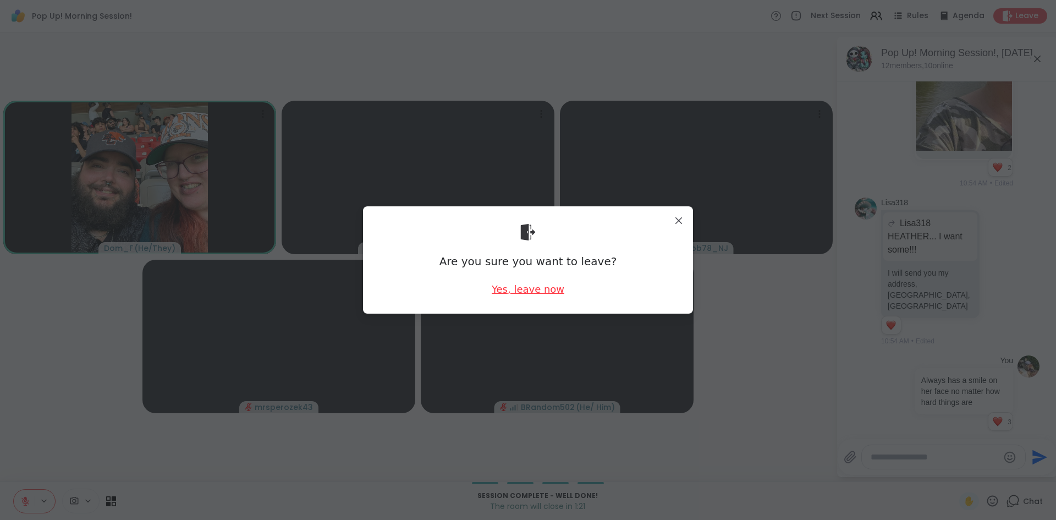
click at [528, 286] on div "Yes, leave now" at bounding box center [528, 289] width 73 height 14
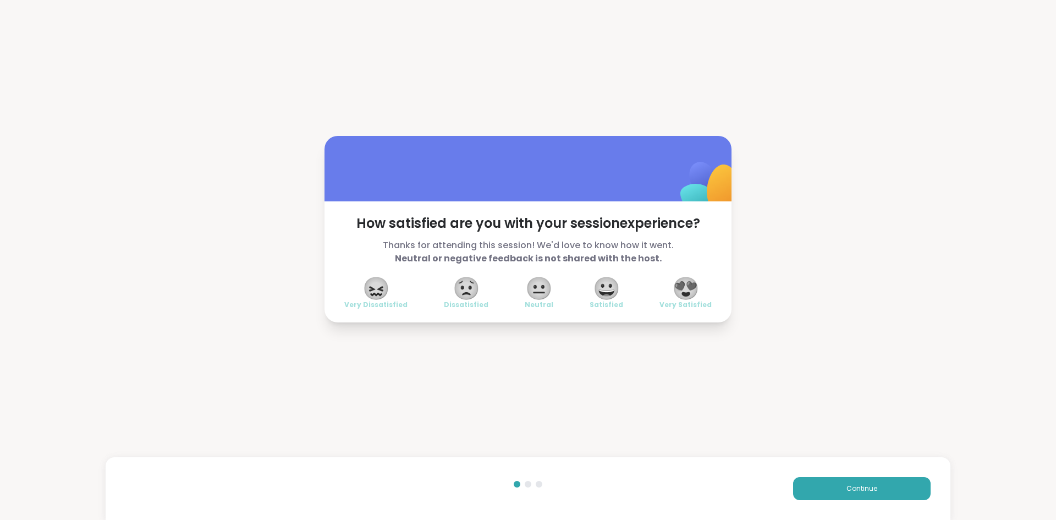
click at [688, 286] on span "😍" at bounding box center [686, 288] width 28 height 20
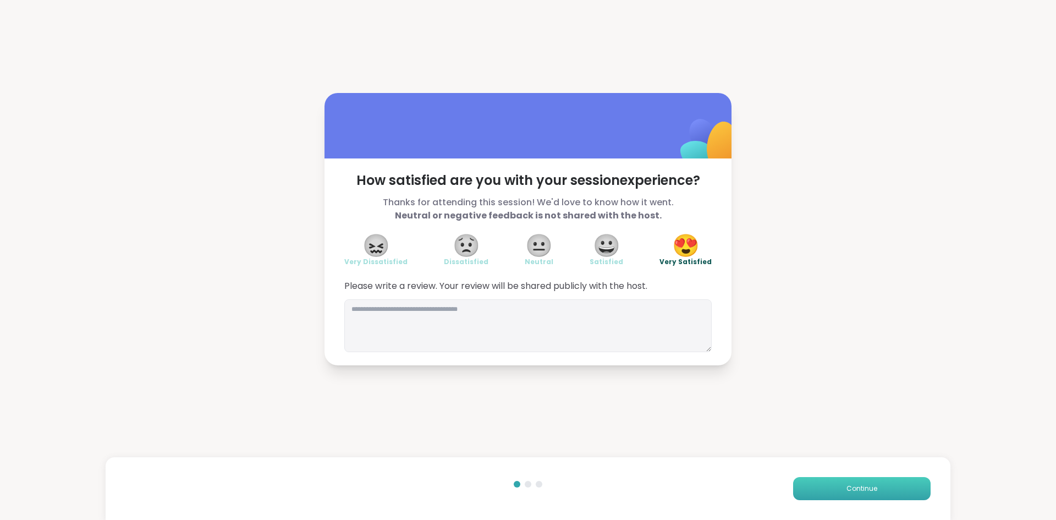
click at [844, 481] on button "Continue" at bounding box center [862, 488] width 138 height 23
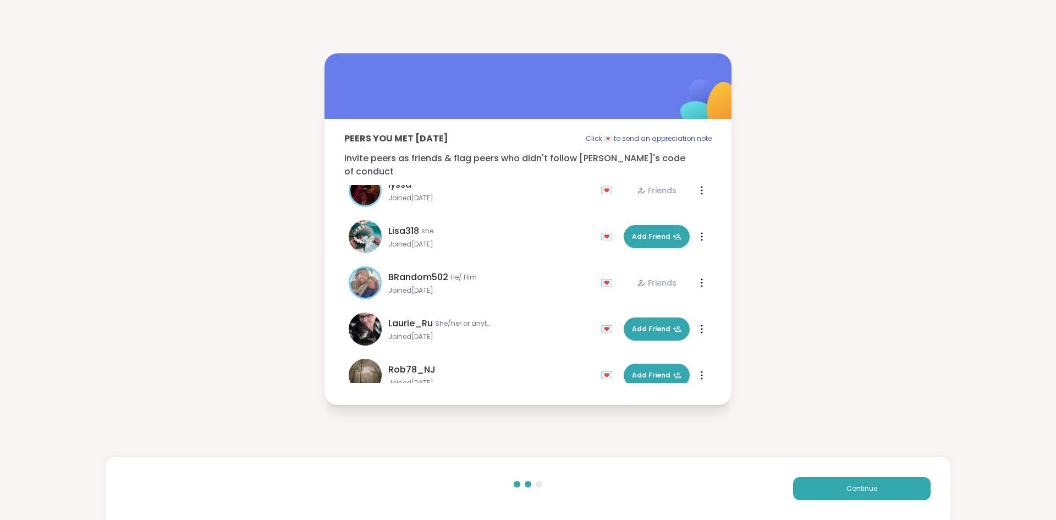
scroll to position [159, 0]
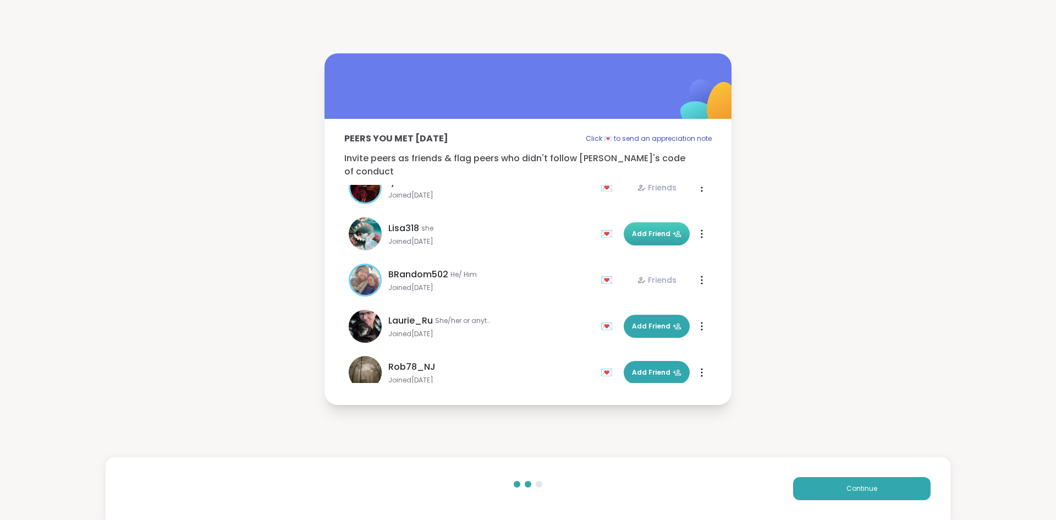
click at [660, 230] on span "Add Friend" at bounding box center [657, 234] width 50 height 10
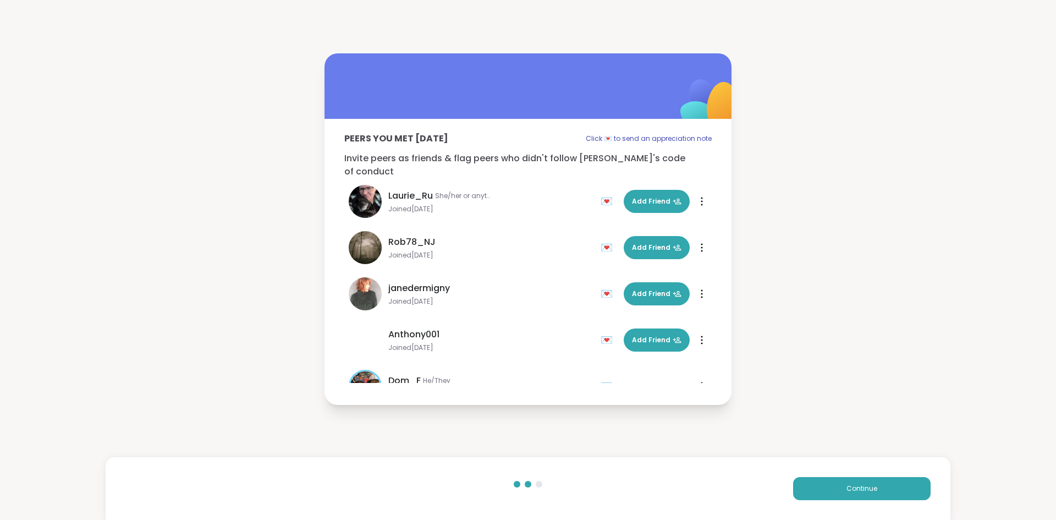
scroll to position [282, 0]
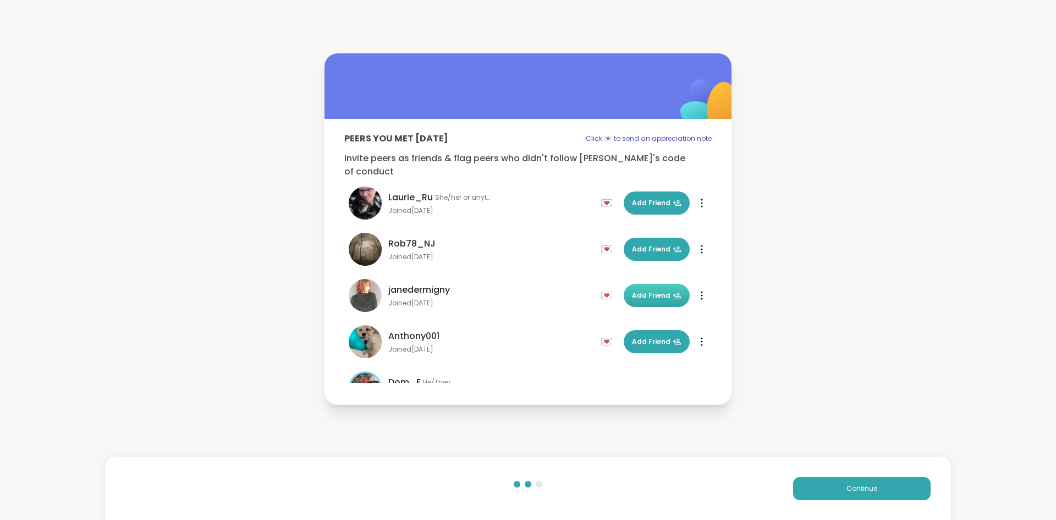
click at [652, 292] on span "Add Friend" at bounding box center [657, 296] width 50 height 10
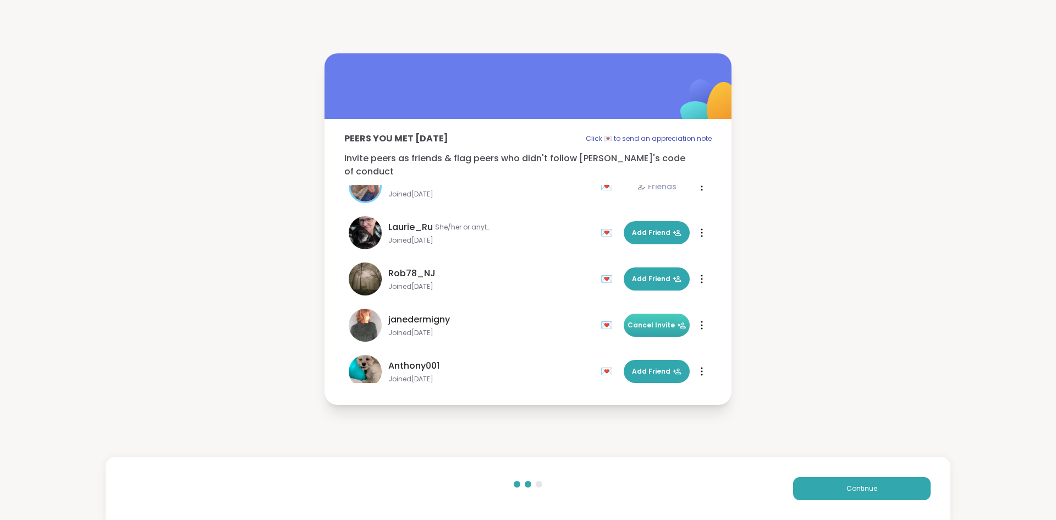
scroll to position [250, 0]
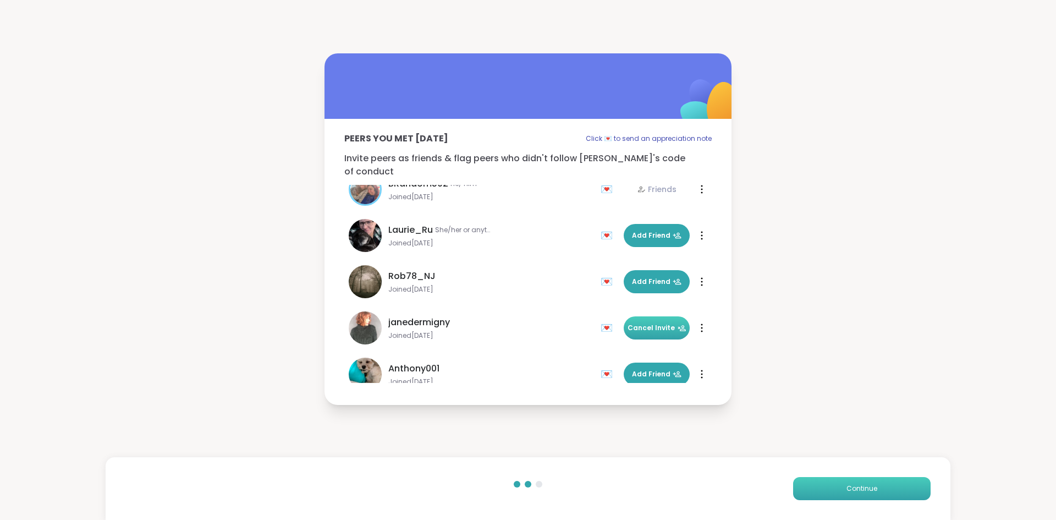
click at [840, 481] on button "Continue" at bounding box center [862, 488] width 138 height 23
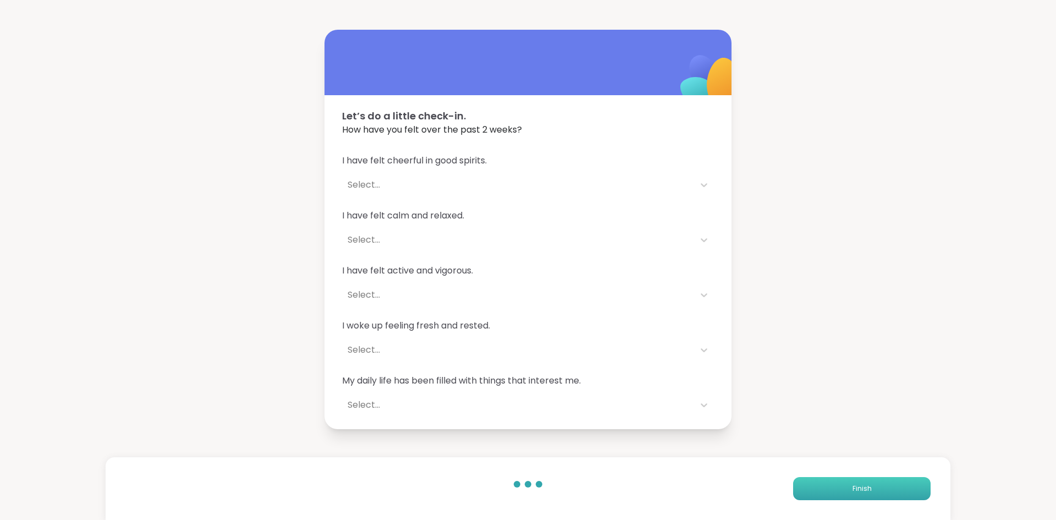
click at [842, 483] on button "Finish" at bounding box center [862, 488] width 138 height 23
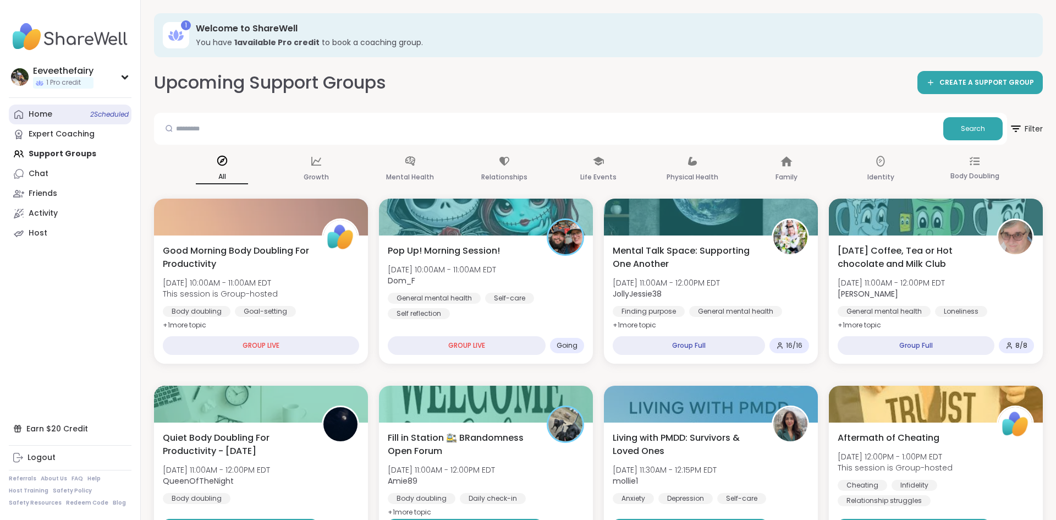
click at [98, 113] on span "2 Scheduled" at bounding box center [109, 114] width 39 height 9
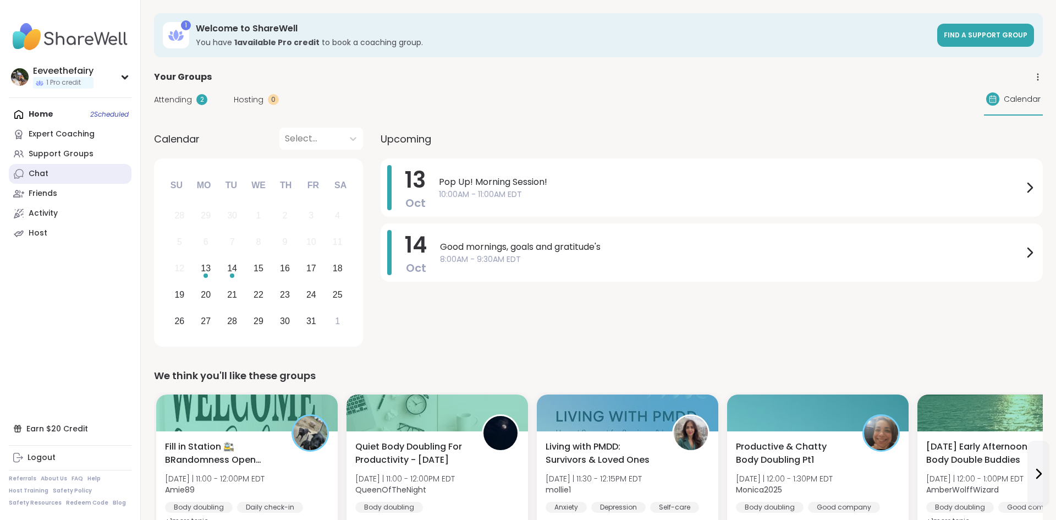
click at [59, 174] on link "Chat" at bounding box center [70, 174] width 123 height 20
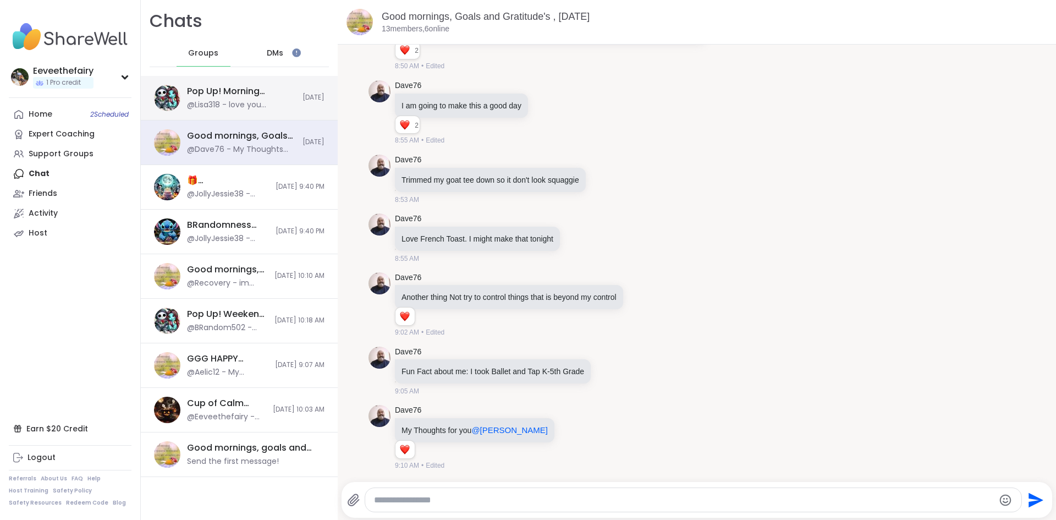
click at [242, 101] on div "@Lisa318 - love you Dom" at bounding box center [241, 105] width 109 height 11
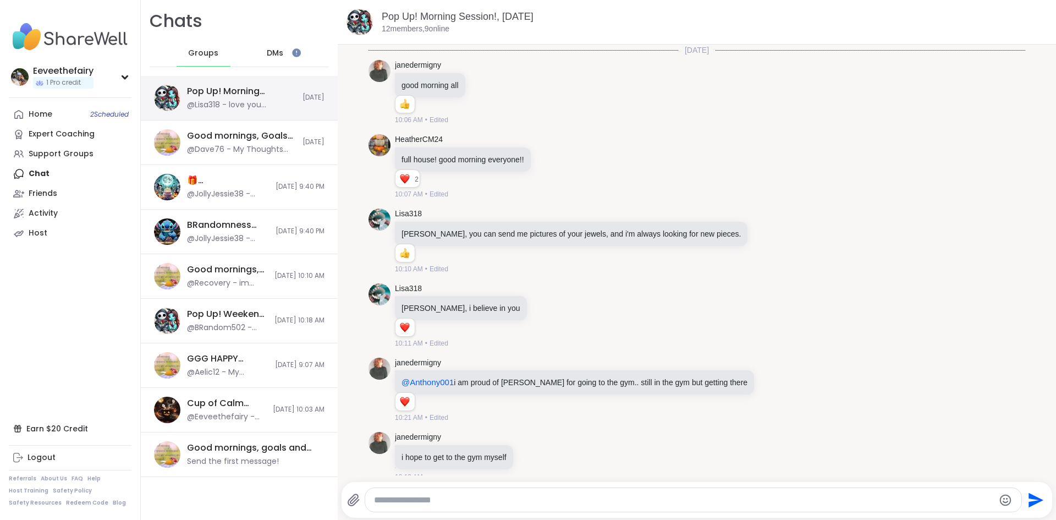
scroll to position [4501, 0]
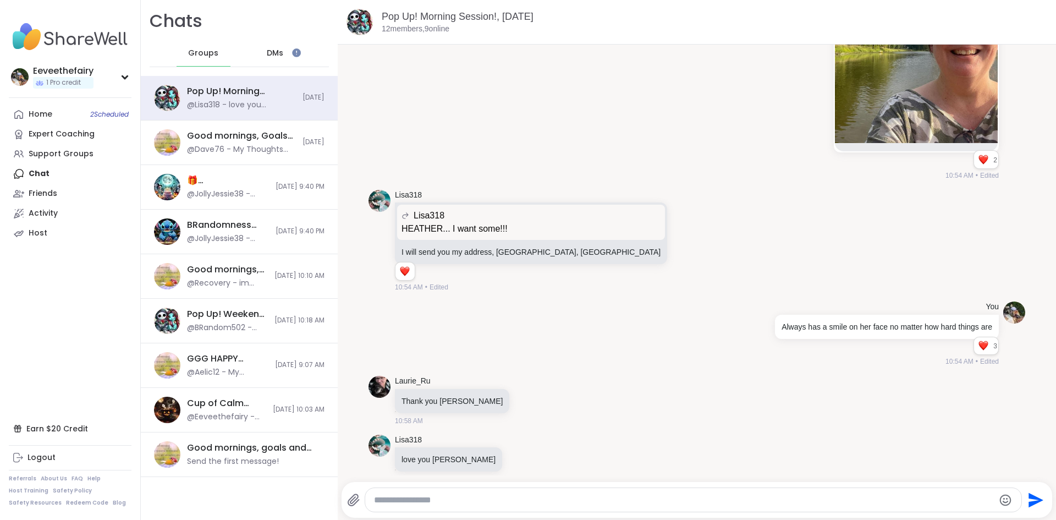
click at [286, 57] on div "DMs" at bounding box center [276, 53] width 54 height 26
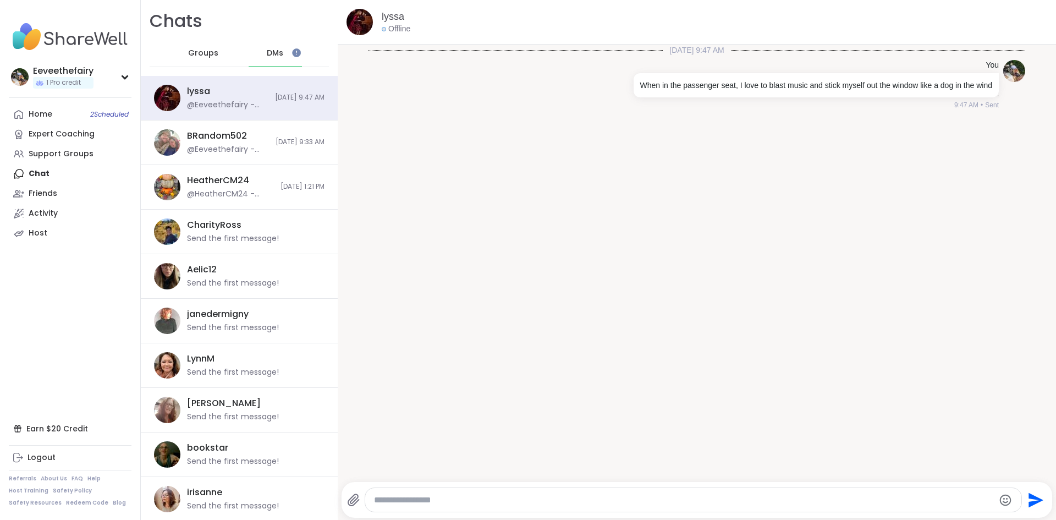
scroll to position [0, 0]
click at [201, 54] on span "Groups" at bounding box center [203, 53] width 30 height 11
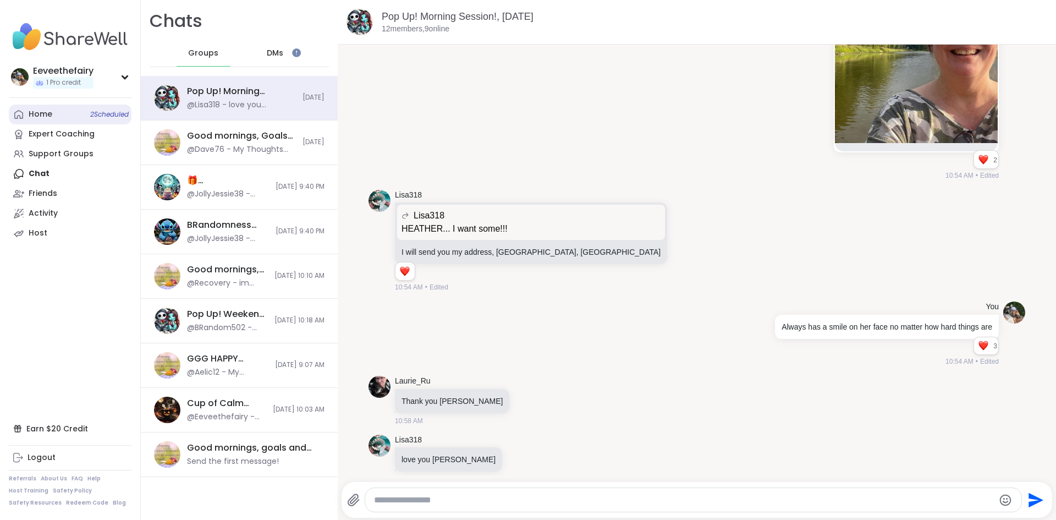
click at [71, 114] on link "Home 2 Scheduled" at bounding box center [70, 115] width 123 height 20
